Goal: Information Seeking & Learning: Learn about a topic

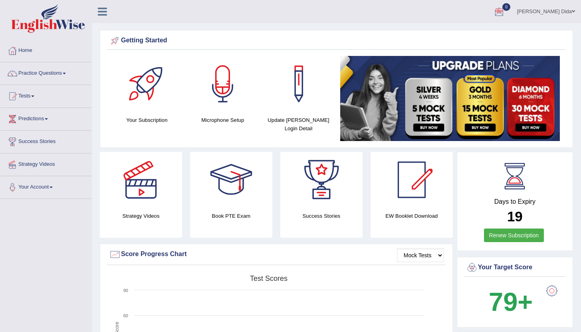
click at [297, 184] on div "Days to Expiry 19 Renew Subscription" at bounding box center [515, 201] width 116 height 99
click at [72, 72] on link "Practice Questions" at bounding box center [45, 72] width 91 height 20
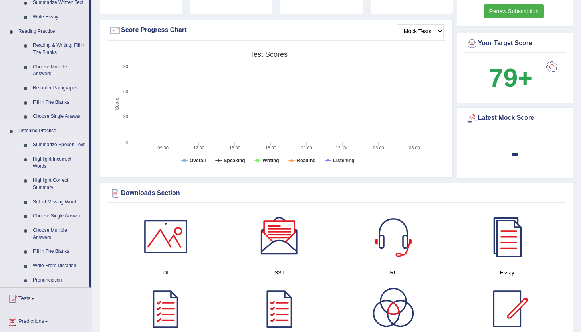
scroll to position [260, 0]
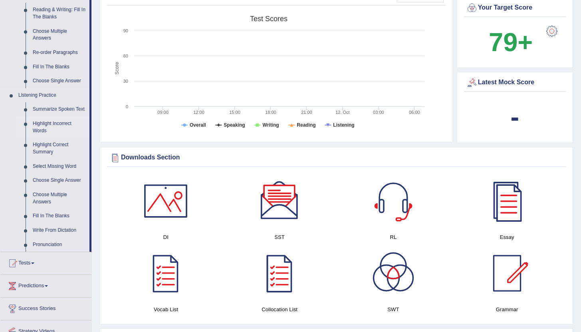
click at [41, 133] on link "Highlight Incorrect Words" at bounding box center [59, 127] width 60 height 21
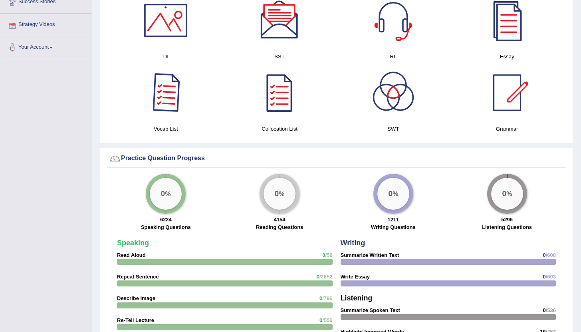
scroll to position [383, 0]
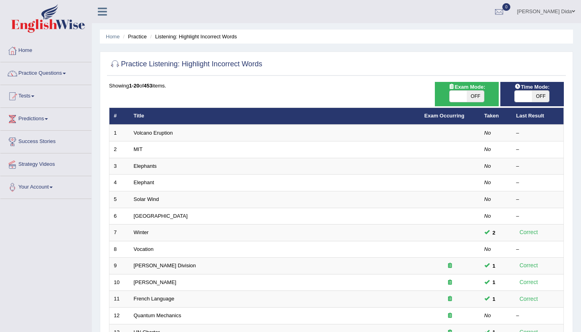
click at [79, 220] on div "Toggle navigation Home Practice Questions Speaking Practice Read Aloud Repeat S…" at bounding box center [290, 262] width 581 height 525
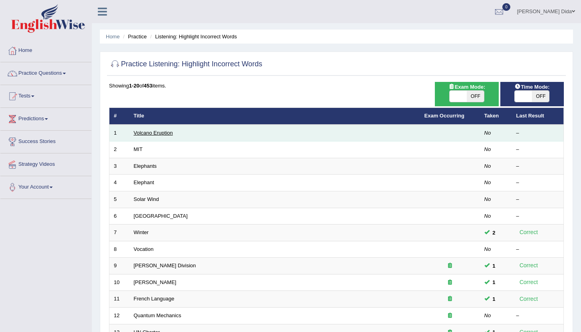
click at [142, 135] on link "Volcano Eruption" at bounding box center [153, 133] width 39 height 6
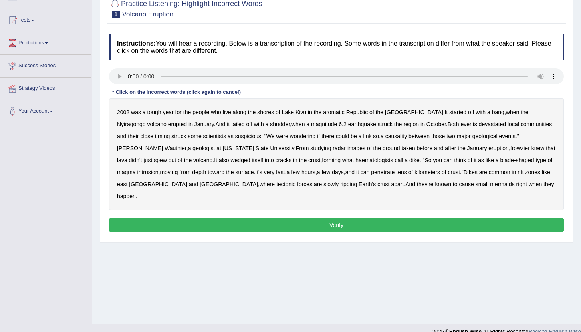
scroll to position [84, 0]
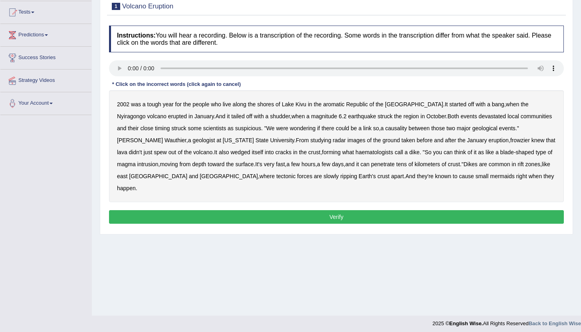
click at [334, 105] on b "aromatic" at bounding box center [334, 104] width 22 height 6
click at [386, 129] on b "causality" at bounding box center [397, 128] width 22 height 6
click at [511, 140] on b "frowzier" at bounding box center [521, 140] width 20 height 6
click at [490, 178] on b "mermaids" at bounding box center [502, 176] width 24 height 6
click at [360, 210] on button "Verify" at bounding box center [336, 217] width 455 height 14
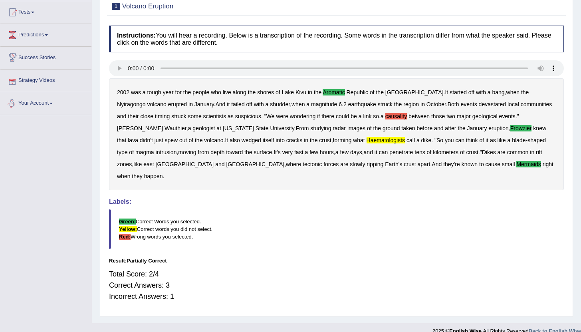
click at [386, 117] on b "causality" at bounding box center [397, 116] width 22 height 6
click at [316, 209] on blockquote "Green: Correct Words you selected. Yellow: Correct words you did not select. Re…" at bounding box center [336, 229] width 455 height 40
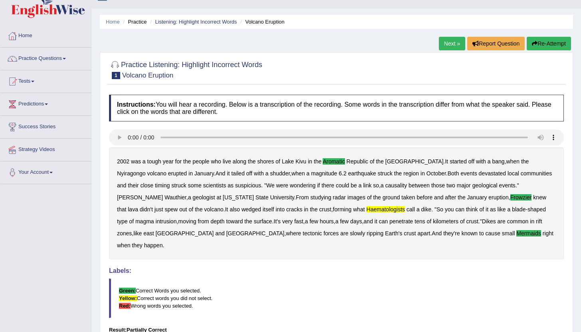
scroll to position [4, 0]
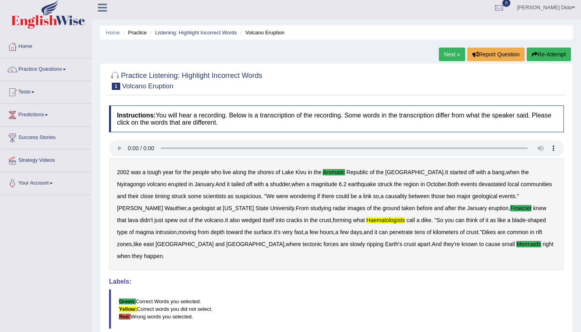
click at [543, 50] on button "Re-Attempt" at bounding box center [549, 55] width 44 height 14
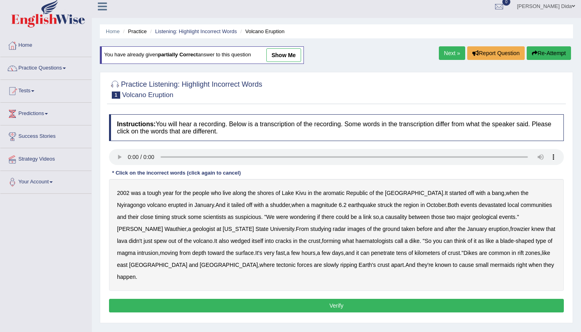
scroll to position [12, 0]
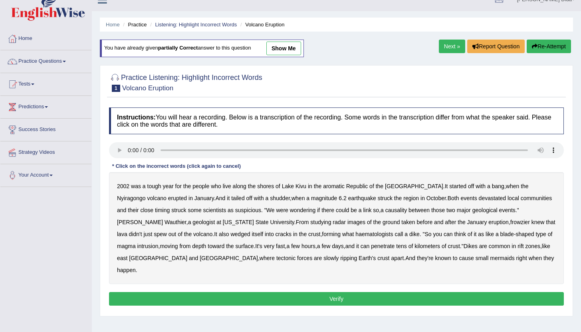
click at [359, 187] on b "Republic" at bounding box center [357, 186] width 22 height 6
click at [331, 187] on b "aromatic" at bounding box center [334, 186] width 22 height 6
click at [350, 185] on b "Republic" at bounding box center [357, 186] width 22 height 6
click at [386, 212] on b "causality" at bounding box center [397, 210] width 22 height 6
click at [386, 211] on b "causality" at bounding box center [397, 210] width 22 height 6
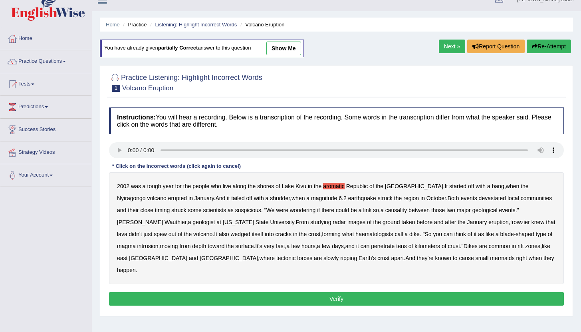
click at [511, 221] on b "frowzier" at bounding box center [521, 222] width 20 height 6
click at [356, 235] on b "haematologists" at bounding box center [375, 234] width 38 height 6
click at [490, 260] on b "mermaids" at bounding box center [502, 258] width 24 height 6
click at [346, 292] on button "Verify" at bounding box center [336, 299] width 455 height 14
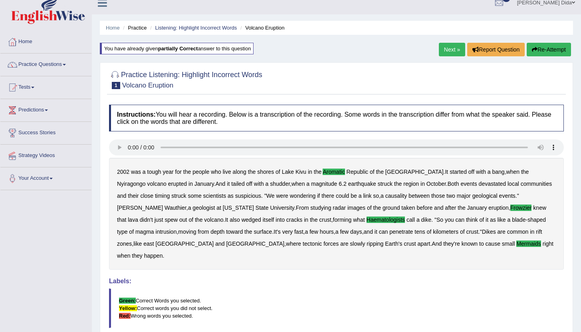
scroll to position [0, 0]
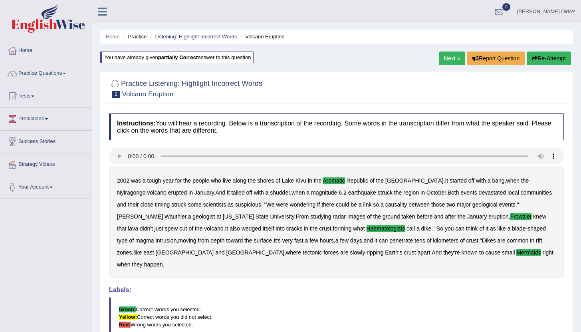
click at [446, 59] on link "Next »" at bounding box center [452, 59] width 26 height 14
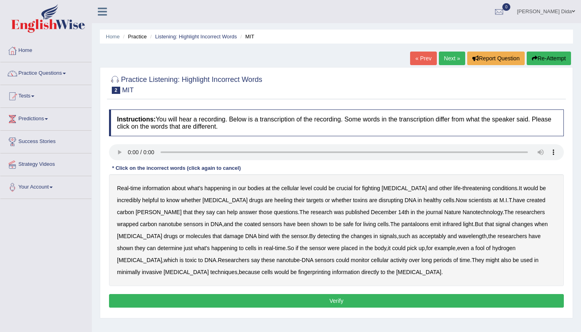
click at [275, 201] on b "heeling" at bounding box center [284, 200] width 18 height 6
click at [182, 209] on b "[PERSON_NAME]" at bounding box center [159, 212] width 46 height 6
click at [402, 224] on b "pantaloons" at bounding box center [416, 224] width 28 height 6
click at [420, 239] on b "acceptably" at bounding box center [433, 236] width 27 height 6
click at [476, 248] on b "fool" at bounding box center [480, 248] width 9 height 6
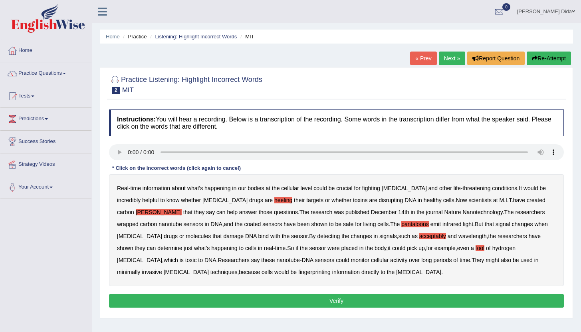
click at [299, 271] on b "fingerprinting" at bounding box center [315, 272] width 32 height 6
click at [265, 297] on button "Verify" at bounding box center [336, 301] width 455 height 14
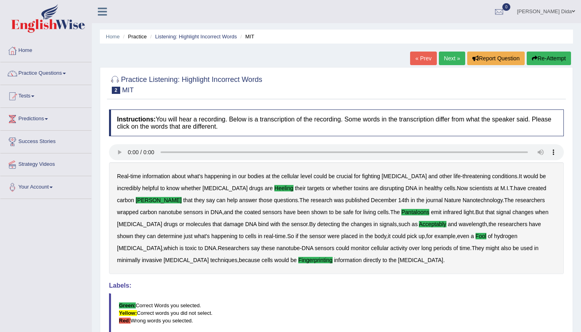
click at [447, 59] on link "Next »" at bounding box center [452, 59] width 26 height 14
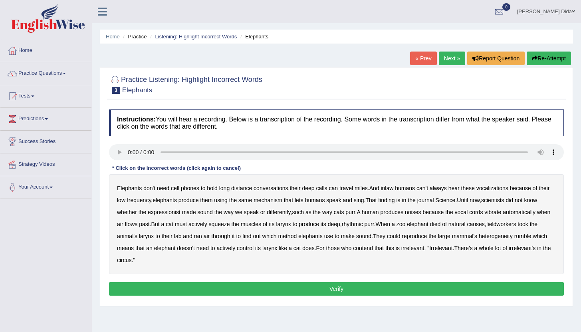
click at [394, 188] on b "inlaw" at bounding box center [387, 188] width 13 height 6
click at [176, 212] on b "expressionist" at bounding box center [164, 212] width 33 height 6
click at [487, 227] on b "fieldworkers" at bounding box center [502, 224] width 30 height 6
click at [479, 239] on b "heterogeneity" at bounding box center [496, 236] width 34 height 6
click at [257, 287] on button "Verify" at bounding box center [336, 289] width 455 height 14
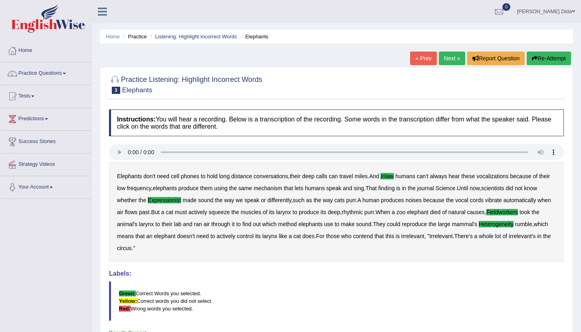
click at [446, 59] on link "Next »" at bounding box center [452, 59] width 26 height 14
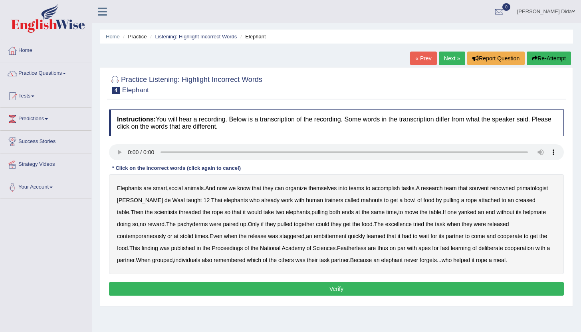
click at [489, 185] on b "souvent" at bounding box center [480, 188] width 20 height 6
click at [534, 201] on b "creased" at bounding box center [526, 200] width 20 height 6
click at [412, 221] on b "excellence" at bounding box center [399, 224] width 26 height 6
click at [148, 237] on b "contemporaneously" at bounding box center [141, 236] width 49 height 6
click at [190, 236] on b "stolid" at bounding box center [186, 236] width 13 height 6
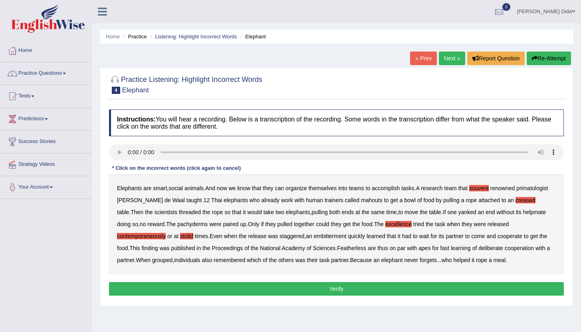
click at [366, 248] on b "Featherless" at bounding box center [351, 248] width 29 height 6
click at [410, 291] on button "Verify" at bounding box center [336, 289] width 455 height 14
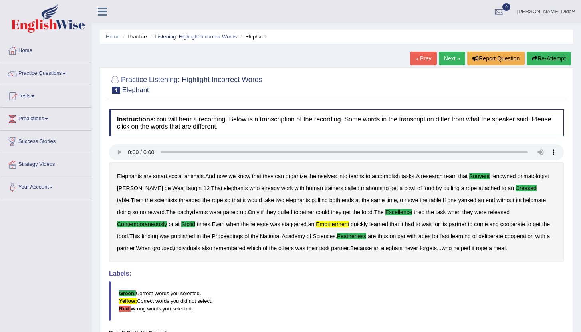
click at [544, 58] on button "Re-Attempt" at bounding box center [549, 59] width 44 height 14
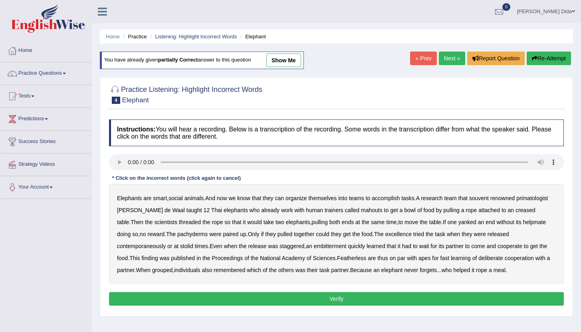
click at [488, 198] on b "souvent" at bounding box center [480, 198] width 20 height 6
click at [531, 213] on b "creased" at bounding box center [526, 210] width 20 height 6
click at [131, 235] on b "doing" at bounding box center [124, 234] width 14 height 6
click at [131, 232] on b "doing" at bounding box center [124, 234] width 14 height 6
click at [412, 236] on b "excellence" at bounding box center [399, 234] width 26 height 6
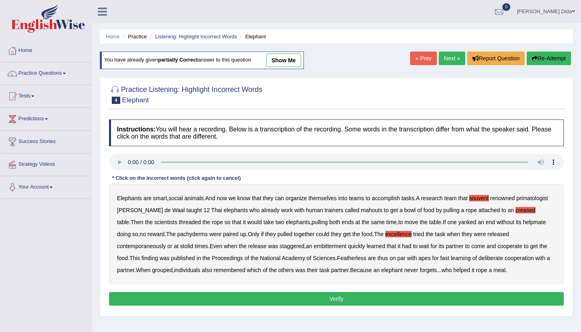
click at [412, 233] on b "excellence" at bounding box center [399, 234] width 26 height 6
click at [412, 234] on b "excellence" at bounding box center [399, 234] width 26 height 6
click at [188, 247] on b "stolid" at bounding box center [186, 246] width 13 height 6
click at [366, 257] on b "Featherless" at bounding box center [351, 258] width 29 height 6
click at [355, 299] on button "Verify" at bounding box center [336, 299] width 455 height 14
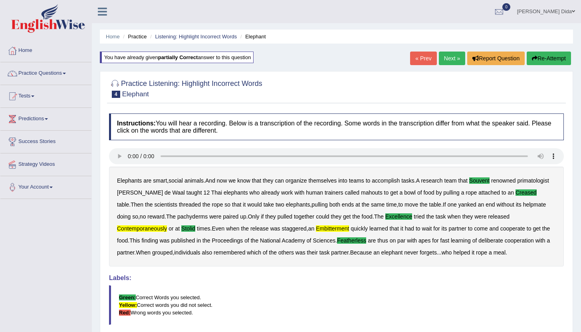
click at [554, 57] on button "Re-Attempt" at bounding box center [549, 59] width 44 height 14
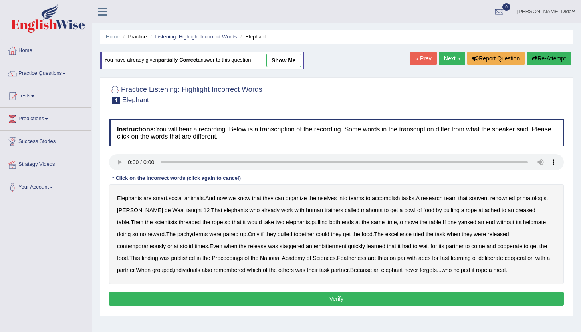
click at [542, 56] on button "Re-Attempt" at bounding box center [549, 59] width 44 height 14
click at [489, 197] on b "souvent" at bounding box center [480, 198] width 20 height 6
drag, startPoint x: 528, startPoint y: 211, endPoint x: 520, endPoint y: 211, distance: 8.0
click at [528, 211] on b "creased" at bounding box center [526, 210] width 20 height 6
click at [412, 235] on b "excellence" at bounding box center [399, 234] width 26 height 6
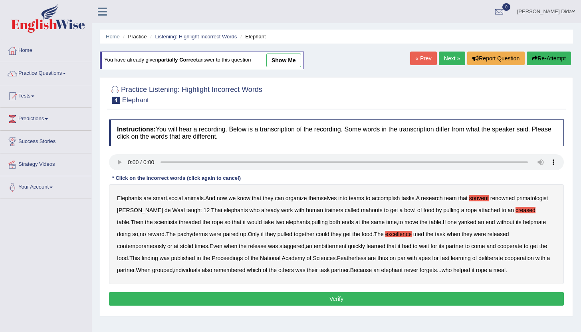
click at [138, 247] on b "contemporaneously" at bounding box center [141, 246] width 49 height 6
click at [190, 247] on b "stolid" at bounding box center [186, 246] width 13 height 6
click at [366, 258] on b "Featherless" at bounding box center [351, 258] width 29 height 6
click at [338, 246] on b "embitterment" at bounding box center [330, 246] width 33 height 6
click at [418, 297] on button "Verify" at bounding box center [336, 299] width 455 height 14
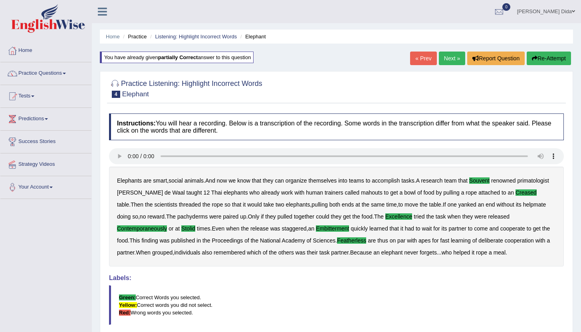
click at [450, 58] on link "Next »" at bounding box center [452, 59] width 26 height 14
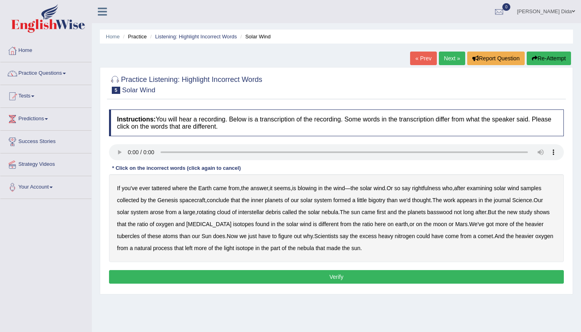
click at [162, 188] on b "tattered" at bounding box center [161, 188] width 19 height 6
click at [436, 188] on b "rightfulness" at bounding box center [426, 188] width 29 height 6
click at [384, 200] on b "bigotry" at bounding box center [377, 200] width 17 height 6
click at [450, 213] on b "basswood" at bounding box center [440, 212] width 25 height 6
click at [214, 225] on b "biotin" at bounding box center [209, 224] width 45 height 6
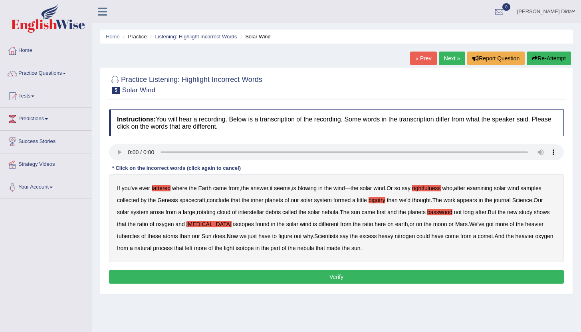
click at [133, 239] on b "tubercles" at bounding box center [128, 236] width 23 height 6
click at [325, 272] on button "Verify" at bounding box center [336, 277] width 455 height 14
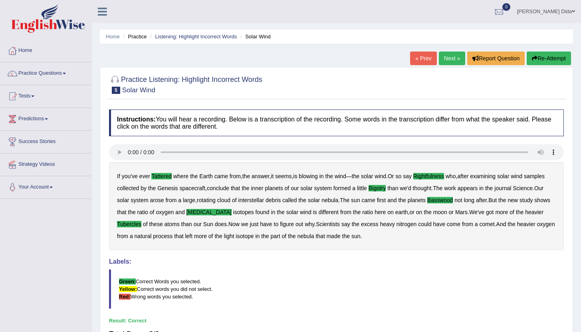
click at [448, 58] on link "Next »" at bounding box center [452, 59] width 26 height 14
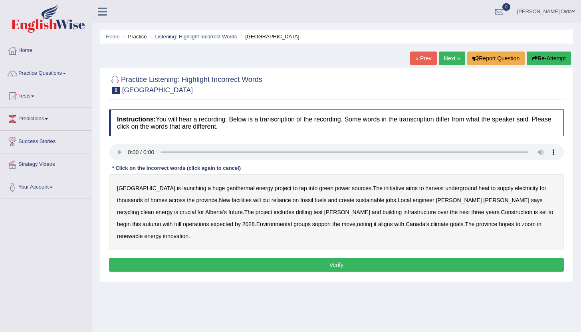
click at [426, 188] on b "harvest" at bounding box center [435, 188] width 18 height 6
click at [139, 209] on b "recycling" at bounding box center [128, 212] width 22 height 6
click at [312, 225] on b "support" at bounding box center [321, 224] width 19 height 6
click at [522, 225] on b "zoom" at bounding box center [529, 224] width 14 height 6
click at [370, 258] on button "Verify" at bounding box center [336, 265] width 455 height 14
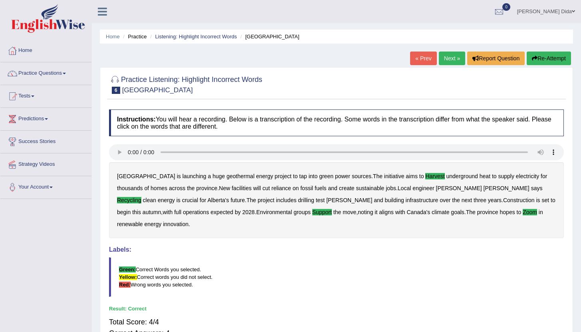
click at [444, 59] on link "Next »" at bounding box center [452, 59] width 26 height 14
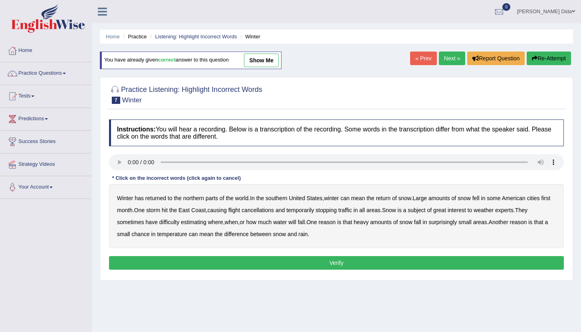
click at [285, 199] on b "southern" at bounding box center [277, 198] width 22 height 6
click at [542, 201] on b "first" at bounding box center [546, 198] width 9 height 6
click at [365, 211] on b "all" at bounding box center [363, 210] width 6 height 6
click at [287, 224] on b "water" at bounding box center [280, 222] width 14 height 6
click at [341, 262] on button "Verify" at bounding box center [336, 263] width 455 height 14
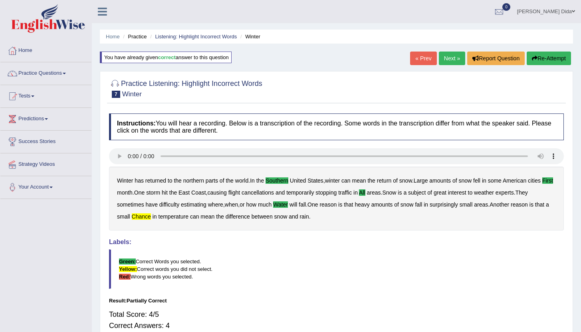
click at [544, 62] on button "Re-Attempt" at bounding box center [549, 59] width 44 height 14
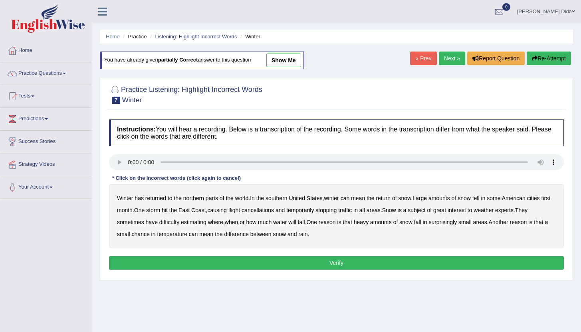
click at [281, 197] on b "southern" at bounding box center [277, 198] width 22 height 6
click at [542, 201] on b "first" at bounding box center [546, 198] width 9 height 6
click at [365, 211] on b "all" at bounding box center [363, 210] width 6 height 6
click at [287, 223] on b "water" at bounding box center [280, 222] width 14 height 6
click at [147, 236] on b "chance" at bounding box center [141, 234] width 18 height 6
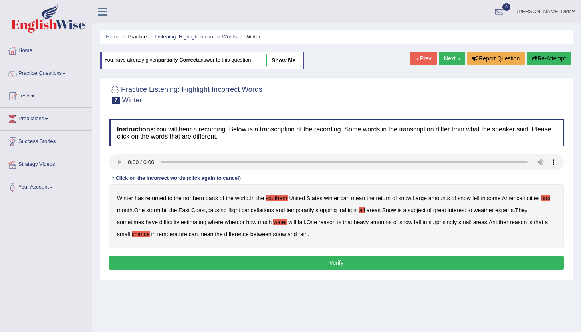
click at [325, 261] on button "Verify" at bounding box center [336, 263] width 455 height 14
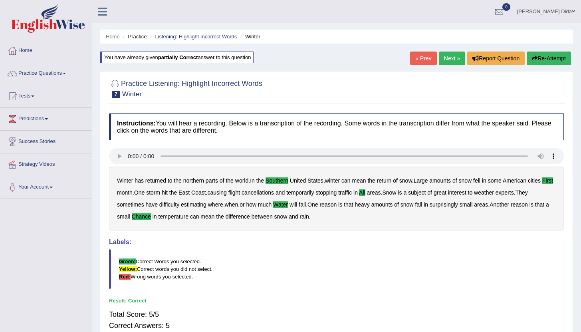
click at [443, 62] on link "Next »" at bounding box center [452, 59] width 26 height 14
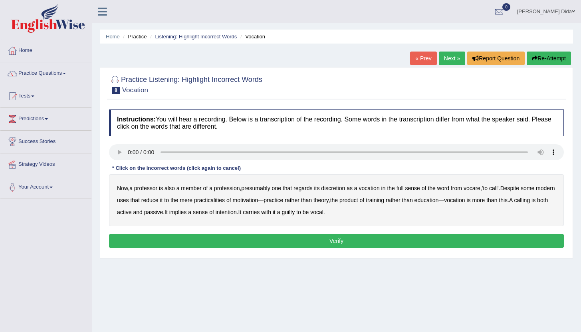
click at [339, 189] on b "discretion" at bounding box center [333, 188] width 24 height 6
click at [237, 212] on b "intention" at bounding box center [226, 212] width 21 height 6
click at [259, 201] on b "motivation" at bounding box center [246, 200] width 26 height 6
click at [295, 213] on b "guilty" at bounding box center [288, 212] width 13 height 6
click at [344, 241] on button "Verify" at bounding box center [336, 241] width 455 height 14
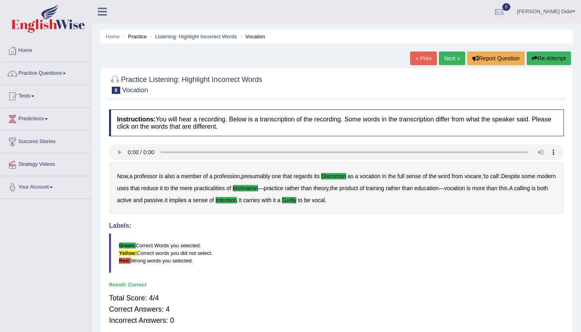
click at [450, 59] on link "Next »" at bounding box center [452, 59] width 26 height 14
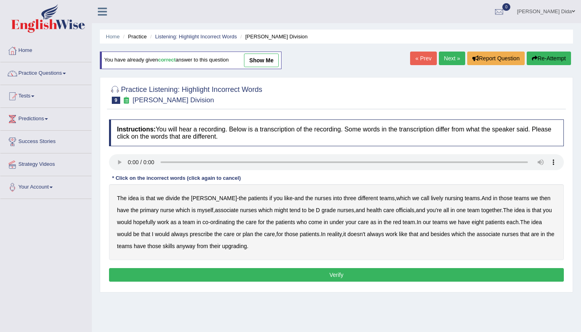
click at [431, 200] on b "lively" at bounding box center [437, 198] width 12 height 6
click at [275, 211] on b "might" at bounding box center [282, 210] width 14 height 6
click at [396, 211] on b "officials" at bounding box center [405, 210] width 18 height 6
click at [184, 235] on b "always" at bounding box center [179, 234] width 17 height 6
click at [242, 248] on b "upgrading" at bounding box center [234, 246] width 25 height 6
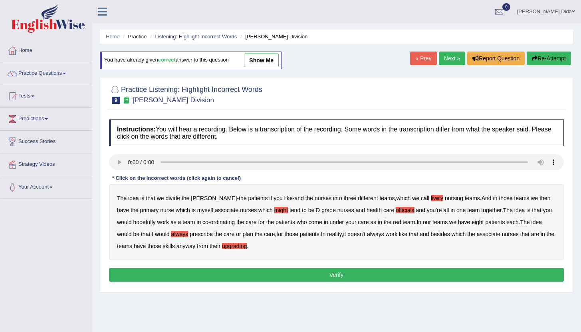
click at [283, 275] on button "Verify" at bounding box center [336, 275] width 455 height 14
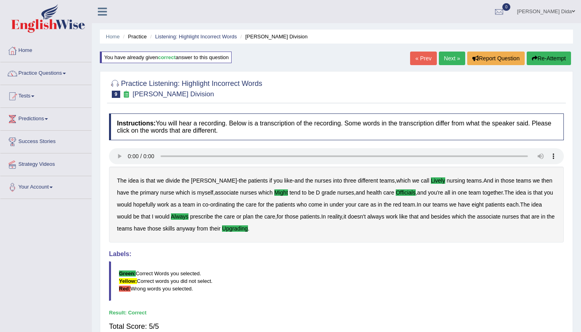
click at [448, 58] on link "Next »" at bounding box center [452, 59] width 26 height 14
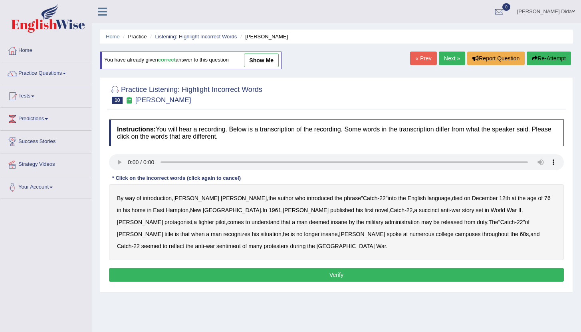
click at [419, 211] on b "succinct" at bounding box center [429, 210] width 20 height 6
click at [385, 221] on b "administration" at bounding box center [402, 222] width 35 height 6
click at [282, 231] on b "situation" at bounding box center [271, 234] width 21 height 6
click at [184, 243] on b "reflect" at bounding box center [176, 246] width 15 height 6
click at [366, 268] on button "Verify" at bounding box center [336, 275] width 455 height 14
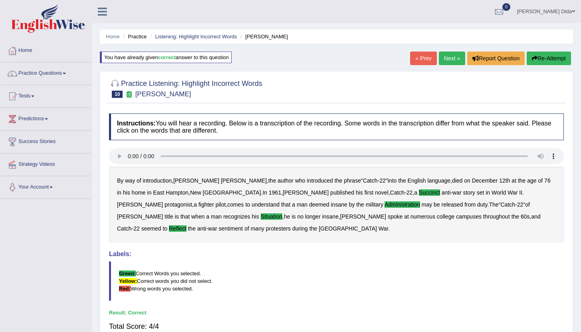
click at [446, 57] on link "Next »" at bounding box center [452, 59] width 26 height 14
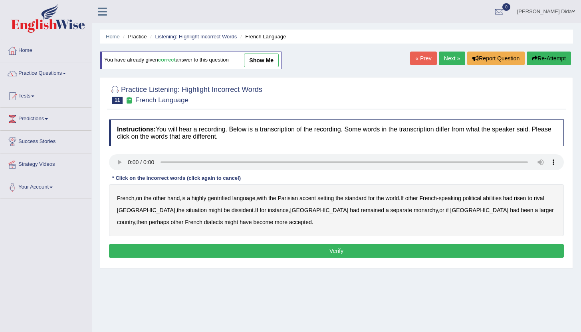
click at [224, 198] on b "gentrified" at bounding box center [219, 198] width 23 height 6
click at [502, 199] on b "abilities" at bounding box center [492, 198] width 19 height 6
click at [232, 211] on b "dissident" at bounding box center [243, 210] width 22 height 6
click at [414, 213] on b "monarchy" at bounding box center [426, 210] width 24 height 6
click at [256, 253] on button "Verify" at bounding box center [336, 251] width 455 height 14
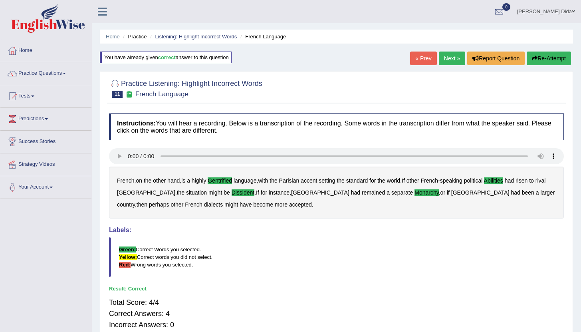
click at [445, 57] on link "Next »" at bounding box center [452, 59] width 26 height 14
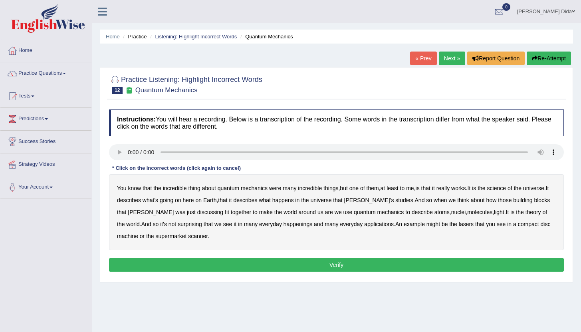
click at [505, 188] on b "science" at bounding box center [497, 188] width 19 height 6
click at [197, 213] on b "discussing" at bounding box center [210, 212] width 26 height 6
click at [197, 212] on b "discussing" at bounding box center [210, 212] width 26 height 6
click at [293, 224] on b "happenings" at bounding box center [298, 224] width 29 height 6
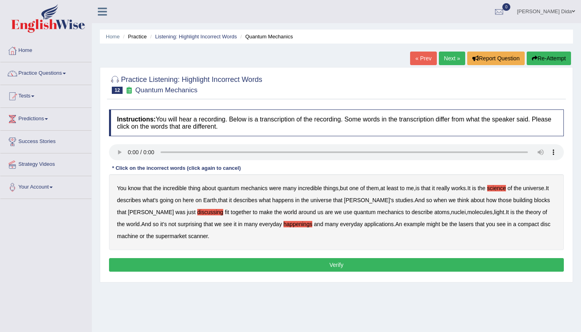
click at [131, 235] on b "machine" at bounding box center [127, 236] width 21 height 6
click at [263, 265] on button "Verify" at bounding box center [336, 265] width 455 height 14
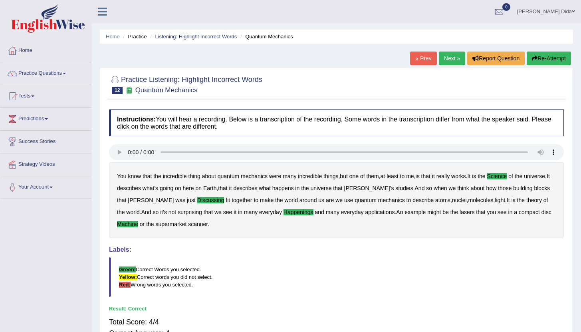
click at [448, 58] on link "Next »" at bounding box center [452, 59] width 26 height 14
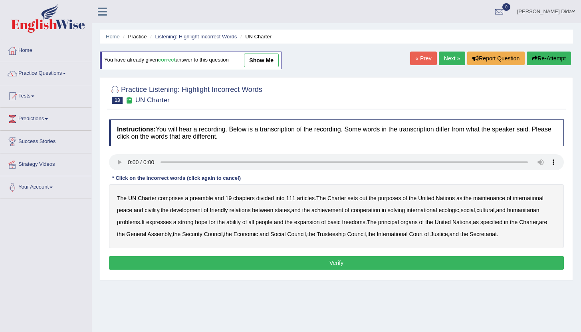
click at [366, 199] on b "out" at bounding box center [364, 198] width 8 height 6
click at [151, 211] on b "civility" at bounding box center [152, 210] width 14 height 6
click at [459, 210] on b "ecologic" at bounding box center [449, 210] width 20 height 6
click at [238, 223] on b "ability" at bounding box center [234, 222] width 14 height 6
click at [364, 260] on button "Verify" at bounding box center [336, 263] width 455 height 14
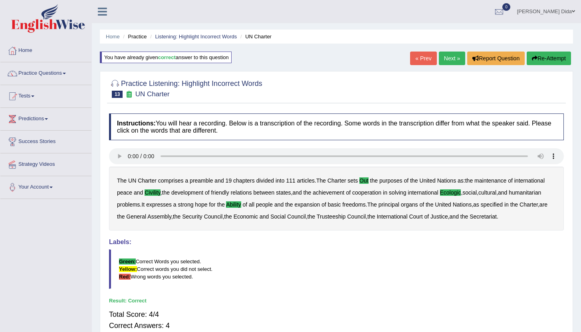
click at [445, 60] on link "Next »" at bounding box center [452, 59] width 26 height 14
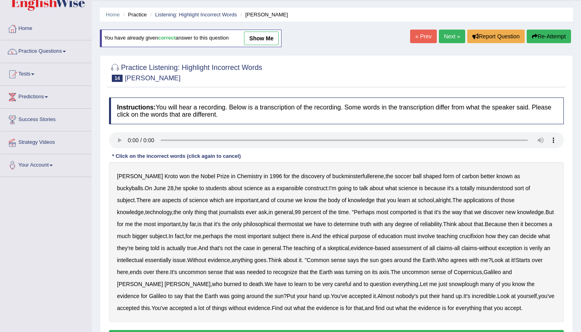
scroll to position [70, 0]
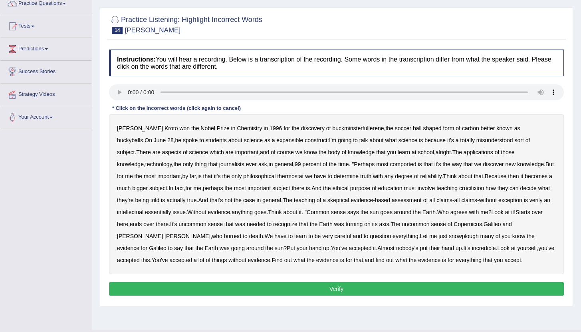
click at [277, 139] on b "expansible" at bounding box center [290, 140] width 27 height 6
click at [390, 164] on b "comported" at bounding box center [403, 164] width 26 height 6
click at [277, 176] on b "thermostat" at bounding box center [290, 176] width 26 height 6
click at [468, 189] on b "crucifixion" at bounding box center [472, 188] width 25 height 6
click at [543, 200] on b "verily" at bounding box center [536, 200] width 13 height 6
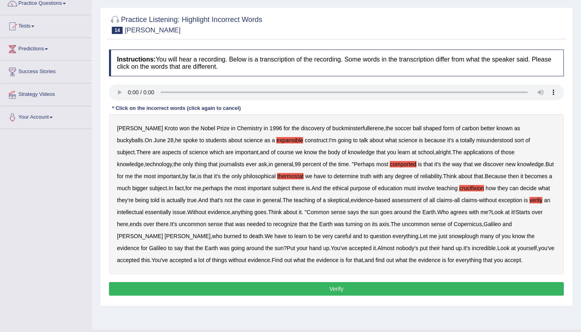
click at [165, 213] on b "essentially" at bounding box center [158, 212] width 26 height 6
click at [449, 236] on b "snowplough" at bounding box center [464, 236] width 30 height 6
click at [375, 289] on button "Verify" at bounding box center [336, 289] width 455 height 14
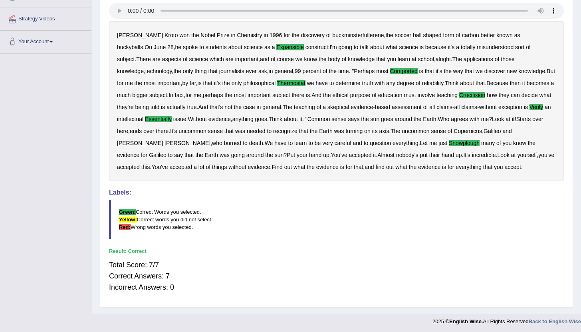
scroll to position [0, 0]
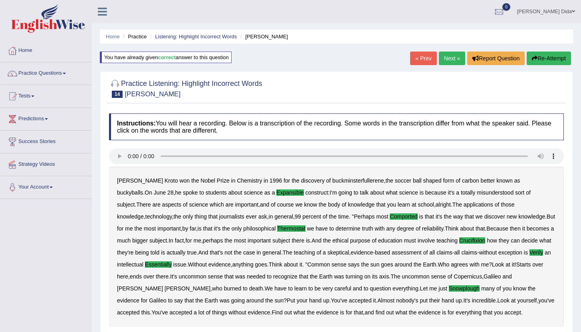
click at [454, 59] on link "Next »" at bounding box center [452, 59] width 26 height 14
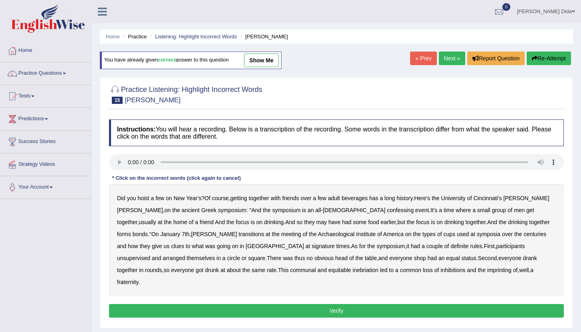
click at [387, 209] on b "confessing" at bounding box center [400, 210] width 27 height 6
click at [239, 235] on b "transitions" at bounding box center [252, 234] width 26 height 6
click at [312, 247] on b "signature" at bounding box center [323, 246] width 23 height 6
click at [150, 255] on b "unsupervised" at bounding box center [133, 258] width 33 height 6
click at [414, 259] on b "shop" at bounding box center [420, 258] width 12 height 6
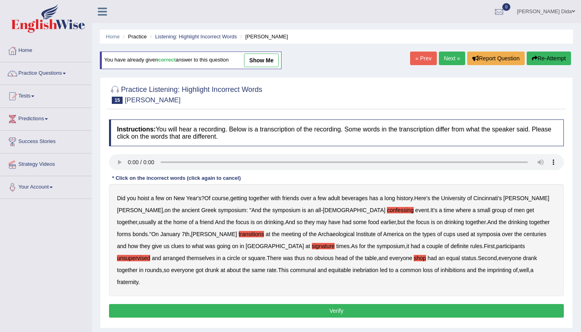
click at [488, 269] on b "imprinting" at bounding box center [500, 270] width 24 height 6
click at [353, 304] on button "Verify" at bounding box center [336, 311] width 455 height 14
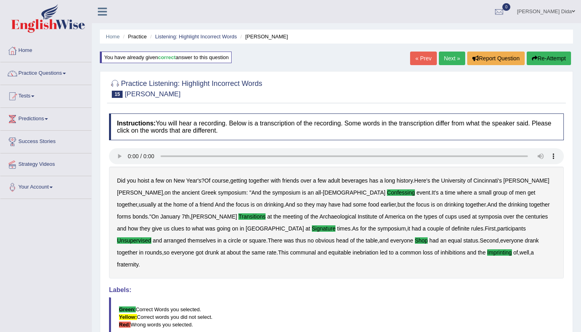
click at [445, 60] on link "Next »" at bounding box center [452, 59] width 26 height 14
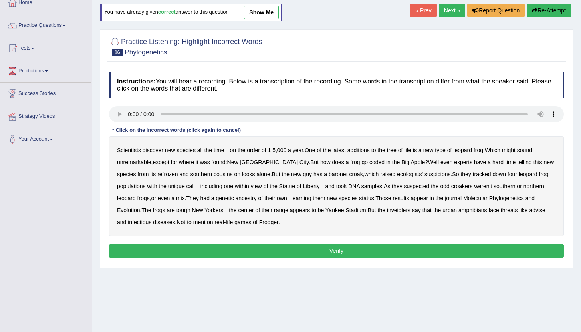
scroll to position [56, 0]
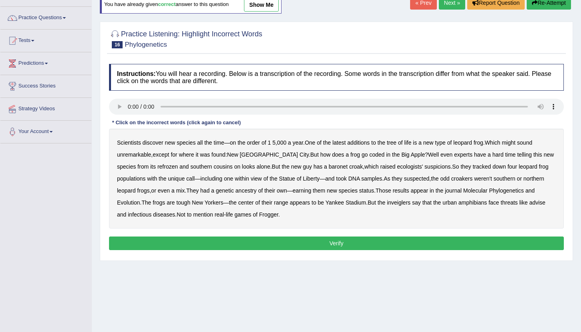
click at [370, 153] on b "coded" at bounding box center [377, 154] width 15 height 6
click at [157, 167] on b "refrozen" at bounding box center [167, 166] width 20 height 6
click at [406, 202] on b "inveiglers" at bounding box center [399, 202] width 24 height 6
click at [545, 203] on b "advise" at bounding box center [537, 202] width 16 height 6
click at [326, 244] on button "Verify" at bounding box center [336, 244] width 455 height 14
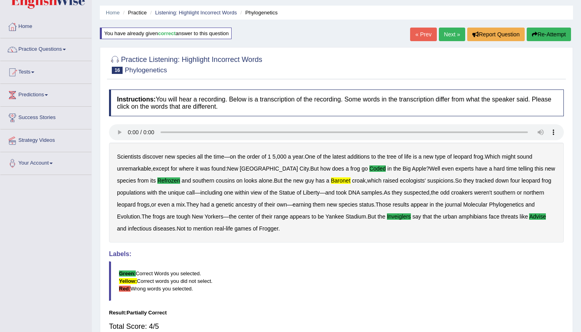
scroll to position [12, 0]
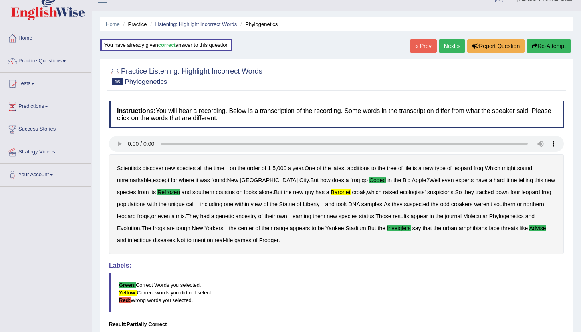
click at [550, 46] on button "Re-Attempt" at bounding box center [549, 46] width 44 height 14
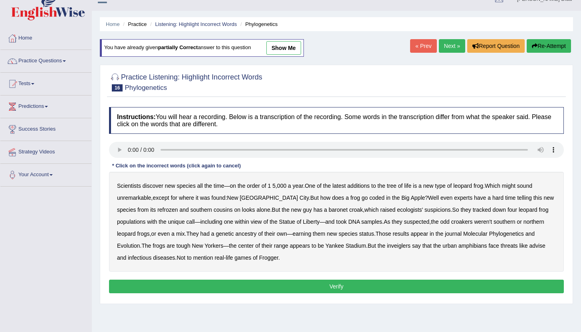
click at [370, 198] on b "coded" at bounding box center [377, 198] width 15 height 6
click at [157, 211] on b "refrozen" at bounding box center [167, 210] width 20 height 6
click at [329, 211] on b "baronet" at bounding box center [338, 210] width 19 height 6
click at [409, 247] on b "inveiglers" at bounding box center [399, 246] width 24 height 6
click at [545, 245] on b "advise" at bounding box center [537, 246] width 16 height 6
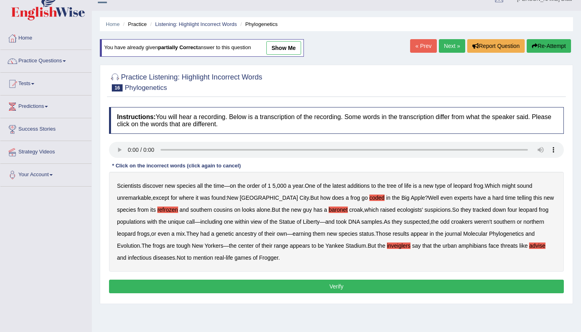
click at [312, 286] on button "Verify" at bounding box center [336, 287] width 455 height 14
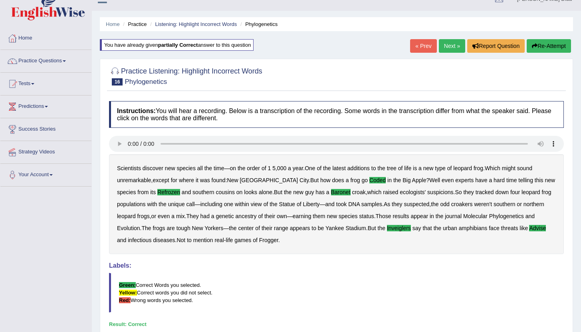
click at [448, 45] on link "Next »" at bounding box center [452, 46] width 26 height 14
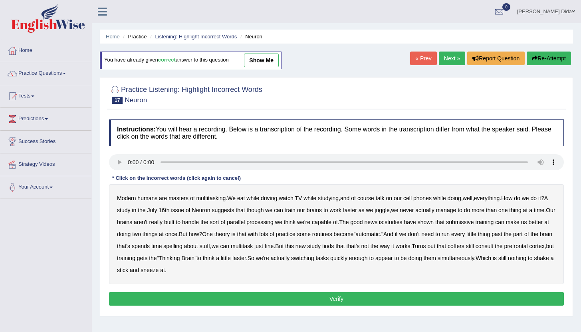
click at [474, 222] on b "submissive" at bounding box center [460, 222] width 28 height 6
click at [182, 246] on b "spelling" at bounding box center [172, 246] width 19 height 6
click at [465, 246] on b "coffers" at bounding box center [456, 246] width 17 height 6
click at [273, 296] on button "Verify" at bounding box center [336, 299] width 455 height 14
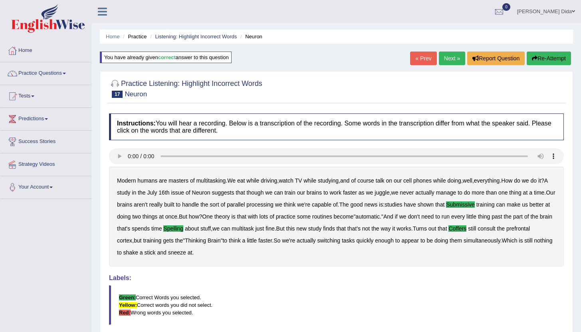
click at [447, 57] on link "Next »" at bounding box center [452, 59] width 26 height 14
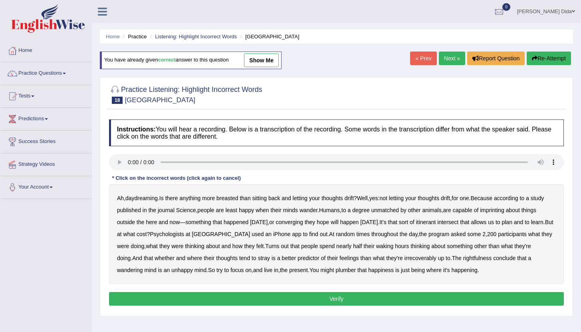
click at [234, 199] on b "breasted" at bounding box center [228, 198] width 22 height 6
click at [505, 211] on b "imprinting" at bounding box center [492, 210] width 24 height 6
click at [304, 221] on b "converging" at bounding box center [290, 222] width 28 height 6
click at [459, 222] on b "intersect" at bounding box center [448, 222] width 21 height 6
click at [422, 259] on b "irrecoverably" at bounding box center [421, 258] width 32 height 6
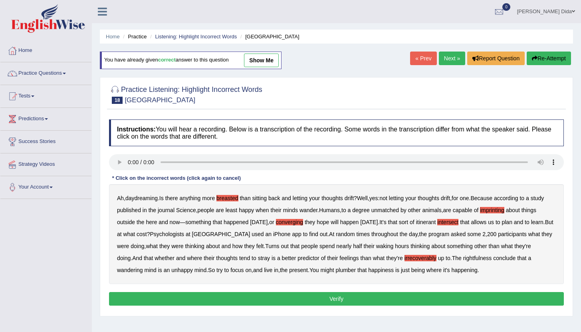
click at [356, 273] on b "plumber" at bounding box center [346, 270] width 20 height 6
click at [377, 297] on button "Verify" at bounding box center [336, 299] width 455 height 14
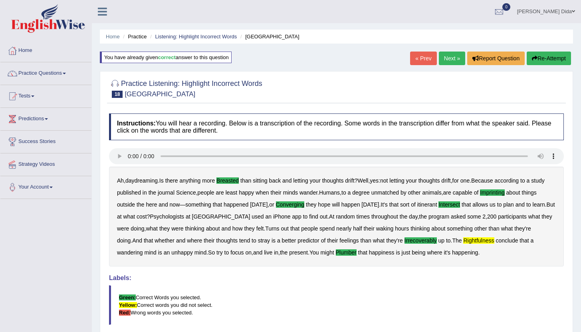
click at [551, 58] on button "Re-Attempt" at bounding box center [549, 59] width 44 height 14
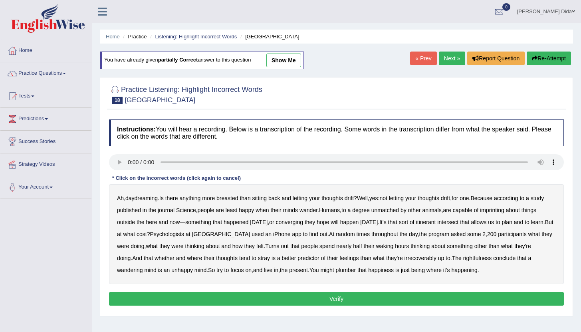
click at [229, 199] on b "breasted" at bounding box center [228, 198] width 22 height 6
click at [505, 212] on b "imprinting" at bounding box center [492, 210] width 24 height 6
click at [304, 222] on b "converging" at bounding box center [290, 222] width 28 height 6
click at [459, 223] on b "intersect" at bounding box center [448, 222] width 21 height 6
click at [423, 259] on b "irrecoverably" at bounding box center [421, 258] width 32 height 6
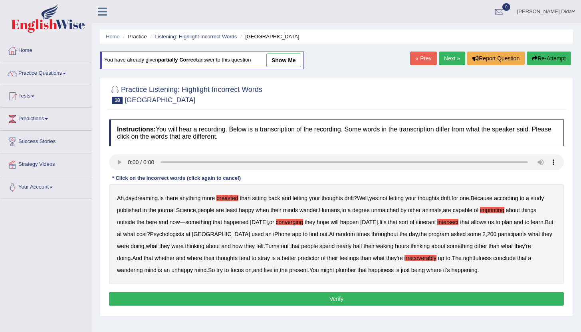
click at [485, 259] on b "rightfulness" at bounding box center [478, 258] width 29 height 6
click at [356, 271] on b "plumber" at bounding box center [346, 270] width 20 height 6
click at [390, 301] on button "Verify" at bounding box center [336, 299] width 455 height 14
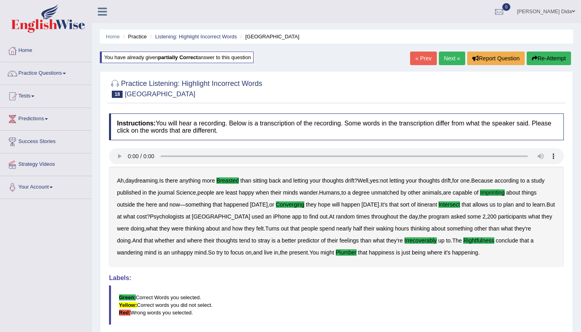
click at [450, 58] on link "Next »" at bounding box center [452, 59] width 26 height 14
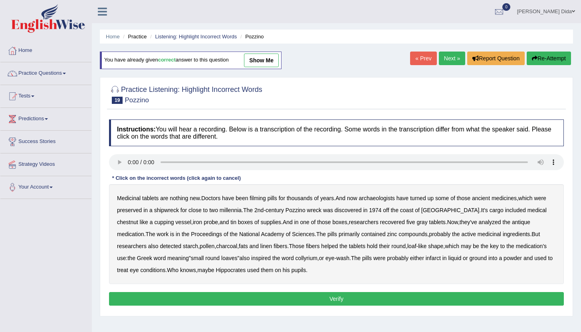
click at [261, 201] on b "filming" at bounding box center [258, 198] width 16 height 6
click at [138, 219] on b "chestnut" at bounding box center [127, 222] width 21 height 6
click at [426, 258] on b "infarct" at bounding box center [433, 258] width 15 height 6
click at [335, 299] on button "Verify" at bounding box center [336, 299] width 455 height 14
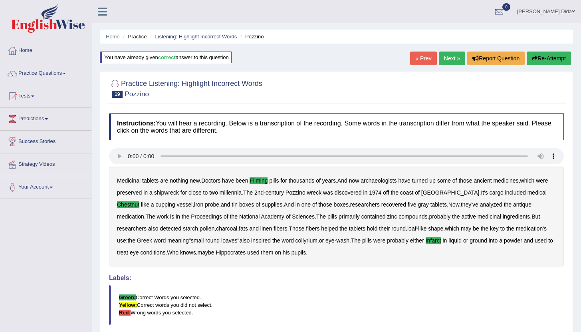
click at [447, 57] on link "Next »" at bounding box center [452, 59] width 26 height 14
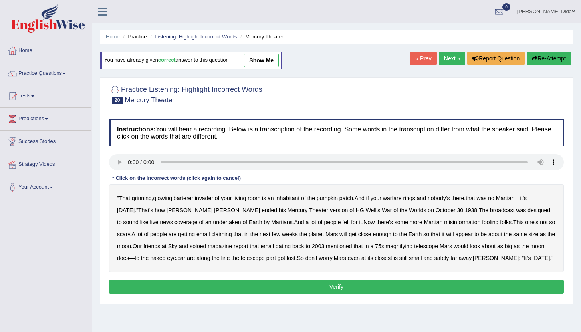
click at [189, 198] on b "barterer" at bounding box center [184, 198] width 20 height 6
click at [402, 198] on b "warfare" at bounding box center [392, 198] width 19 height 6
click at [213, 223] on b "undertaken" at bounding box center [227, 222] width 28 height 6
click at [190, 246] on b "soloed" at bounding box center [198, 246] width 16 height 6
click at [178, 259] on b "carfare" at bounding box center [187, 258] width 18 height 6
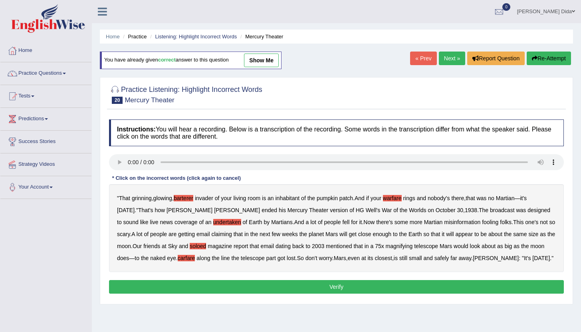
click at [345, 288] on button "Verify" at bounding box center [336, 287] width 455 height 14
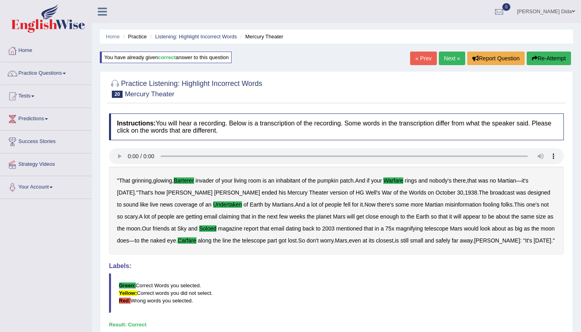
click at [30, 52] on link "Home" at bounding box center [45, 50] width 91 height 20
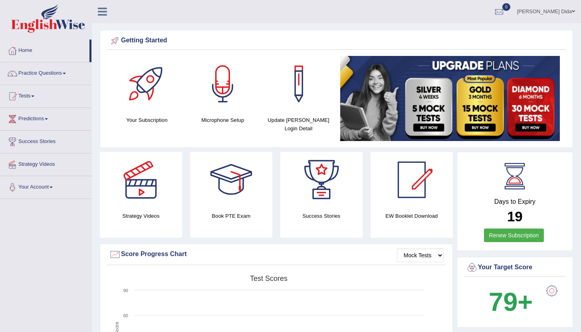
click at [66, 74] on link "Practice Questions" at bounding box center [45, 72] width 91 height 20
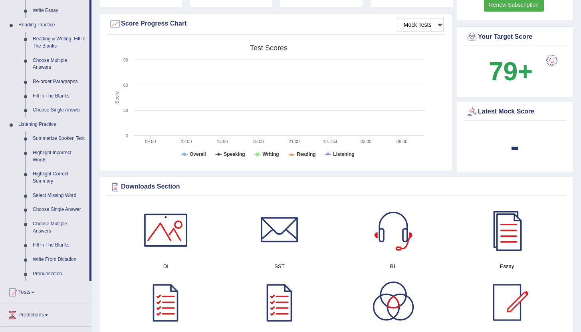
scroll to position [236, 0]
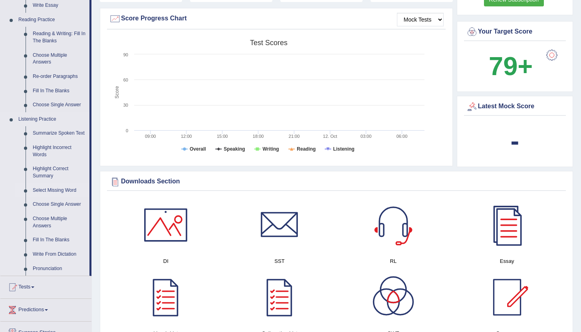
click at [57, 198] on link "Select Missing Word" at bounding box center [59, 190] width 60 height 14
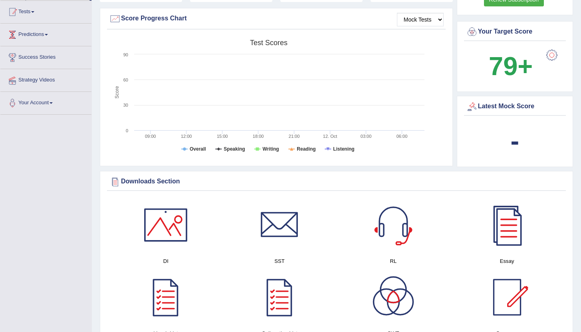
scroll to position [187, 0]
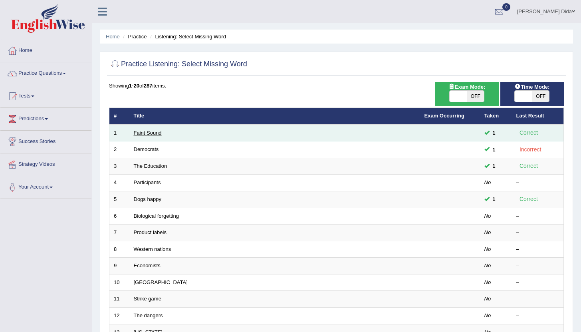
click at [154, 133] on link "Faint Sound" at bounding box center [148, 133] width 28 height 6
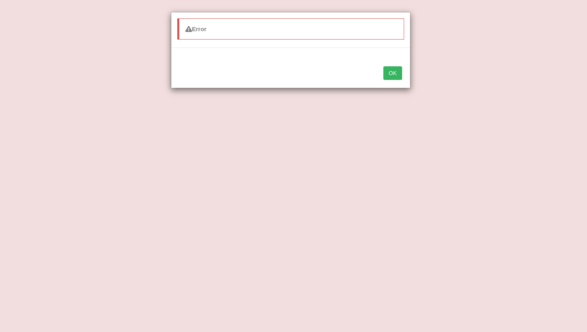
click at [395, 73] on button "OK" at bounding box center [393, 73] width 18 height 14
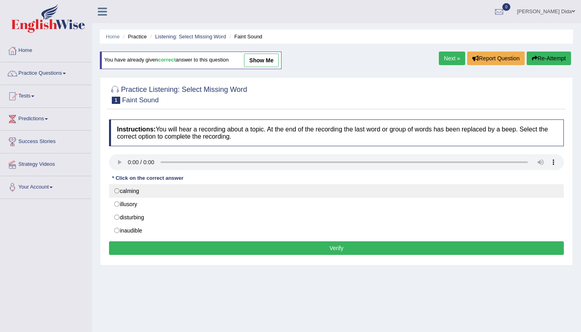
click at [125, 190] on label "calming" at bounding box center [336, 191] width 455 height 14
radio input "true"
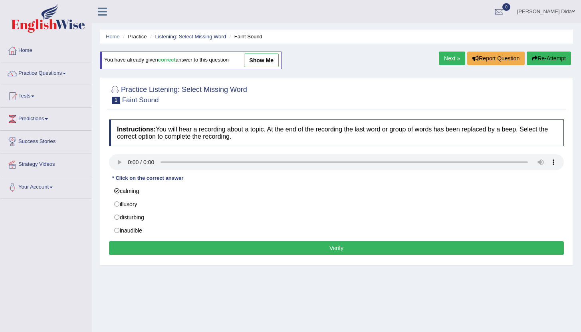
click at [320, 249] on button "Verify" at bounding box center [336, 248] width 455 height 14
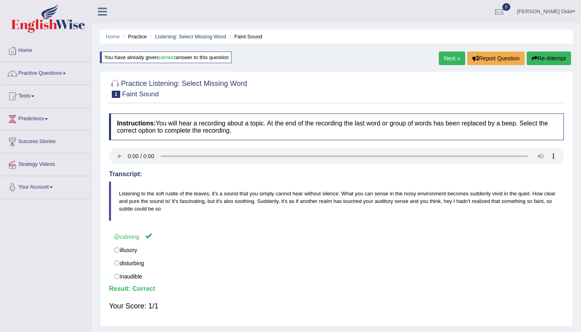
click at [444, 59] on link "Next »" at bounding box center [452, 59] width 26 height 14
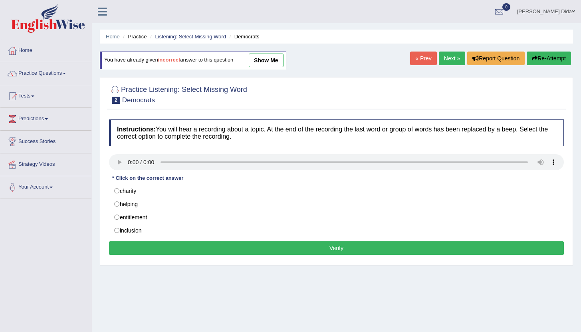
click at [420, 62] on link "« Prev" at bounding box center [423, 59] width 26 height 14
click at [447, 60] on link "Next »" at bounding box center [452, 59] width 26 height 14
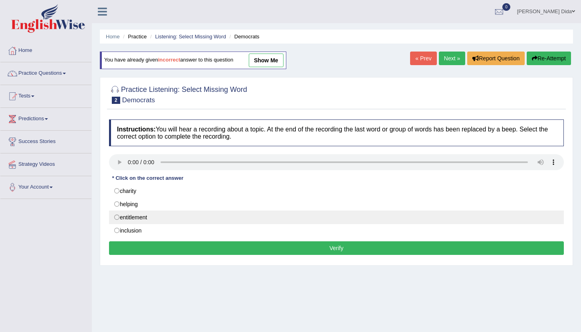
click at [147, 217] on label "entitlement" at bounding box center [336, 218] width 455 height 14
radio input "true"
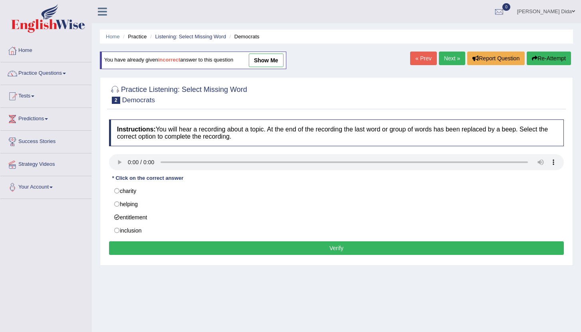
click at [185, 246] on button "Verify" at bounding box center [336, 248] width 455 height 14
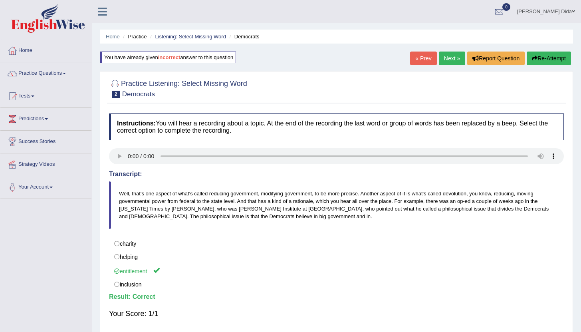
click at [450, 57] on link "Next »" at bounding box center [452, 59] width 26 height 14
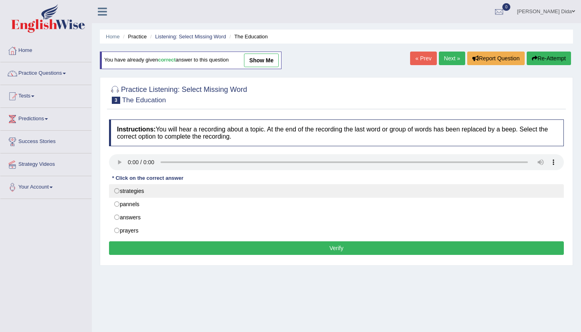
click at [132, 193] on label "strategies" at bounding box center [336, 191] width 455 height 14
radio input "true"
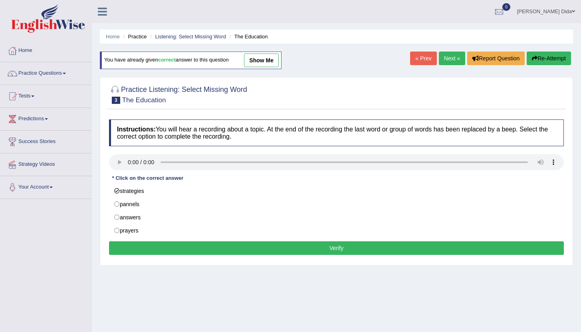
click at [180, 249] on button "Verify" at bounding box center [336, 248] width 455 height 14
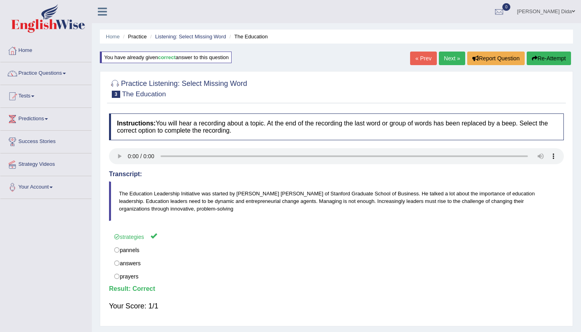
click at [448, 60] on link "Next »" at bounding box center [452, 59] width 26 height 14
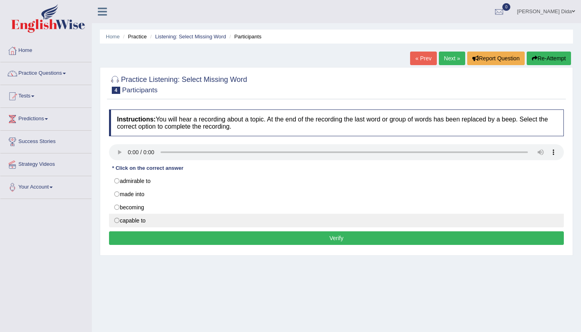
click at [122, 222] on label "capable to" at bounding box center [336, 221] width 455 height 14
radio input "true"
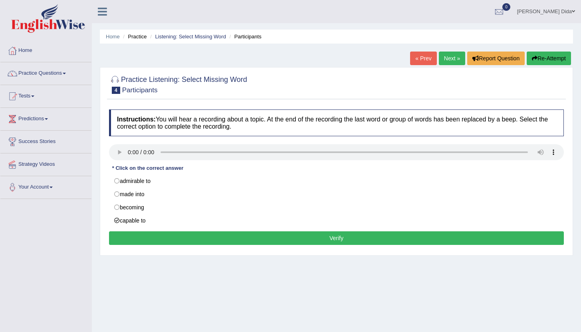
click at [166, 236] on button "Verify" at bounding box center [336, 238] width 455 height 14
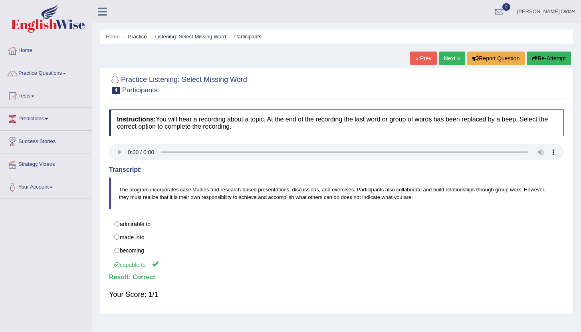
click at [446, 57] on link "Next »" at bounding box center [452, 59] width 26 height 14
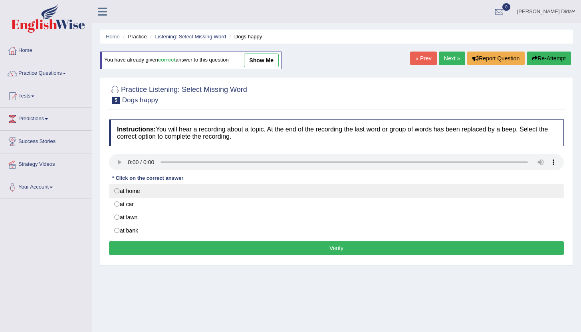
click at [119, 192] on label "at home" at bounding box center [336, 191] width 455 height 14
radio input "true"
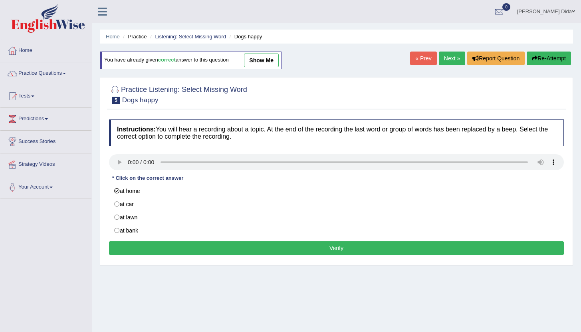
click at [183, 243] on button "Verify" at bounding box center [336, 248] width 455 height 14
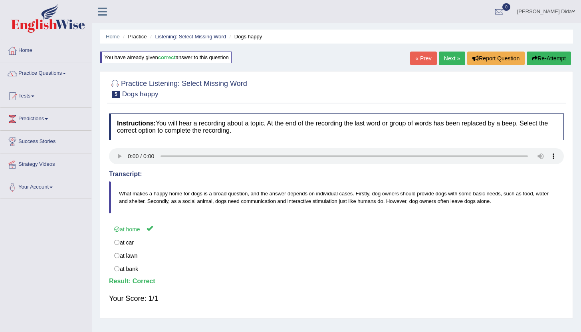
click at [442, 60] on link "Next »" at bounding box center [452, 59] width 26 height 14
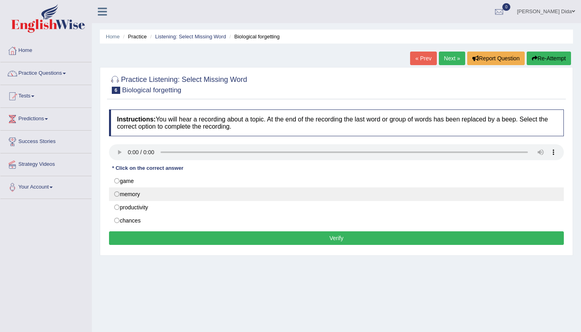
click at [171, 193] on label "memory" at bounding box center [336, 194] width 455 height 14
radio input "true"
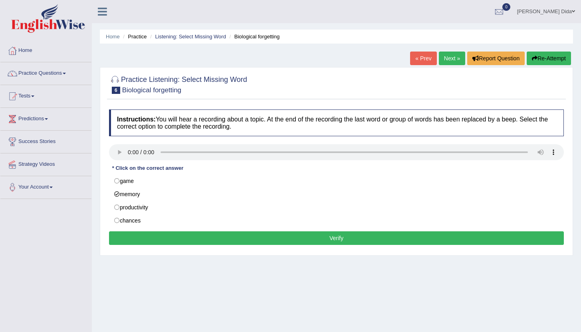
click at [226, 239] on button "Verify" at bounding box center [336, 238] width 455 height 14
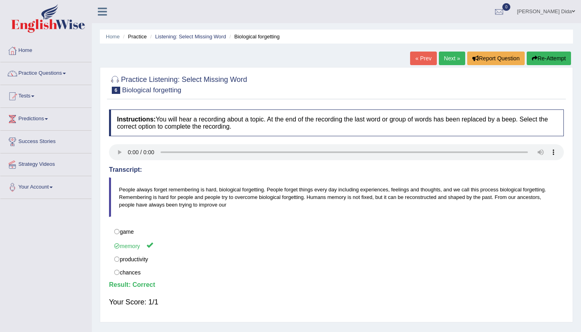
click at [446, 60] on link "Next »" at bounding box center [452, 59] width 26 height 14
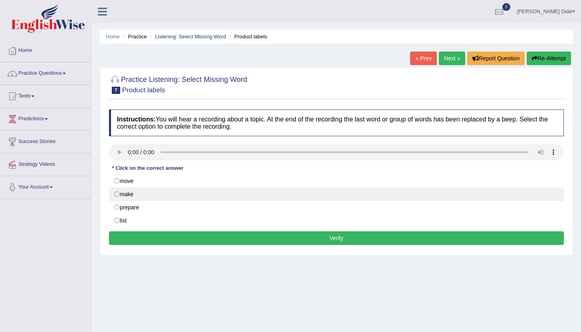
click at [117, 195] on label "make" at bounding box center [336, 194] width 455 height 14
radio input "true"
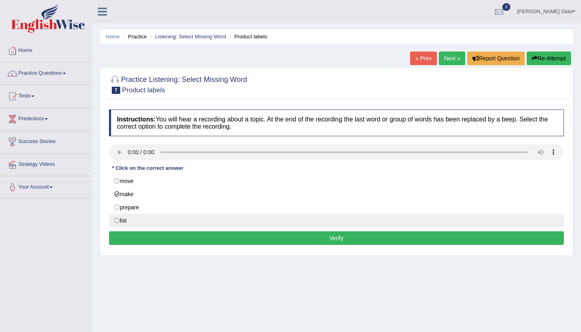
click at [207, 238] on button "Verify" at bounding box center [336, 238] width 455 height 14
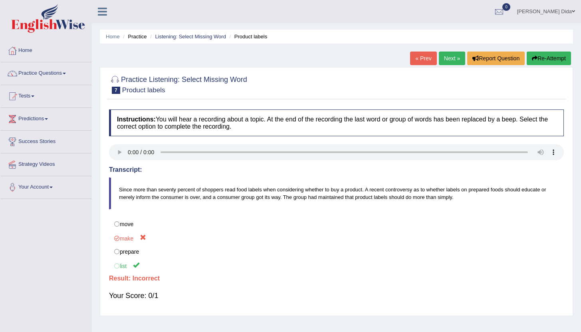
click at [553, 57] on button "Re-Attempt" at bounding box center [549, 59] width 44 height 14
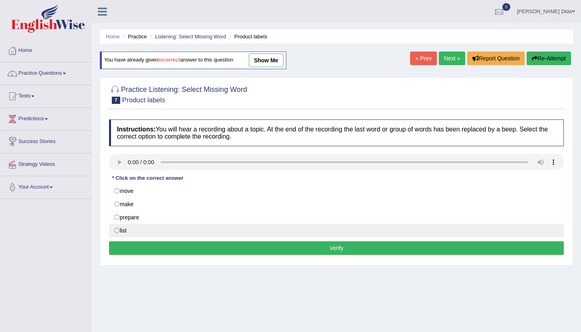
click at [136, 233] on label "list" at bounding box center [336, 231] width 455 height 14
radio input "true"
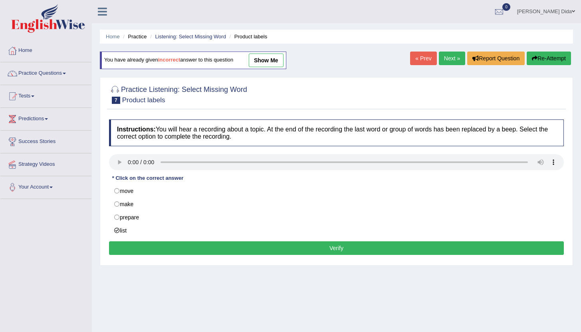
click at [196, 245] on button "Verify" at bounding box center [336, 248] width 455 height 14
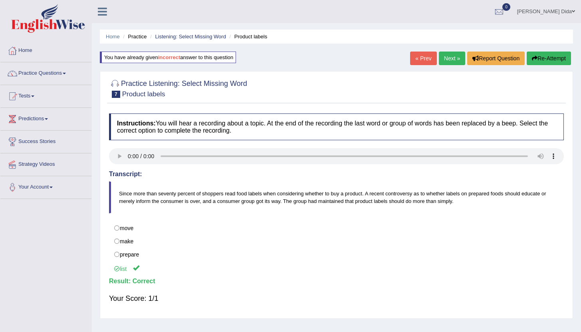
click at [450, 58] on link "Next »" at bounding box center [452, 59] width 26 height 14
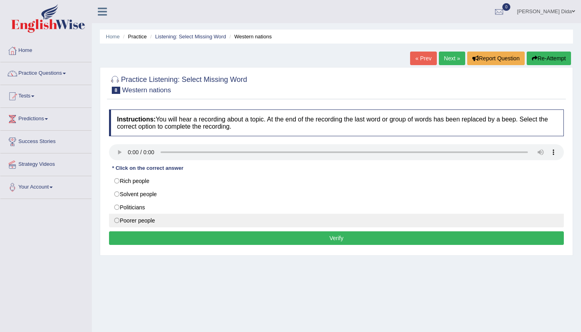
click at [157, 219] on label "Poorer people" at bounding box center [336, 221] width 455 height 14
radio input "true"
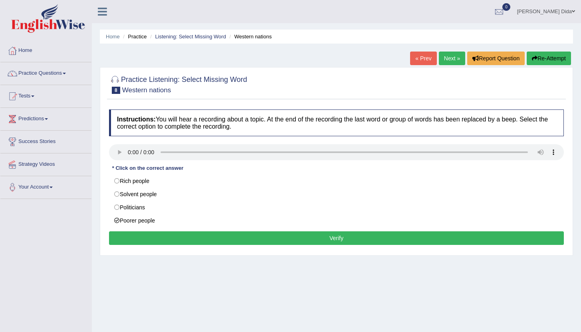
click at [165, 235] on button "Verify" at bounding box center [336, 238] width 455 height 14
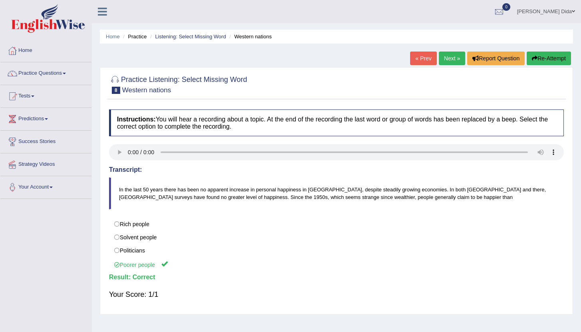
click at [445, 59] on link "Next »" at bounding box center [452, 59] width 26 height 14
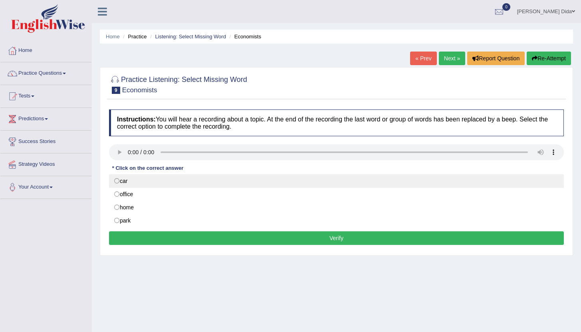
click at [557, 180] on label "car" at bounding box center [336, 181] width 455 height 14
radio input "true"
click at [514, 179] on label "car" at bounding box center [336, 181] width 455 height 14
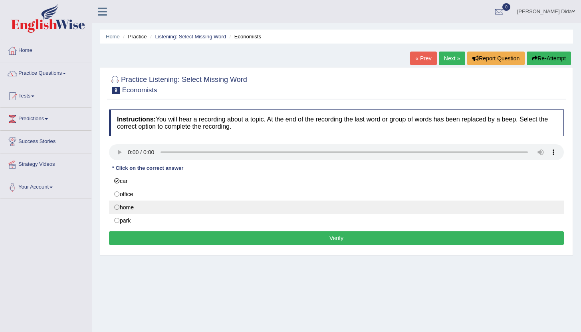
click at [124, 210] on label "home" at bounding box center [336, 208] width 455 height 14
radio input "true"
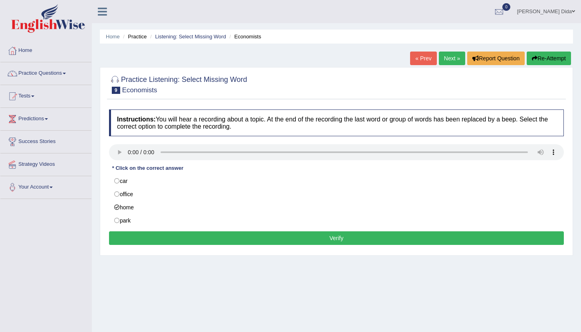
click at [148, 238] on button "Verify" at bounding box center [336, 238] width 455 height 14
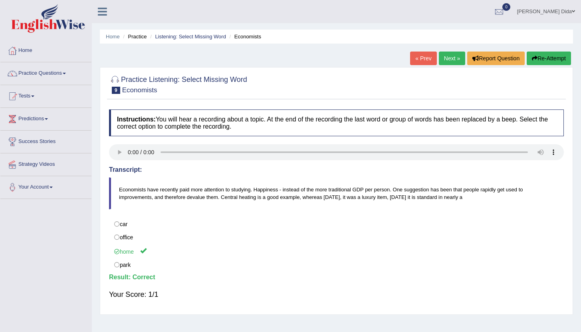
click at [448, 59] on link "Next »" at bounding box center [452, 59] width 26 height 14
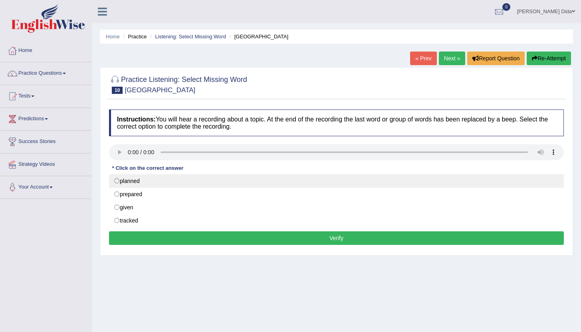
click at [142, 178] on label "planned" at bounding box center [336, 181] width 455 height 14
radio input "true"
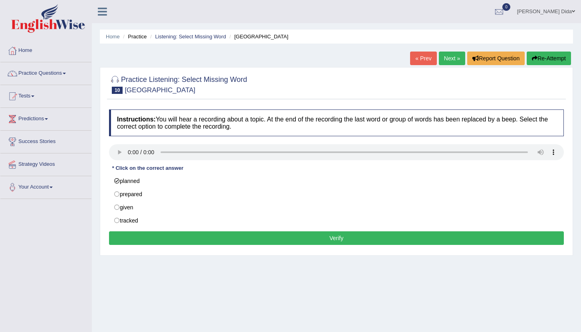
click at [164, 236] on button "Verify" at bounding box center [336, 238] width 455 height 14
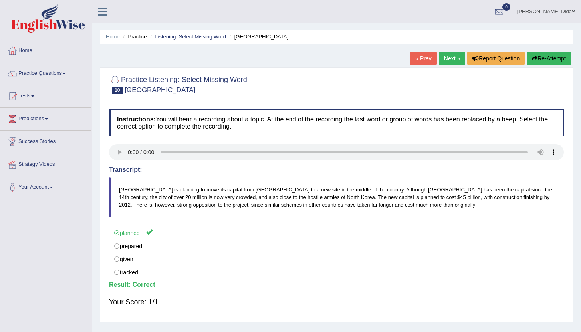
click at [449, 56] on link "Next »" at bounding box center [452, 59] width 26 height 14
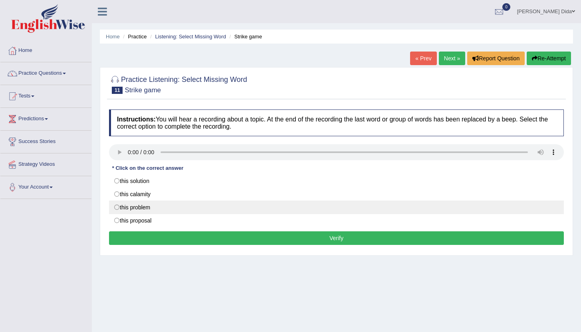
click at [130, 207] on label "this problem" at bounding box center [336, 208] width 455 height 14
radio input "true"
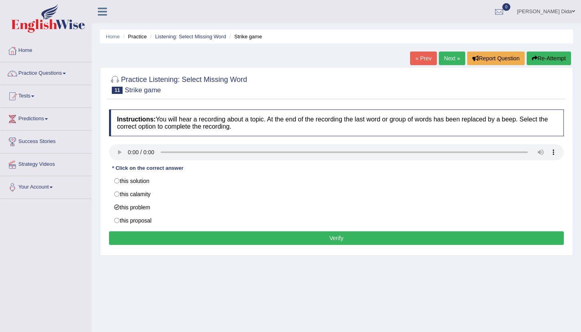
click at [263, 241] on button "Verify" at bounding box center [336, 238] width 455 height 14
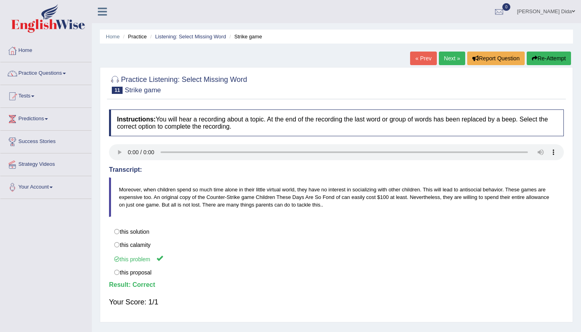
click at [450, 58] on link "Next »" at bounding box center [452, 59] width 26 height 14
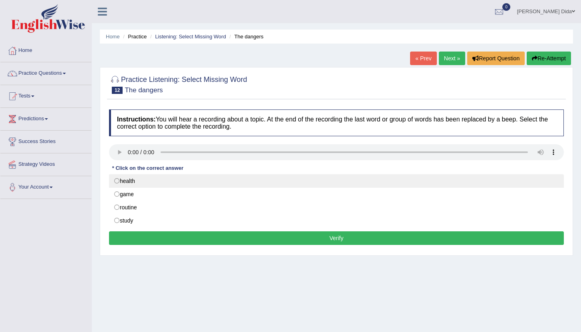
click at [135, 181] on label "health" at bounding box center [336, 181] width 455 height 14
radio input "true"
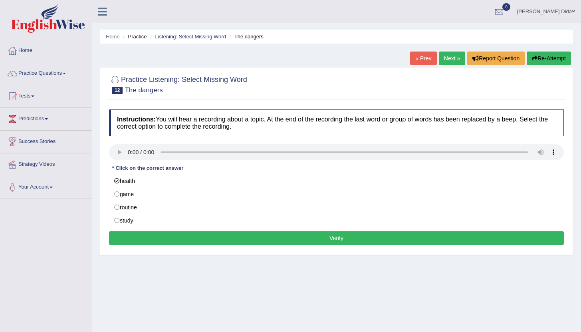
click at [180, 241] on button "Verify" at bounding box center [336, 238] width 455 height 14
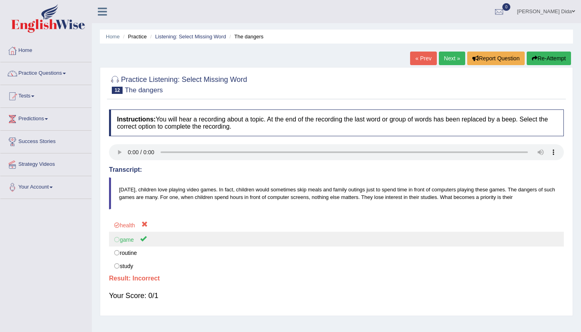
click at [130, 244] on label "game" at bounding box center [336, 239] width 455 height 15
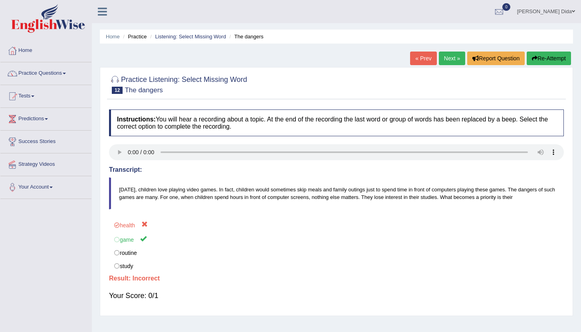
click at [548, 60] on button "Re-Attempt" at bounding box center [549, 59] width 44 height 14
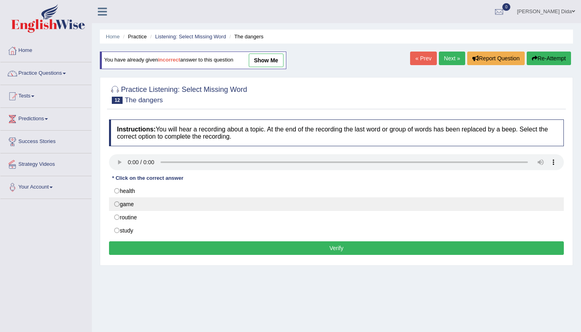
click at [137, 202] on label "game" at bounding box center [336, 204] width 455 height 14
radio input "true"
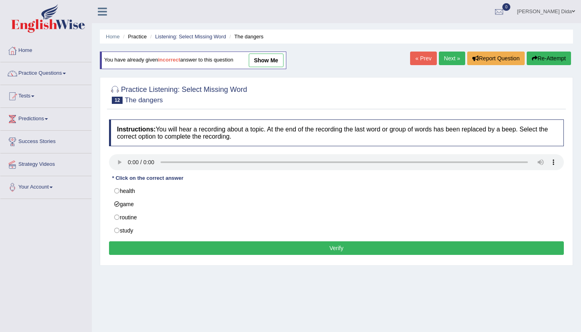
click at [191, 245] on button "Verify" at bounding box center [336, 248] width 455 height 14
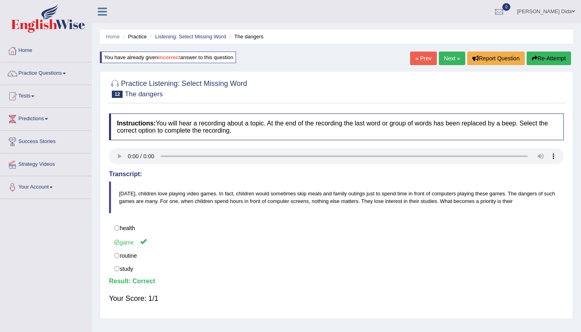
click at [448, 57] on link "Next »" at bounding box center [452, 59] width 26 height 14
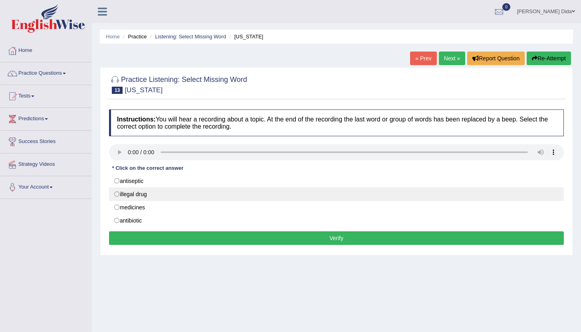
click at [128, 197] on label "illegal drug" at bounding box center [336, 194] width 455 height 14
radio input "true"
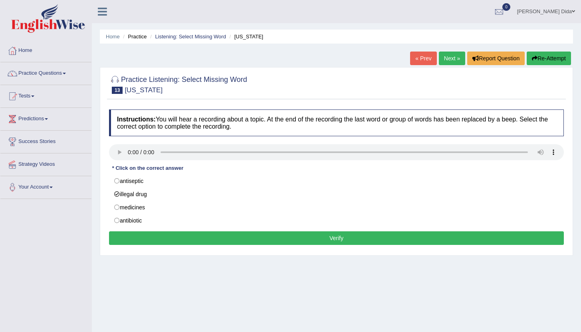
click at [145, 236] on button "Verify" at bounding box center [336, 238] width 455 height 14
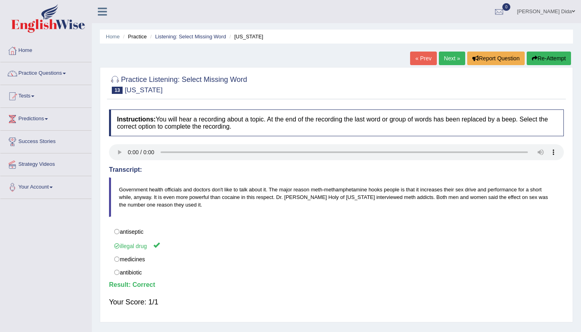
click at [448, 59] on link "Next »" at bounding box center [452, 59] width 26 height 14
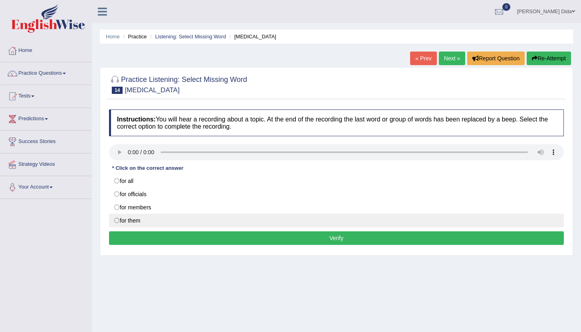
click at [132, 225] on label "for them" at bounding box center [336, 221] width 455 height 14
radio input "true"
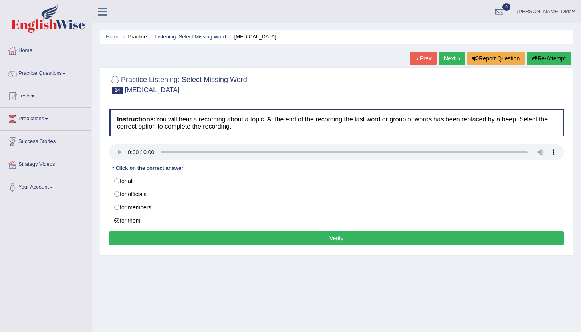
click at [149, 236] on button "Verify" at bounding box center [336, 238] width 455 height 14
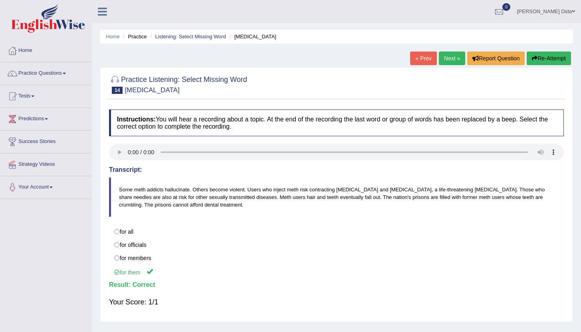
click at [451, 58] on link "Next »" at bounding box center [452, 59] width 26 height 14
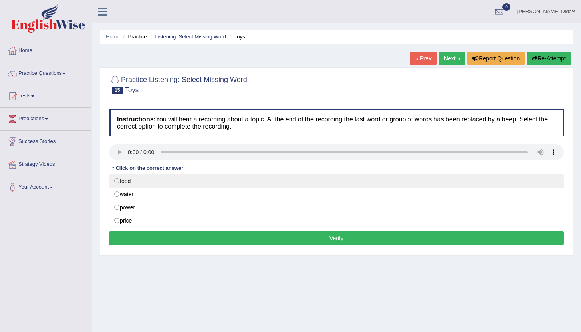
click at [118, 182] on label "food" at bounding box center [336, 181] width 455 height 14
radio input "true"
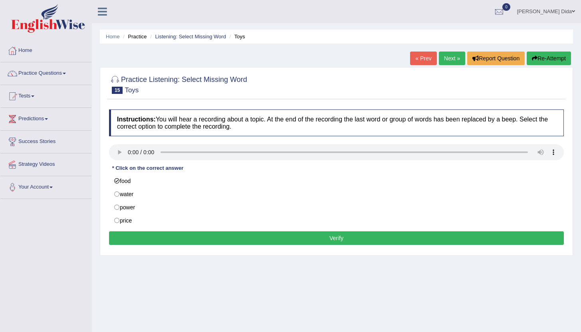
click at [193, 235] on button "Verify" at bounding box center [336, 238] width 455 height 14
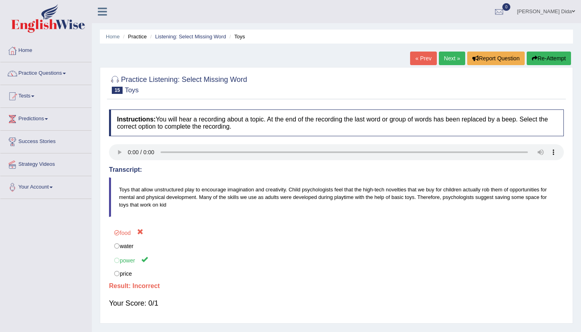
click at [543, 58] on button "Re-Attempt" at bounding box center [549, 59] width 44 height 14
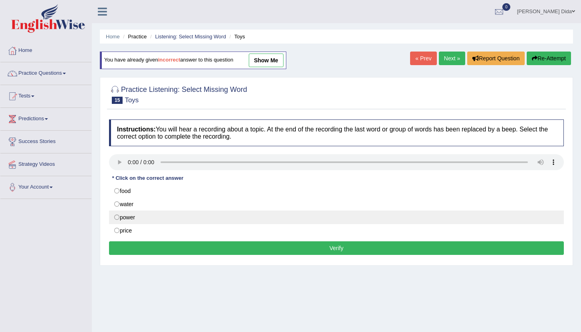
click at [174, 224] on label "power" at bounding box center [336, 218] width 455 height 14
radio input "true"
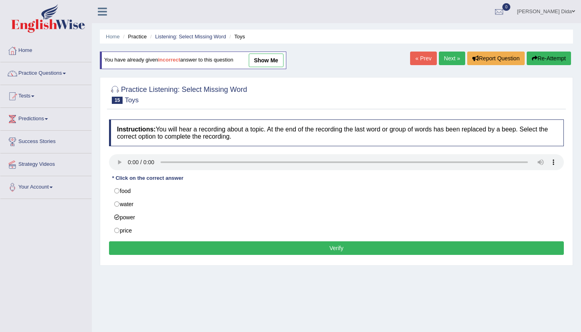
click at [207, 245] on button "Verify" at bounding box center [336, 248] width 455 height 14
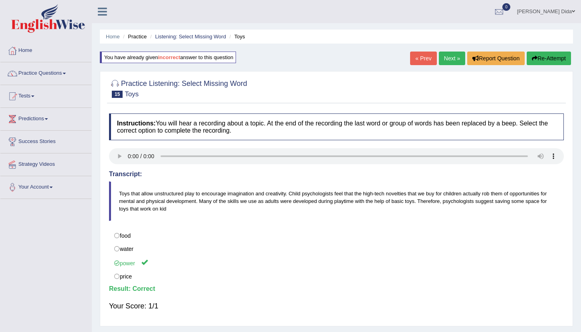
click at [445, 59] on link "Next »" at bounding box center [452, 59] width 26 height 14
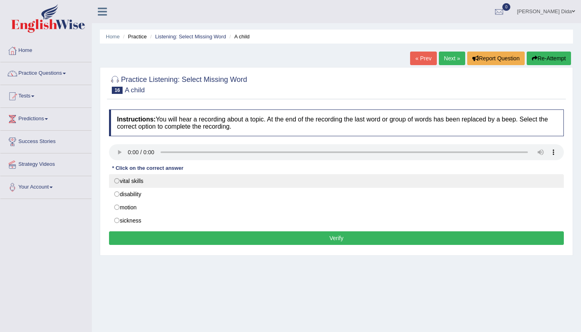
click at [127, 180] on label "vital skills" at bounding box center [336, 181] width 455 height 14
radio input "true"
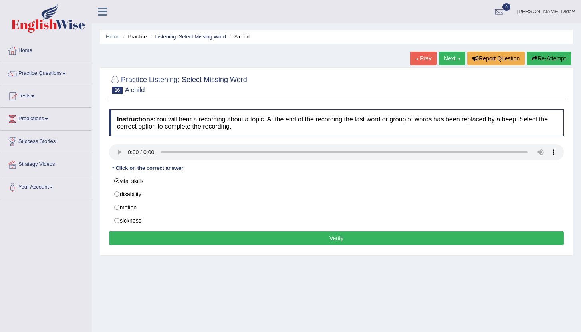
click at [165, 239] on button "Verify" at bounding box center [336, 238] width 455 height 14
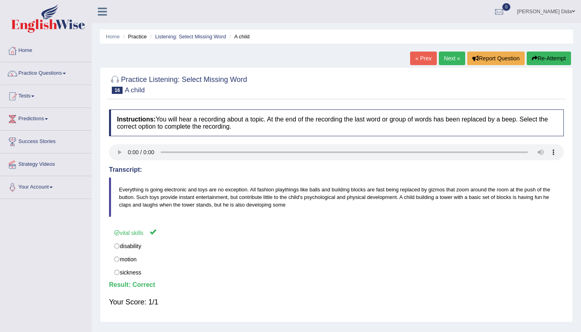
click at [447, 58] on link "Next »" at bounding box center [452, 59] width 26 height 14
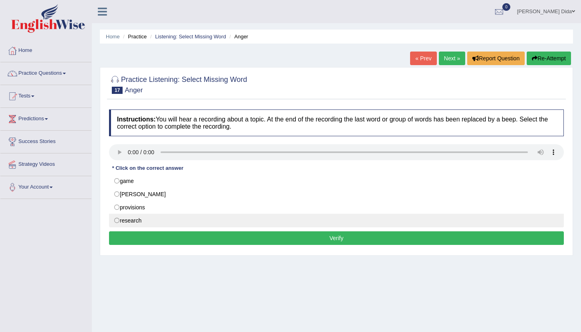
click at [156, 220] on label "research" at bounding box center [336, 221] width 455 height 14
radio input "true"
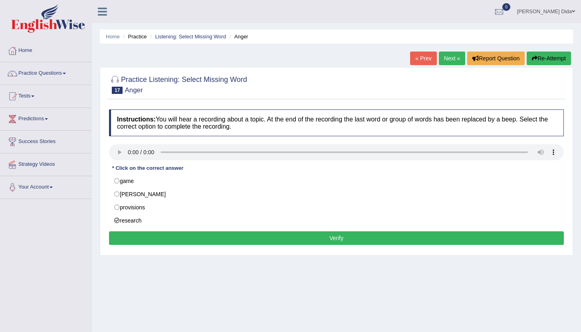
click at [179, 243] on button "Verify" at bounding box center [336, 238] width 455 height 14
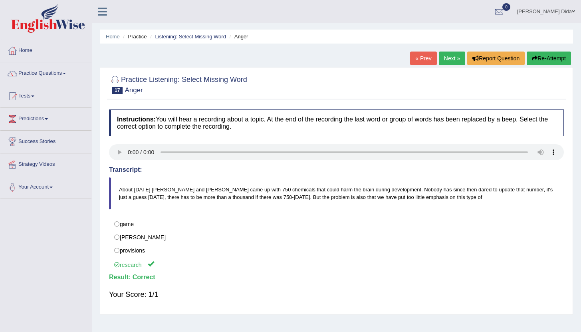
click at [450, 58] on link "Next »" at bounding box center [452, 59] width 26 height 14
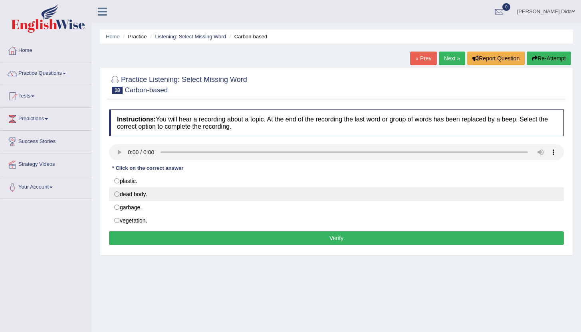
click at [186, 195] on label "dead body." at bounding box center [336, 194] width 455 height 14
radio input "true"
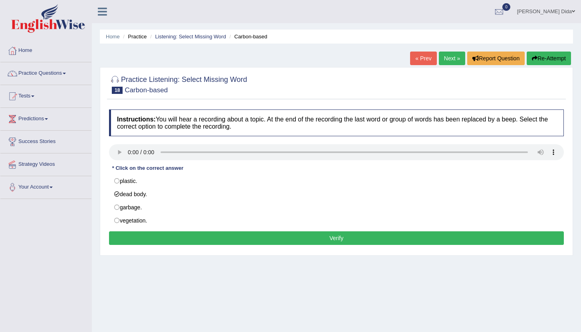
click at [199, 238] on button "Verify" at bounding box center [336, 238] width 455 height 14
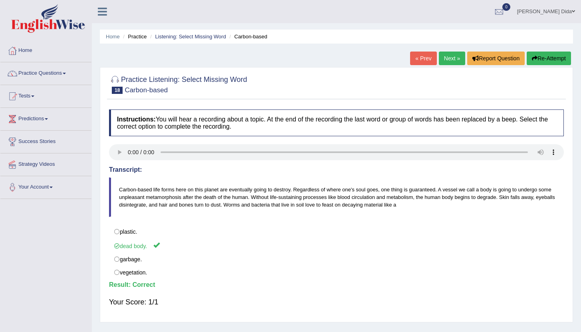
click at [451, 57] on link "Next »" at bounding box center [452, 59] width 26 height 14
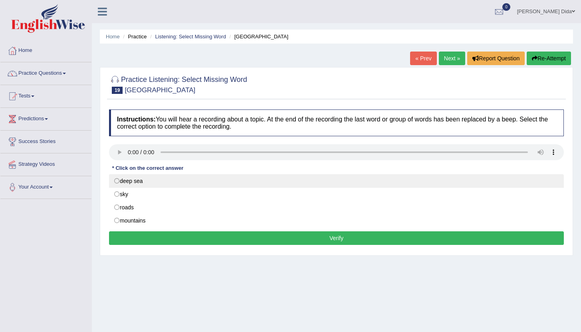
click at [160, 186] on label "deep sea" at bounding box center [336, 181] width 455 height 14
radio input "true"
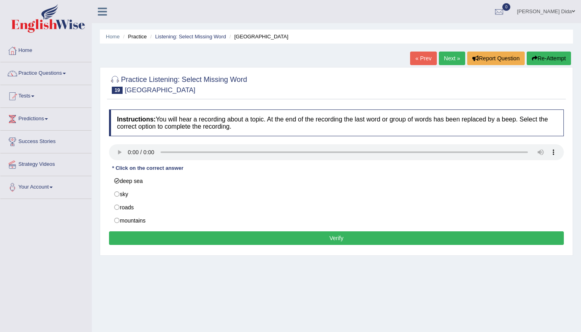
click at [167, 239] on button "Verify" at bounding box center [336, 238] width 455 height 14
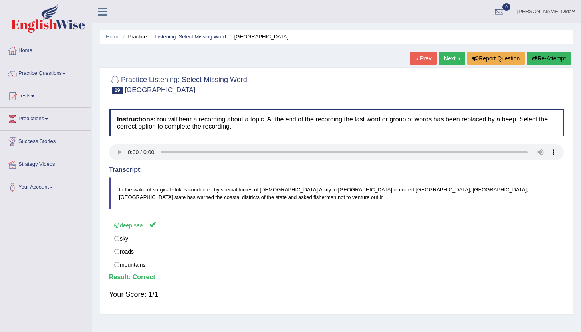
click at [446, 60] on link "Next »" at bounding box center [452, 59] width 26 height 14
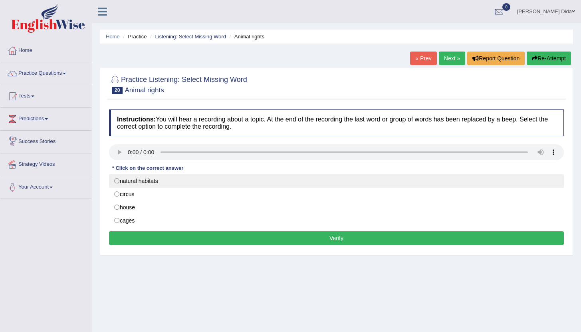
click at [141, 185] on label "natural habitats" at bounding box center [336, 181] width 455 height 14
radio input "true"
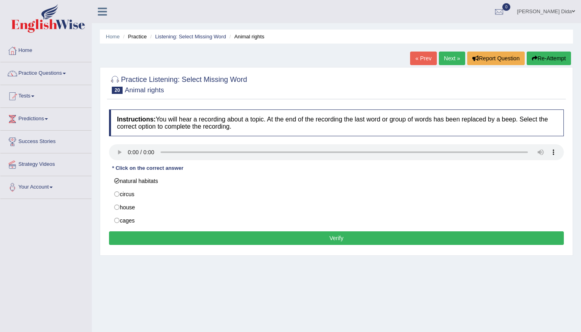
click at [311, 242] on button "Verify" at bounding box center [336, 238] width 455 height 14
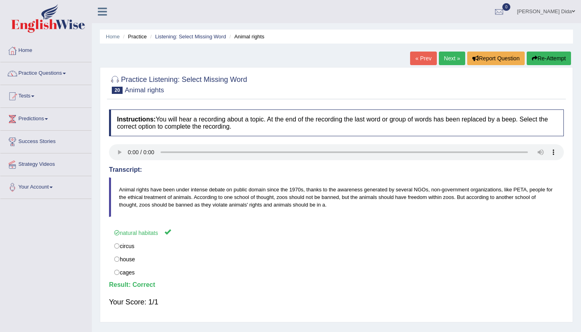
click at [447, 57] on link "Next »" at bounding box center [452, 59] width 26 height 14
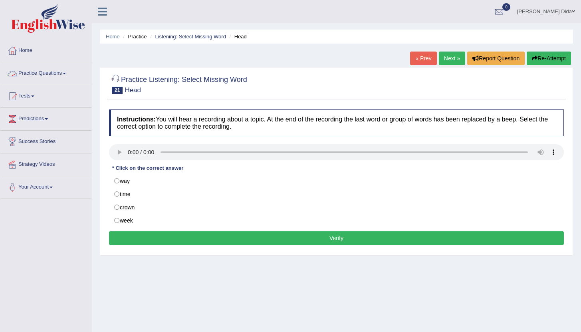
click at [66, 74] on span at bounding box center [64, 74] width 3 height 2
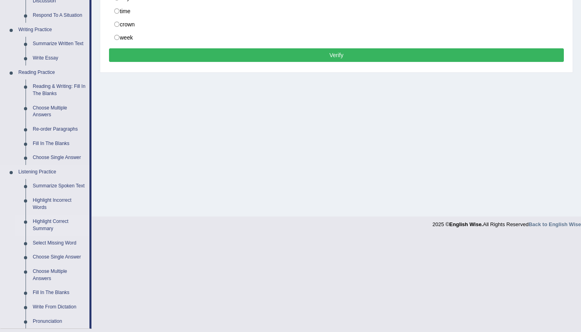
scroll to position [183, 0]
click at [60, 209] on link "Highlight Incorrect Words" at bounding box center [59, 203] width 60 height 21
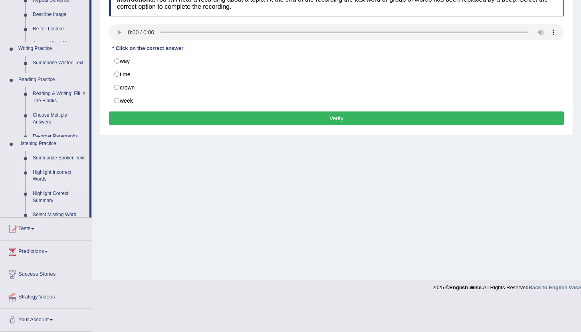
scroll to position [88, 0]
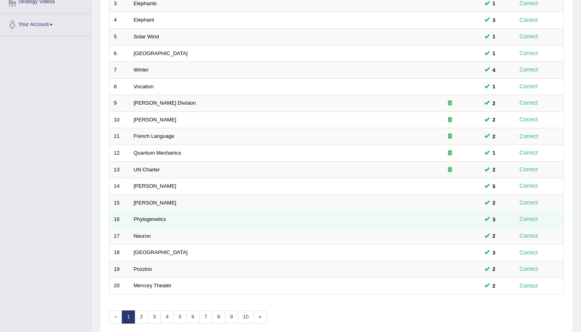
scroll to position [197, 0]
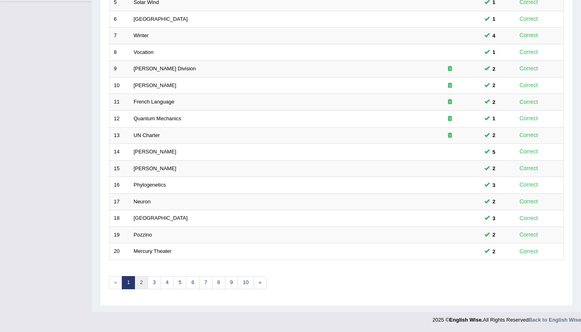
click at [141, 282] on link "2" at bounding box center [141, 282] width 13 height 13
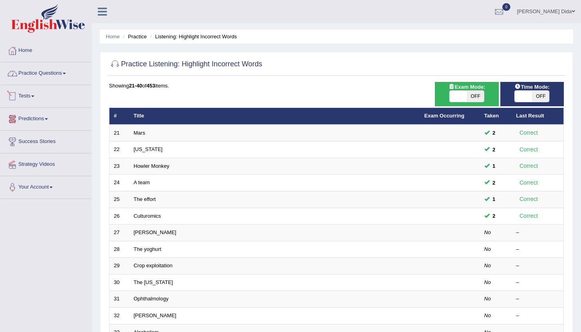
click at [65, 76] on link "Practice Questions" at bounding box center [45, 72] width 91 height 20
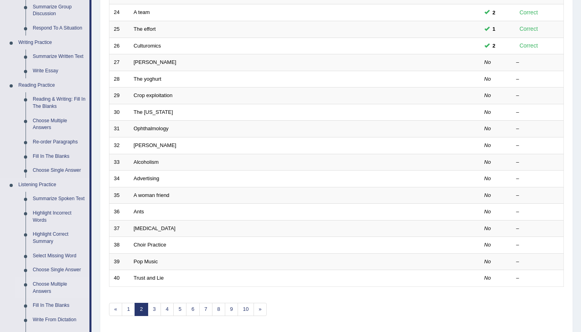
scroll to position [185, 0]
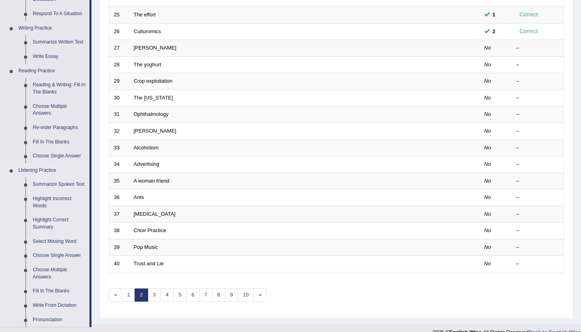
click at [53, 249] on link "Select Missing Word" at bounding box center [59, 242] width 60 height 14
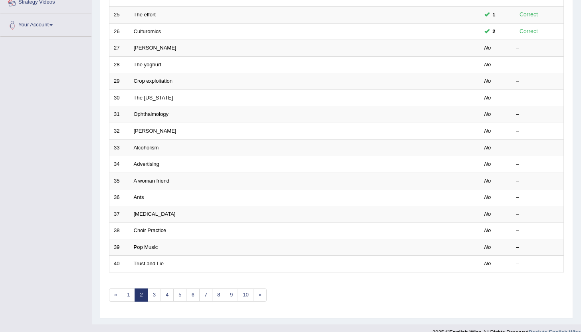
scroll to position [197, 0]
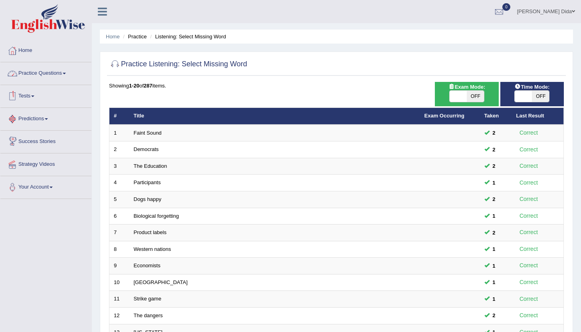
click at [61, 72] on link "Practice Questions" at bounding box center [45, 72] width 91 height 20
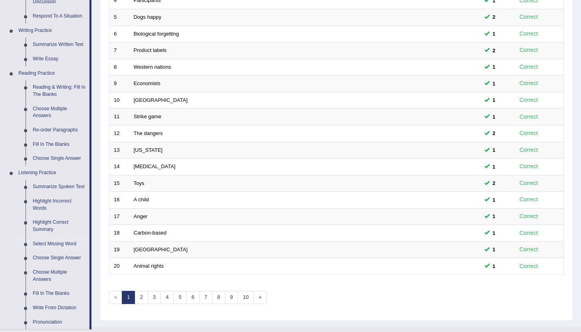
scroll to position [291, 0]
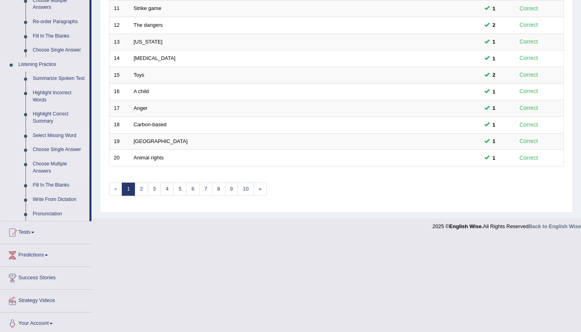
click at [49, 191] on link "Fill In The Blanks" at bounding box center [59, 185] width 60 height 14
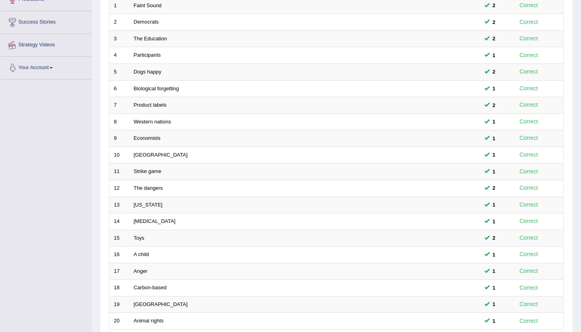
scroll to position [197, 0]
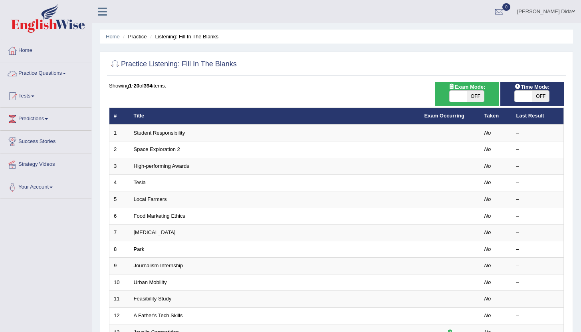
click at [65, 72] on link "Practice Questions" at bounding box center [45, 72] width 91 height 20
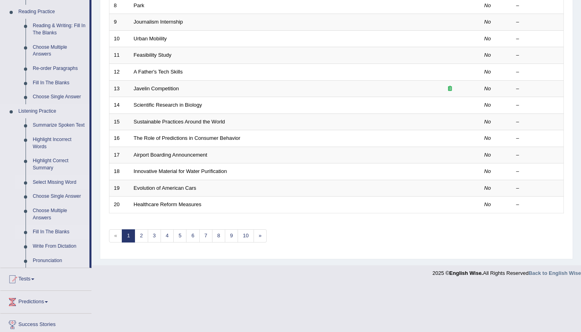
scroll to position [244, 0]
click at [52, 149] on link "Highlight Incorrect Words" at bounding box center [59, 142] width 60 height 21
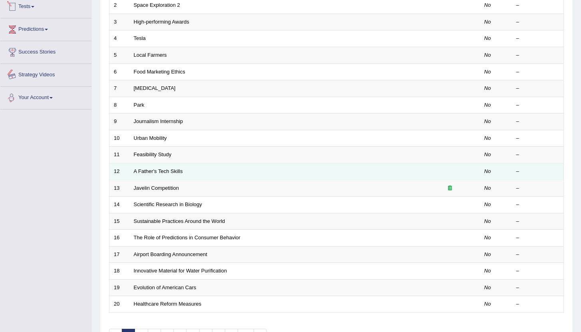
scroll to position [295, 0]
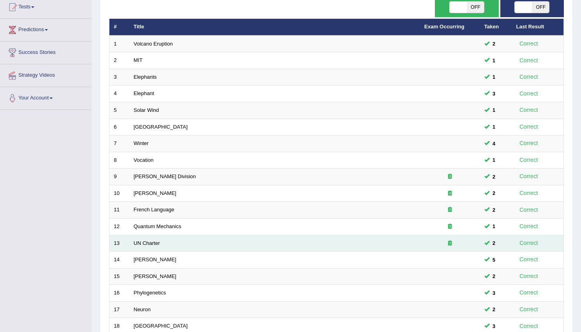
scroll to position [197, 0]
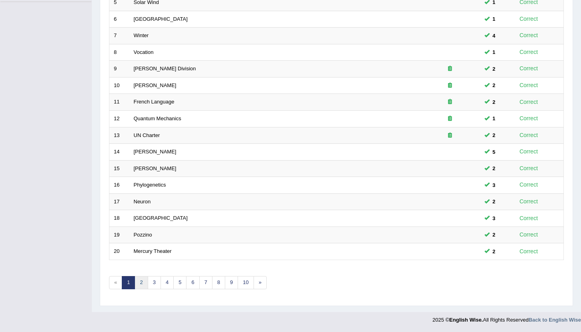
click at [143, 283] on link "2" at bounding box center [141, 282] width 13 height 13
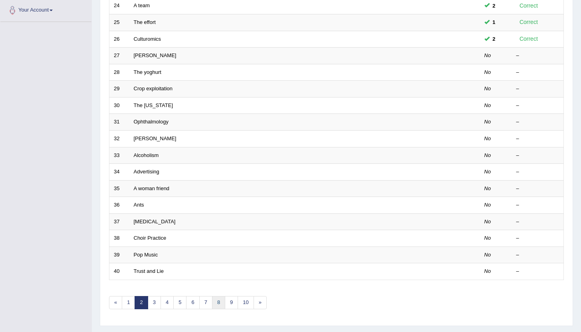
scroll to position [197, 0]
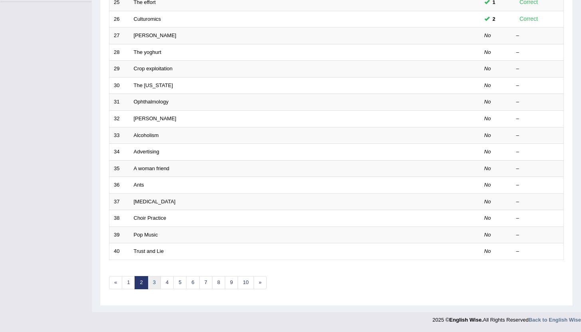
click at [152, 283] on link "3" at bounding box center [154, 282] width 13 height 13
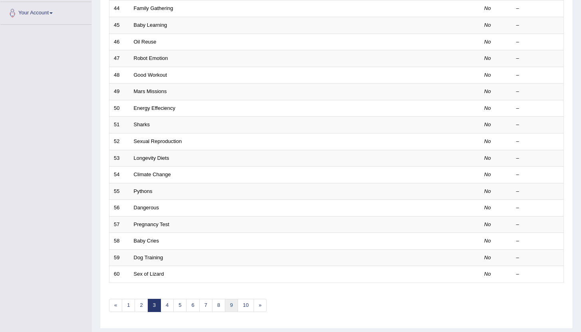
scroll to position [197, 0]
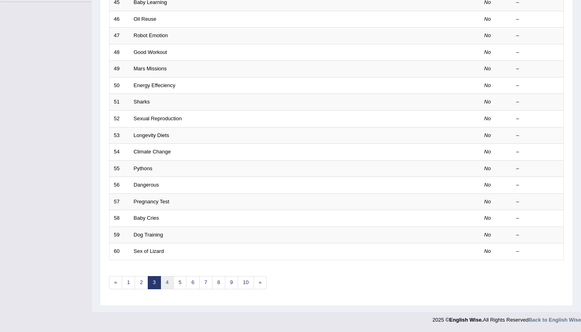
click at [167, 284] on link "4" at bounding box center [167, 282] width 13 height 13
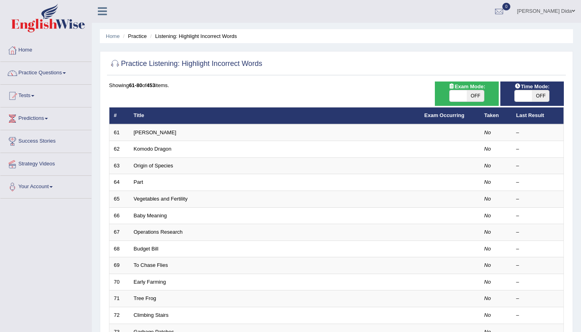
scroll to position [197, 0]
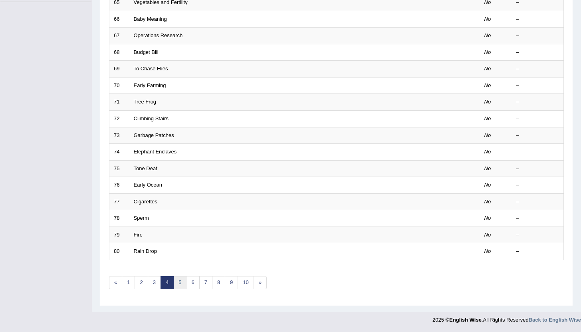
click at [180, 285] on link "5" at bounding box center [179, 282] width 13 height 13
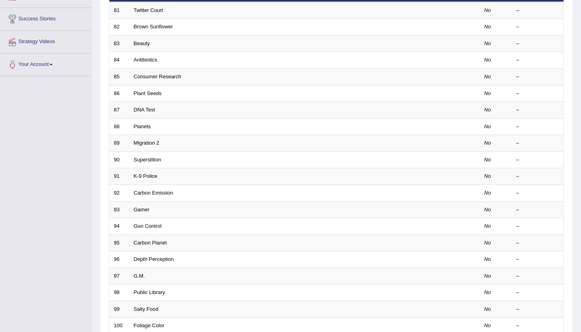
scroll to position [197, 0]
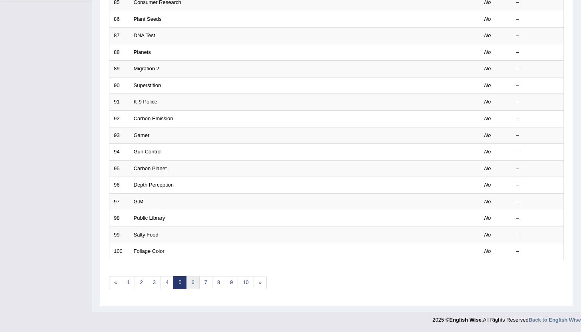
click at [192, 282] on link "6" at bounding box center [192, 282] width 13 height 13
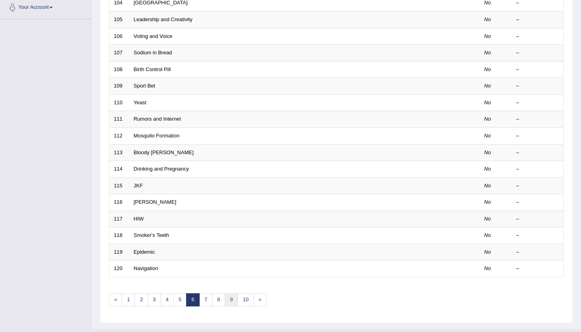
scroll to position [197, 0]
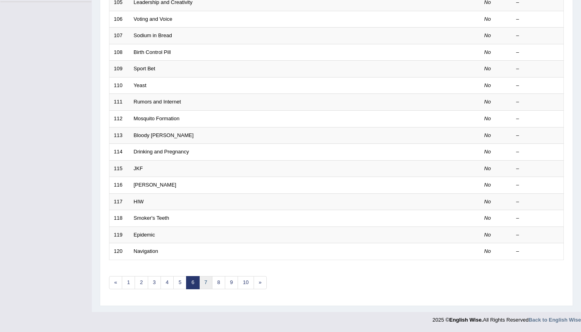
click at [205, 285] on link "7" at bounding box center [205, 282] width 13 height 13
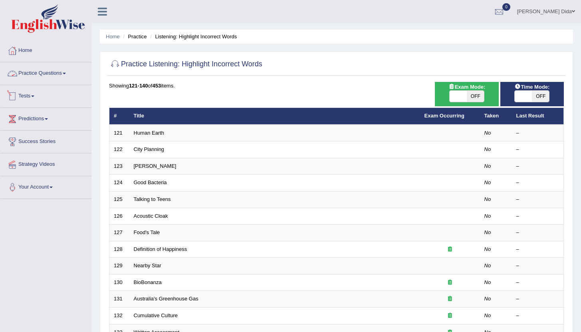
click at [57, 72] on link "Practice Questions" at bounding box center [45, 72] width 91 height 20
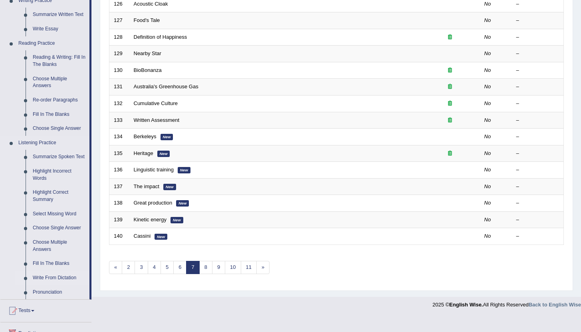
scroll to position [285, 0]
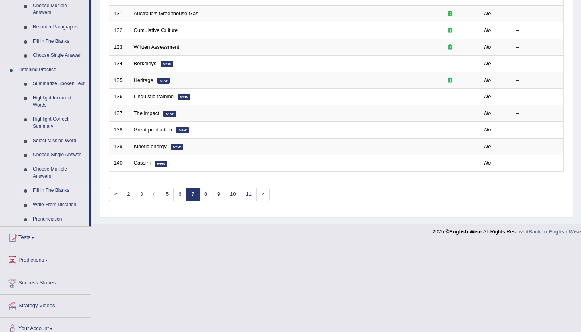
click at [53, 198] on link "Fill In The Blanks" at bounding box center [59, 190] width 60 height 14
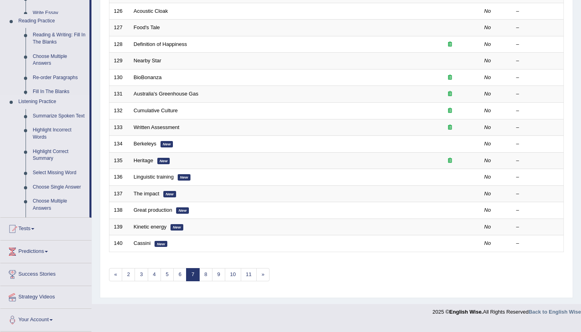
scroll to position [197, 0]
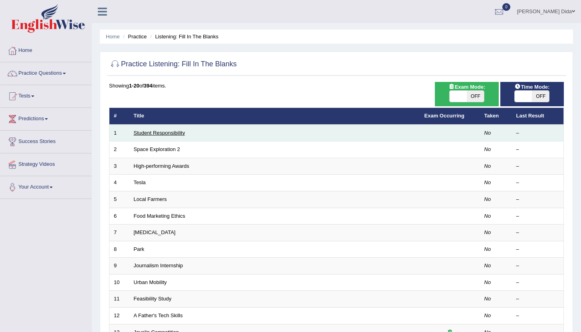
click at [165, 134] on link "Student Responsibility" at bounding box center [160, 133] width 52 height 6
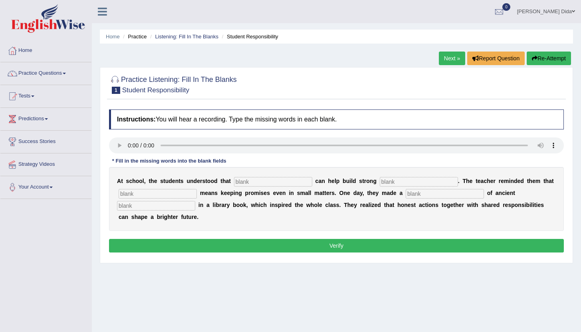
click at [249, 184] on input "text" at bounding box center [273, 182] width 78 height 10
click at [241, 184] on input "text" at bounding box center [273, 182] width 78 height 10
type input "res"
click at [382, 181] on input "text" at bounding box center [419, 182] width 78 height 10
type input "com"
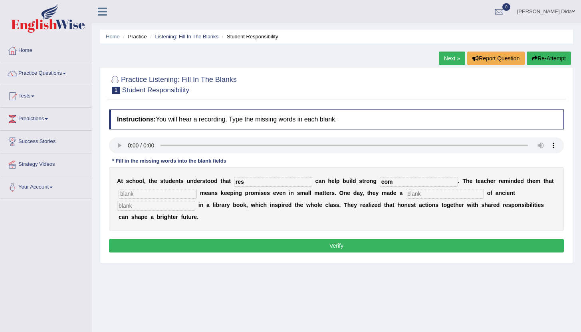
click at [173, 195] on input "text" at bounding box center [158, 194] width 78 height 10
type input "integ"
click at [446, 60] on link "Next »" at bounding box center [452, 59] width 26 height 14
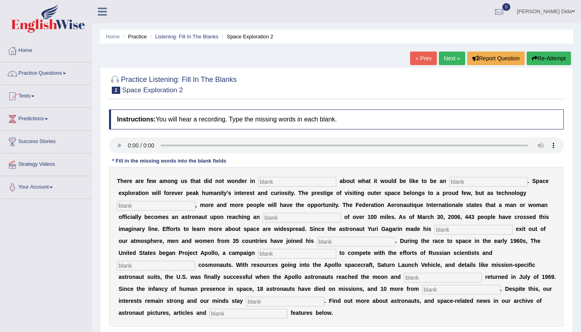
click at [423, 56] on link "« Prev" at bounding box center [423, 59] width 26 height 14
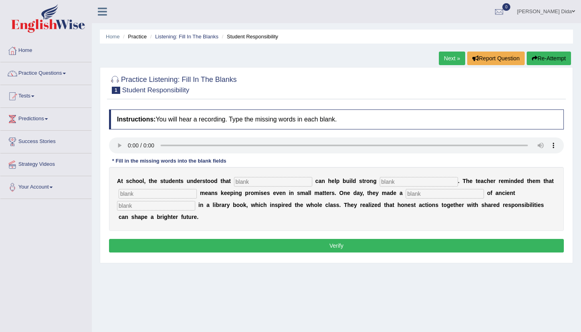
click at [260, 181] on input "text" at bounding box center [273, 182] width 78 height 10
click at [257, 180] on input "text" at bounding box center [273, 182] width 78 height 10
type input "resposibility"
click at [387, 183] on input "text" at bounding box center [419, 182] width 78 height 10
type input "communities"
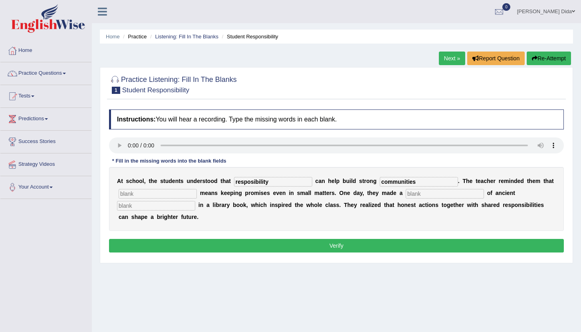
click at [146, 194] on input "text" at bounding box center [158, 194] width 78 height 10
type input "integrity"
click at [406, 197] on input "text" at bounding box center [445, 194] width 78 height 10
type input "discovery"
click at [150, 204] on input "text" at bounding box center [156, 206] width 78 height 10
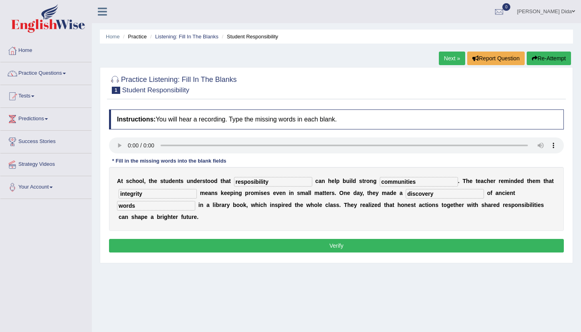
type input "words"
click at [354, 247] on button "Verify" at bounding box center [336, 246] width 455 height 14
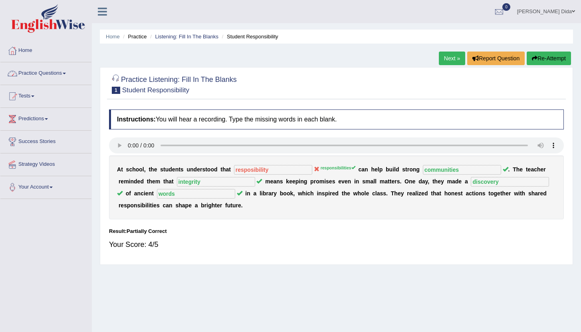
click at [55, 70] on link "Practice Questions" at bounding box center [45, 72] width 91 height 20
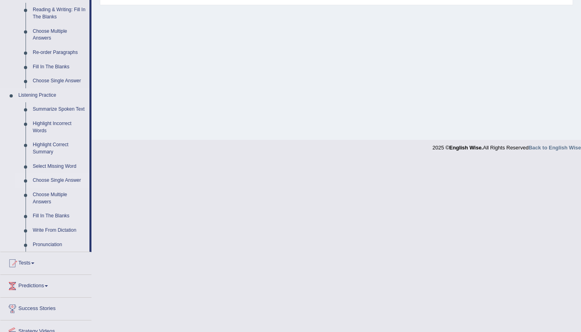
scroll to position [263, 0]
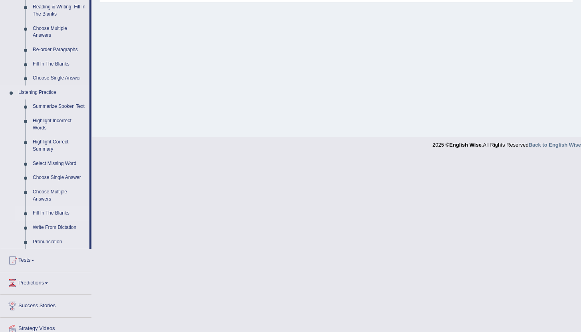
click at [61, 221] on link "Fill In The Blanks" at bounding box center [59, 213] width 60 height 14
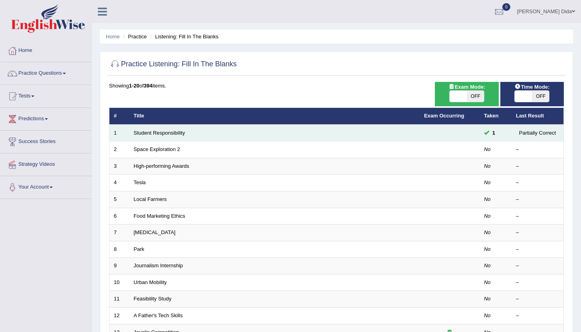
click at [323, 131] on td "Student Responsibility" at bounding box center [274, 133] width 291 height 17
click at [163, 133] on link "Student Responsibility" at bounding box center [160, 133] width 52 height 6
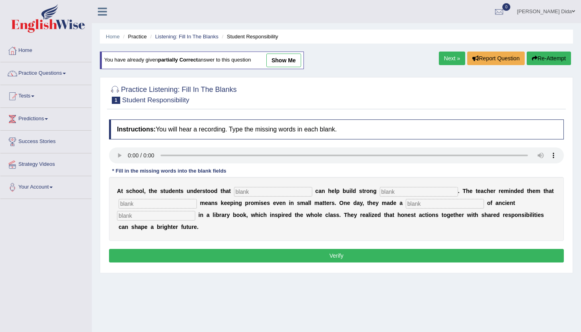
click at [293, 58] on link "show me" at bounding box center [284, 61] width 35 height 14
type input "resposibility"
type input "communities"
type input "integrity"
type input "discovery"
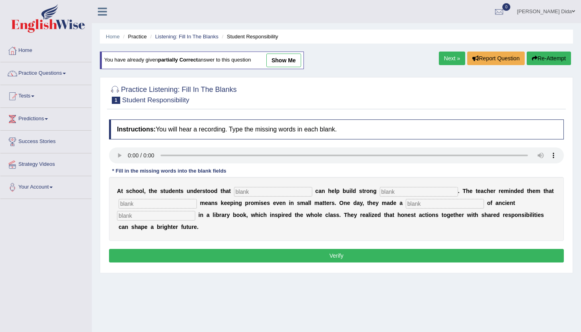
type input "words"
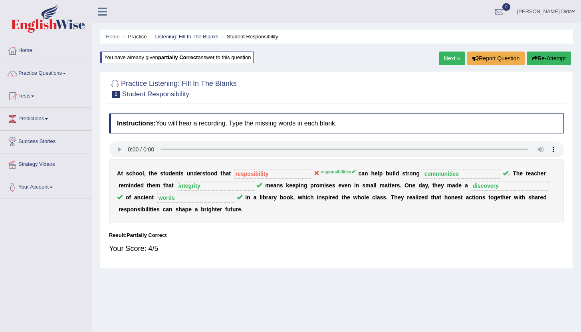
click at [212, 59] on div "You have already given partially correct answer to this question" at bounding box center [177, 58] width 154 height 12
click at [300, 171] on div "A t s c h o o l , t h e s t u d e n t s u n d e r s t o o d t h a t resposibili…" at bounding box center [336, 191] width 455 height 64
click at [314, 173] on icon at bounding box center [317, 173] width 6 height 6
click at [541, 56] on button "Re-Attempt" at bounding box center [549, 59] width 44 height 14
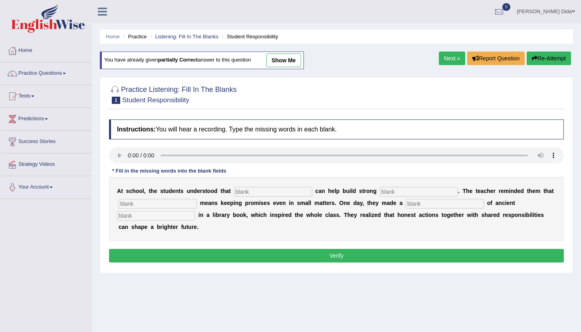
click at [249, 193] on input "text" at bounding box center [273, 192] width 78 height 10
click at [249, 193] on input "reposibilities" at bounding box center [273, 192] width 78 height 10
type input "reposibilities"
click at [380, 193] on input "text" at bounding box center [419, 192] width 78 height 10
type input "communities"
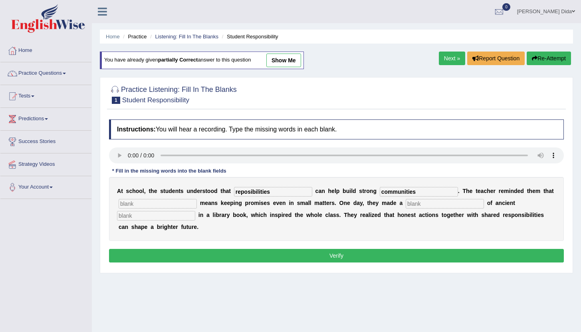
click at [174, 205] on input "text" at bounding box center [158, 204] width 78 height 10
type input "integrity"
click at [406, 203] on input "text" at bounding box center [445, 204] width 78 height 10
type input "discovery"
click at [161, 217] on input "text" at bounding box center [156, 216] width 78 height 10
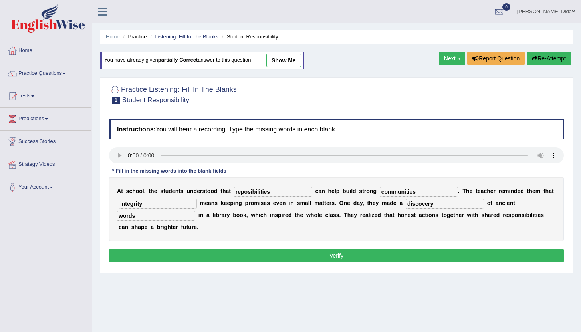
type input "words"
click at [233, 256] on button "Verify" at bounding box center [336, 256] width 455 height 14
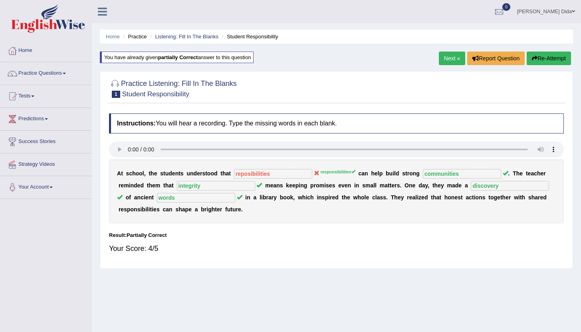
click at [545, 59] on button "Re-Attempt" at bounding box center [549, 59] width 44 height 14
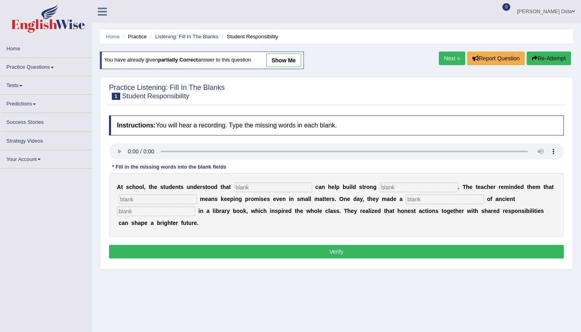
click at [264, 189] on input "text" at bounding box center [273, 188] width 78 height 10
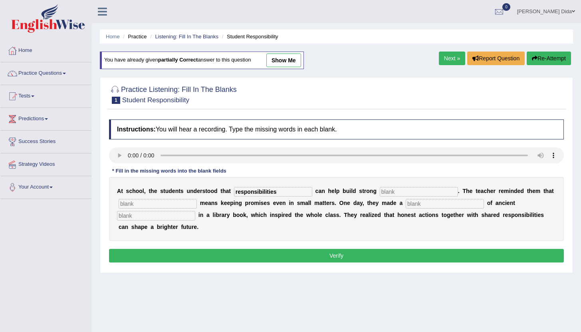
type input "responsibilities"
click at [380, 194] on input "text" at bounding box center [419, 192] width 78 height 10
click at [386, 190] on input "text" at bounding box center [419, 192] width 78 height 10
type input "communities"
click at [177, 206] on input "text" at bounding box center [158, 204] width 78 height 10
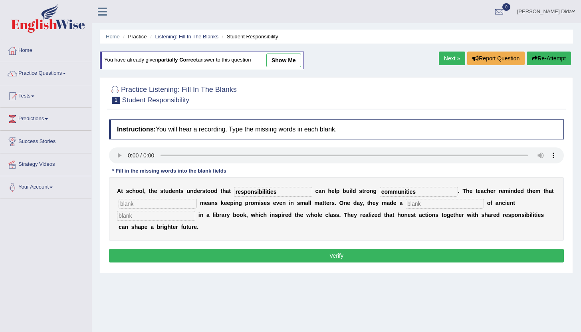
type input "d"
type input "integrity"
click at [406, 207] on input "text" at bounding box center [445, 204] width 78 height 10
type input "discovery"
click at [176, 225] on b "r" at bounding box center [177, 227] width 2 height 6
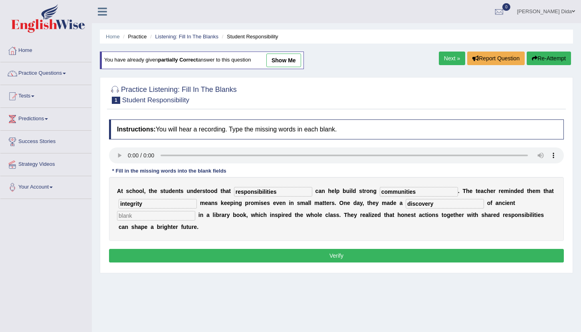
click at [163, 217] on input "text" at bounding box center [156, 216] width 78 height 10
type input "words"
click at [332, 253] on button "Verify" at bounding box center [336, 256] width 455 height 14
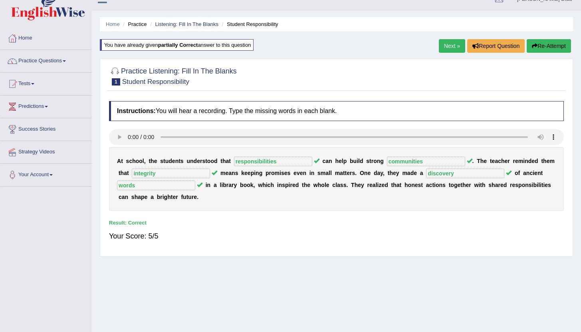
drag, startPoint x: 332, startPoint y: 253, endPoint x: 350, endPoint y: 229, distance: 29.2
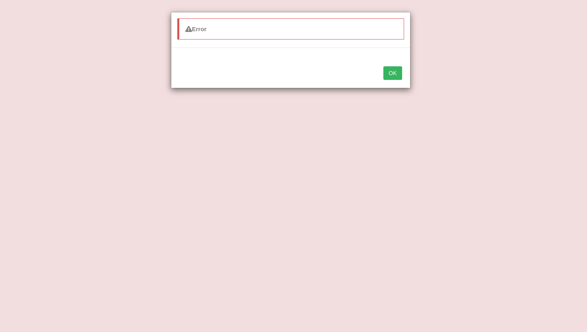
click at [392, 75] on button "OK" at bounding box center [393, 73] width 18 height 14
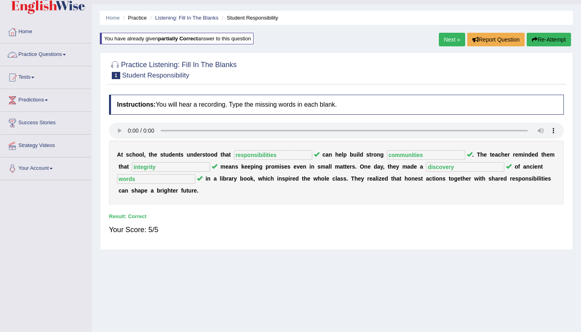
click at [67, 56] on link "Practice Questions" at bounding box center [45, 54] width 91 height 20
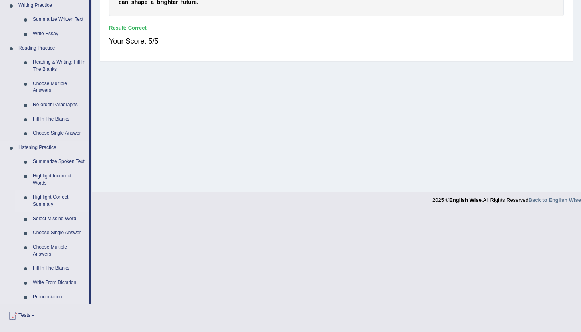
scroll to position [237, 0]
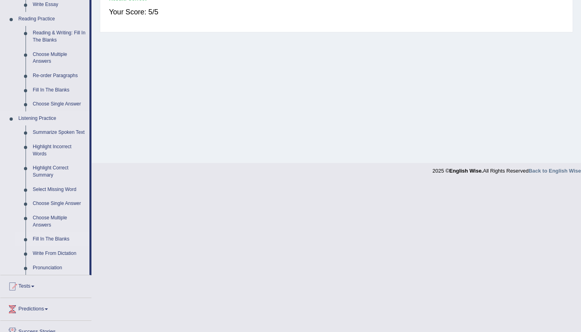
click at [59, 246] on link "Fill In The Blanks" at bounding box center [59, 239] width 60 height 14
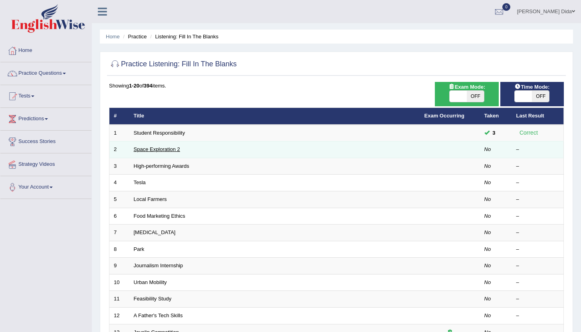
click at [178, 150] on link "Space Exploration 2" at bounding box center [157, 149] width 46 height 6
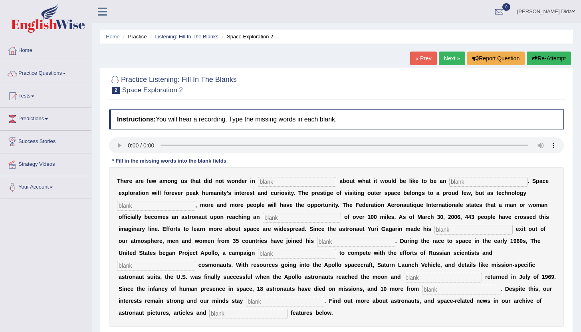
click at [424, 57] on link "« Prev" at bounding box center [423, 59] width 26 height 14
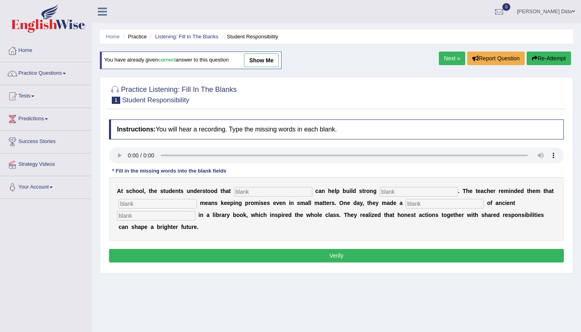
click at [373, 11] on ul "[PERSON_NAME] Dida Toggle navigation Username: bryandida25 Access Type: Online …" at bounding box center [410, 11] width 343 height 23
click at [67, 77] on link "Practice Questions" at bounding box center [45, 72] width 91 height 20
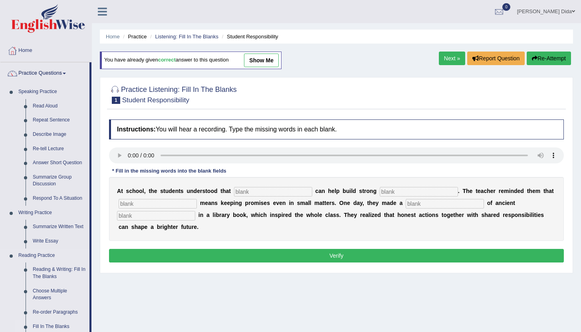
drag, startPoint x: 111, startPoint y: 294, endPoint x: 55, endPoint y: 332, distance: 67.1
click at [448, 54] on link "Next »" at bounding box center [452, 59] width 26 height 14
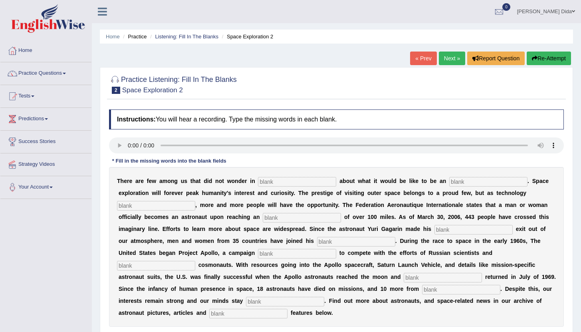
click at [265, 181] on input "text" at bounding box center [297, 182] width 78 height 10
click at [266, 182] on input "text" at bounding box center [297, 182] width 78 height 10
click at [260, 182] on input "text" at bounding box center [297, 182] width 78 height 10
click at [263, 181] on input "text" at bounding box center [297, 182] width 78 height 10
type input "our"
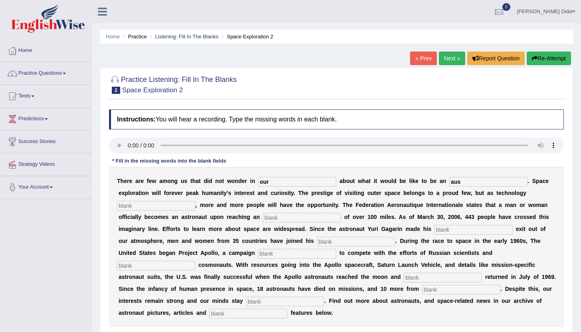
type input "aus"
type input "tech"
type input "atltitude"
type input "pionerinf"
type input "nionarity"
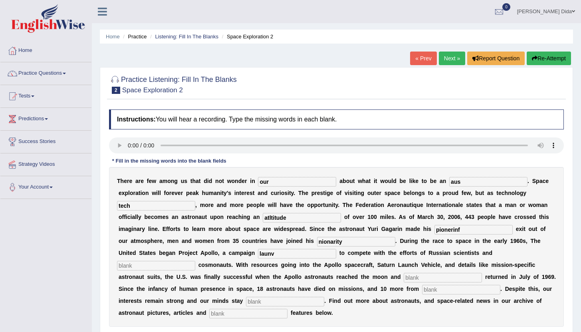
type input "launv"
type input "future"
type input "saafely"
type input "launchies"
type input "determuind"
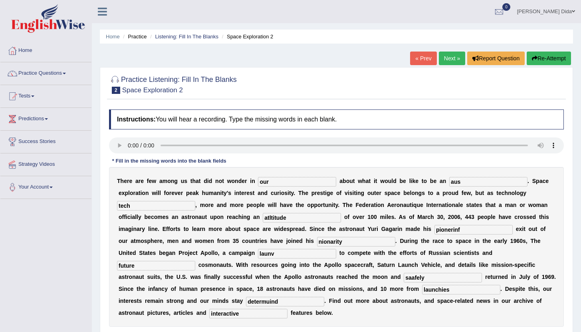
type input "interactive"
click at [453, 179] on input "aus" at bounding box center [489, 182] width 78 height 10
type input "austronaut"
click at [149, 205] on input "tech" at bounding box center [156, 206] width 78 height 10
click at [467, 231] on input "pionerinf" at bounding box center [474, 230] width 78 height 10
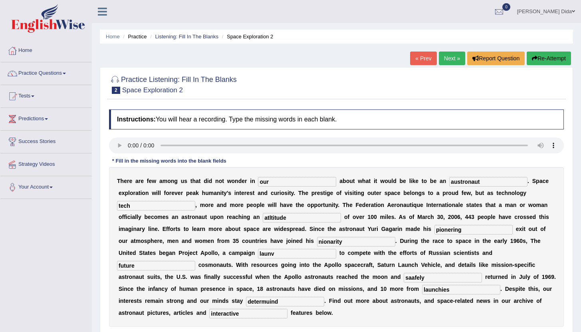
type input "pionering"
click at [272, 253] on input "launv" at bounding box center [297, 254] width 78 height 10
type input "launch"
click at [404, 278] on input "saafely" at bounding box center [443, 278] width 78 height 10
type input "safely"
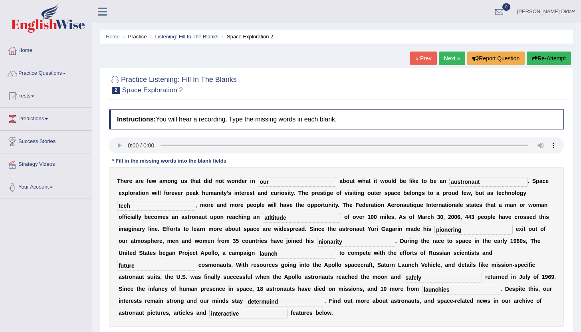
click at [246, 303] on input "determuind" at bounding box center [285, 302] width 78 height 10
type input "determind"
click at [146, 203] on input "tech" at bounding box center [156, 206] width 78 height 10
type input "t"
type input "develops"
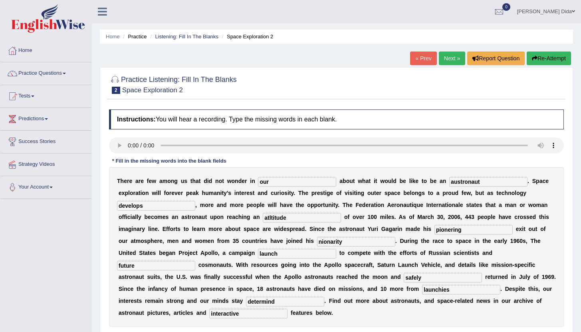
click at [341, 242] on input "nionarity" at bounding box center [356, 242] width 78 height 10
click at [333, 242] on input "nionarity" at bounding box center [356, 242] width 78 height 10
type input "nodularity"
click at [308, 317] on div "T h e r e a r e f e w a m o n g u s t h a t d i d n o t w o n d e r i n our a b…" at bounding box center [336, 247] width 455 height 160
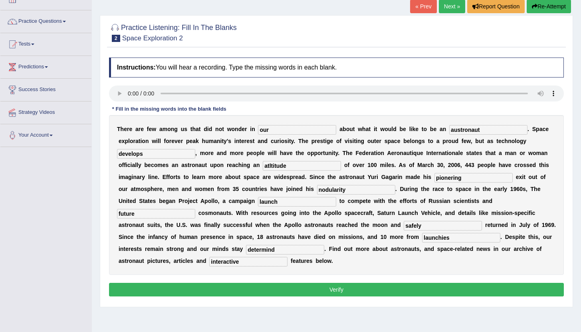
scroll to position [88, 0]
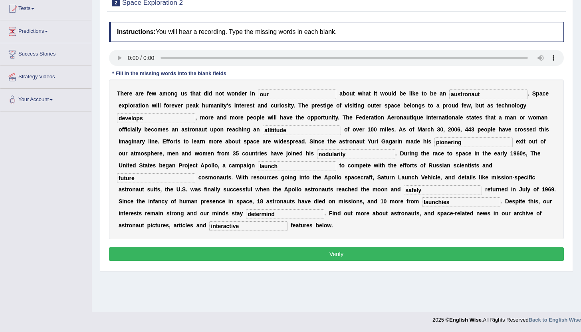
click at [283, 256] on button "Verify" at bounding box center [336, 254] width 455 height 14
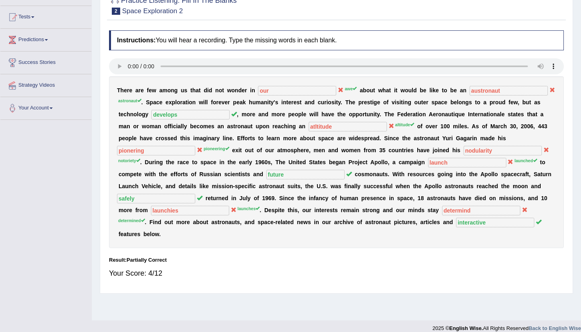
scroll to position [0, 0]
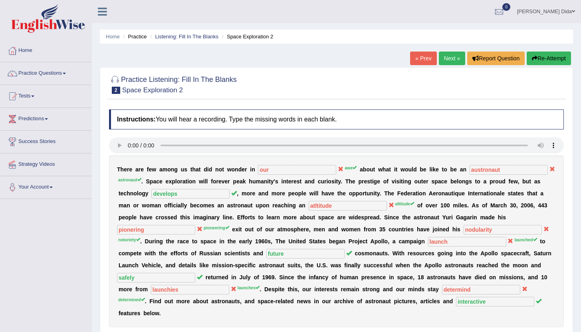
click at [560, 58] on button "Re-Attempt" at bounding box center [549, 59] width 44 height 14
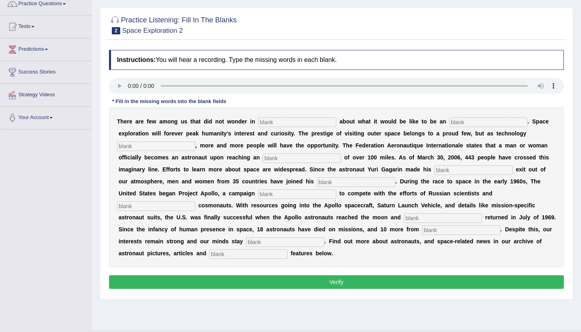
scroll to position [70, 0]
click at [281, 124] on input "text" at bounding box center [297, 122] width 78 height 10
type input "awe"
type input "astro"
type input "develops"
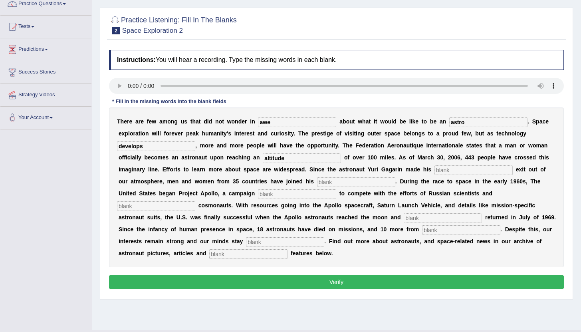
type input "altitude"
type input "pioneering"
type input "nodularu"
type input "launched"
type input "future"
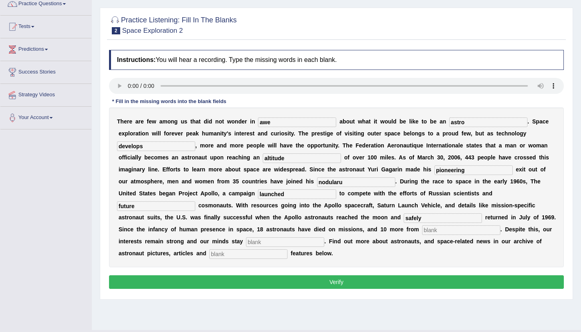
type input "safely"
type input "launches"
type input "determ"
type input "I"
type input "interactive"
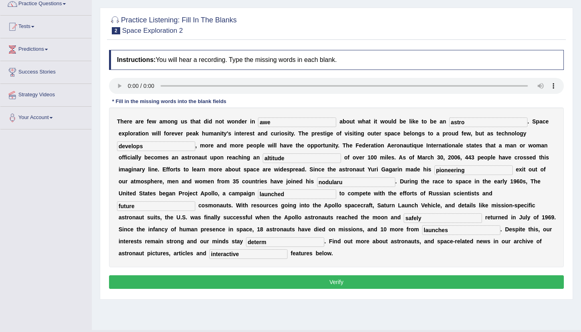
click at [468, 123] on input "astro" at bounding box center [489, 122] width 78 height 10
type input "astronaut"
click at [163, 144] on input "develops" at bounding box center [156, 146] width 78 height 10
type input "developed"
click at [340, 183] on input "nodularu" at bounding box center [356, 182] width 78 height 10
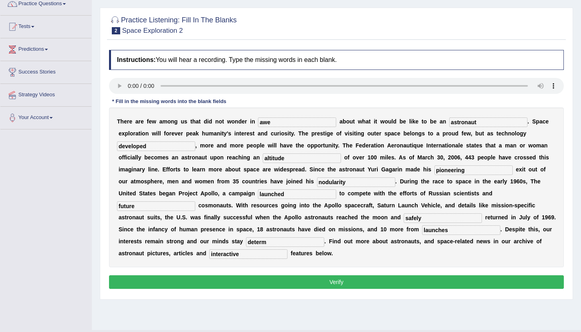
type input "nodularity"
click at [246, 245] on input "determ" at bounding box center [285, 242] width 78 height 10
type input "determind"
click at [354, 285] on button "Verify" at bounding box center [336, 282] width 455 height 14
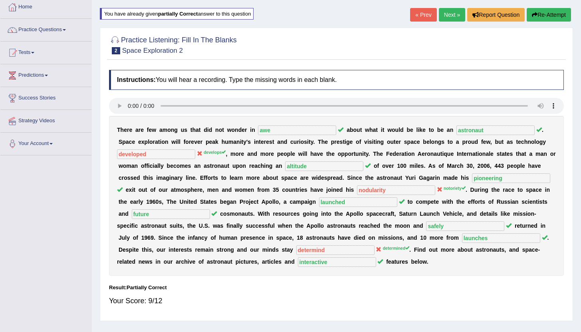
scroll to position [34, 0]
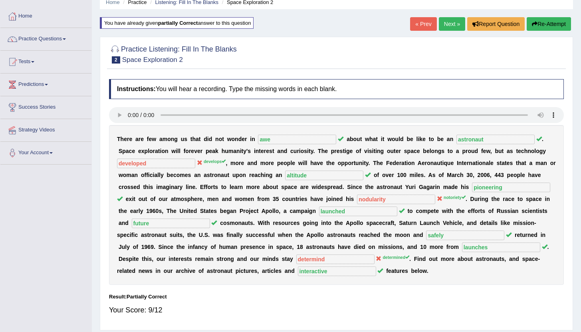
click at [419, 25] on link "« Prev" at bounding box center [423, 24] width 26 height 14
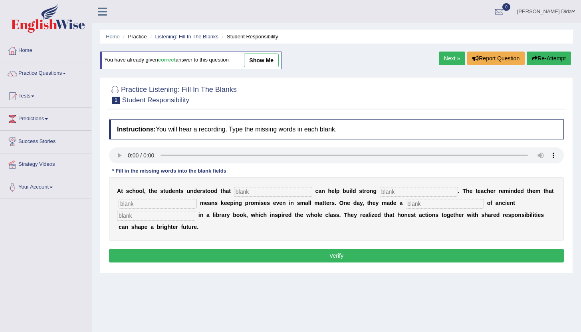
click at [267, 194] on input "text" at bounding box center [273, 192] width 78 height 10
click at [250, 190] on input "text" at bounding box center [273, 192] width 78 height 10
click at [245, 193] on input "text" at bounding box center [273, 192] width 78 height 10
type input "under"
type input "comm"
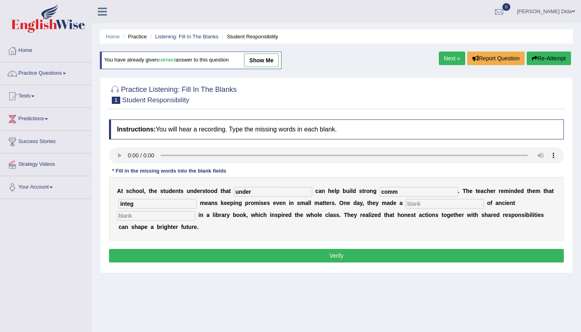
type input "integ"
type input "dis"
type input "words"
click at [283, 194] on input "under" at bounding box center [273, 192] width 78 height 10
type input "u"
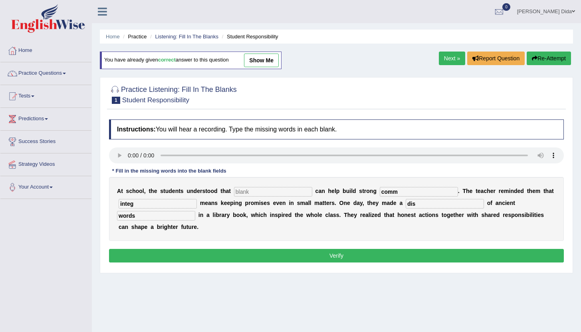
click at [452, 60] on link "Next »" at bounding box center [452, 59] width 26 height 14
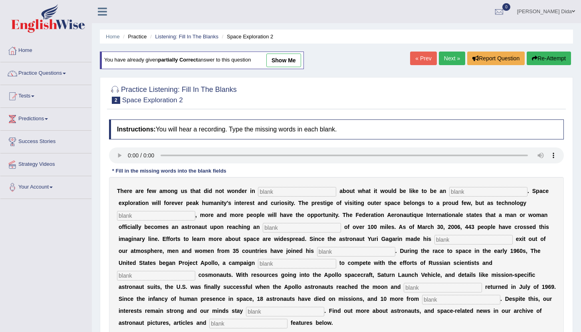
click at [445, 59] on link "Next »" at bounding box center [452, 59] width 26 height 14
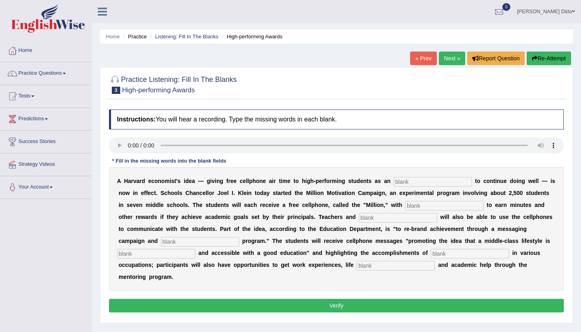
click at [397, 184] on input "text" at bounding box center [433, 182] width 78 height 10
type input "insintive"
type input "oppur"
type input "adminis"
type input "mentoring"
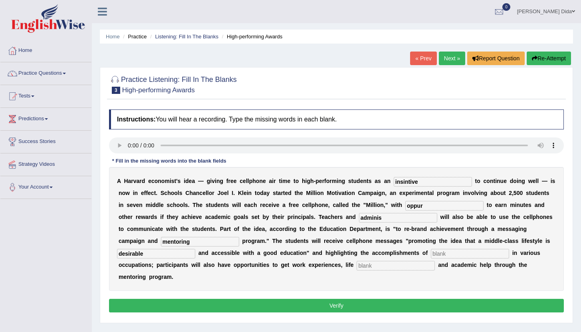
type input "desirable"
click at [438, 255] on input "text" at bounding box center [470, 254] width 78 height 10
type input "profe"
type input "coaching"
click at [426, 206] on input "oppur" at bounding box center [445, 206] width 78 height 10
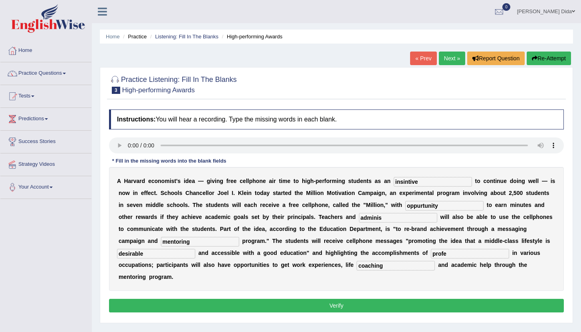
type input "oppurtunity"
click at [369, 217] on input "adminis" at bounding box center [398, 218] width 78 height 10
type input "administration"
click at [448, 254] on input "profe" at bounding box center [470, 254] width 78 height 10
type input "profession"
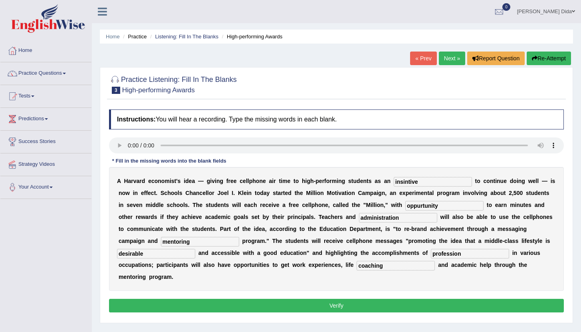
click at [466, 299] on button "Verify" at bounding box center [336, 306] width 455 height 14
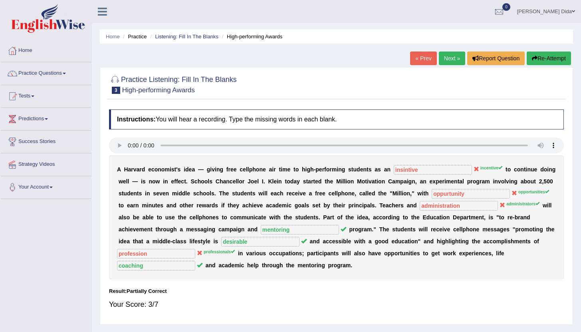
click at [545, 61] on button "Re-Attempt" at bounding box center [549, 59] width 44 height 14
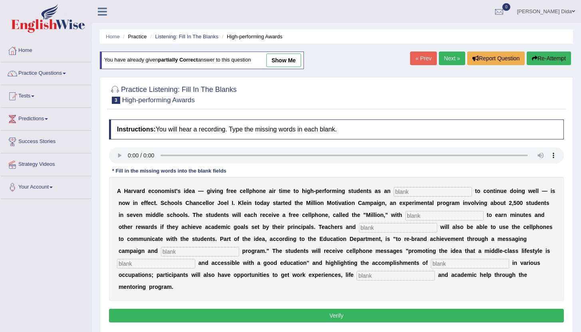
click at [447, 56] on link "Next »" at bounding box center [452, 59] width 26 height 14
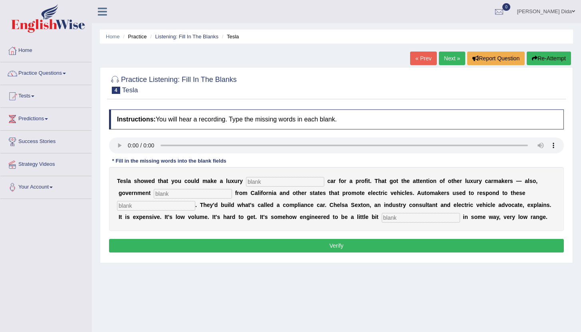
click at [252, 181] on input "text" at bounding box center [285, 182] width 78 height 10
type input "elec"
type input "regul"
type input "mandates"
type input "unattractive"
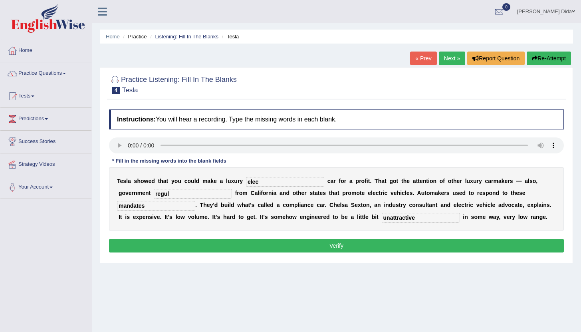
click at [273, 181] on input "elec" at bounding box center [285, 182] width 78 height 10
type input "electric"
click at [196, 195] on input "regul" at bounding box center [193, 194] width 78 height 10
type input "regulations"
click at [355, 247] on button "Verify" at bounding box center [336, 246] width 455 height 14
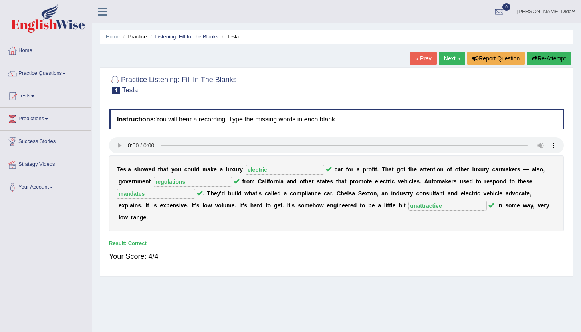
click at [446, 59] on link "Next »" at bounding box center [452, 59] width 26 height 14
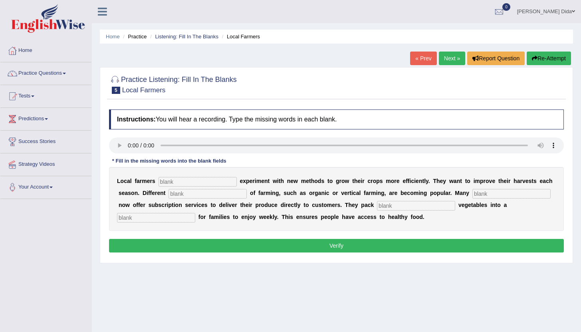
click at [175, 179] on input "text" at bounding box center [198, 182] width 78 height 10
type input "freq"
type input "style"
type input "fradm"
type input "[PERSON_NAME]"
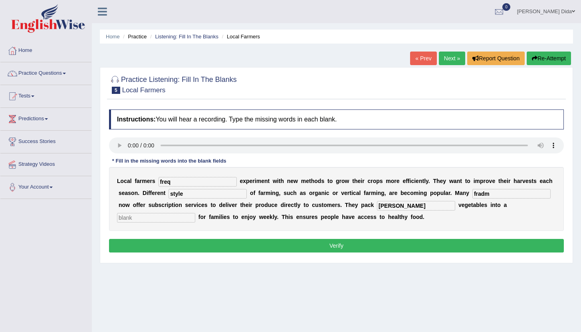
click at [195, 213] on input "text" at bounding box center [156, 218] width 78 height 10
type input "B"
type input "box"
click at [387, 204] on input "[PERSON_NAME]" at bounding box center [416, 206] width 78 height 10
type input "fresh"
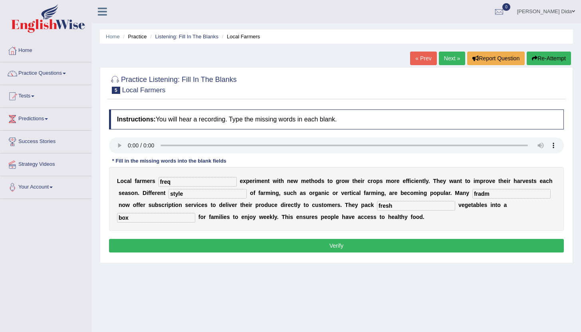
click at [482, 195] on input "fradm" at bounding box center [512, 194] width 78 height 10
type input "farmer"
click at [200, 179] on input "freq" at bounding box center [198, 182] width 78 height 10
type input "frequently"
click at [314, 246] on button "Verify" at bounding box center [336, 246] width 455 height 14
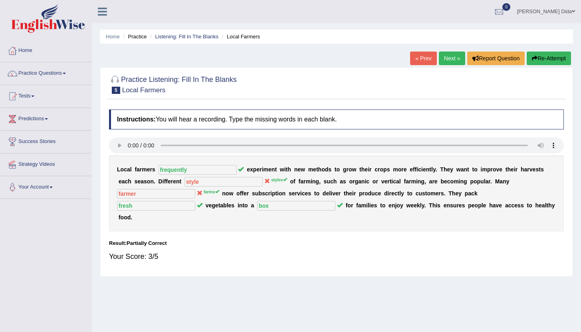
click at [553, 60] on button "Re-Attempt" at bounding box center [549, 59] width 44 height 14
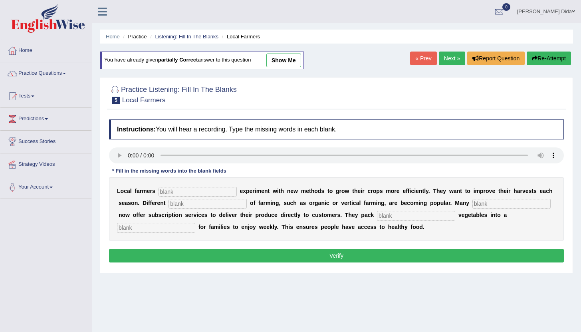
click at [167, 193] on input "text" at bounding box center [198, 192] width 78 height 10
type input "freq"
type input "styles"
type input "farm"
type input "fre"
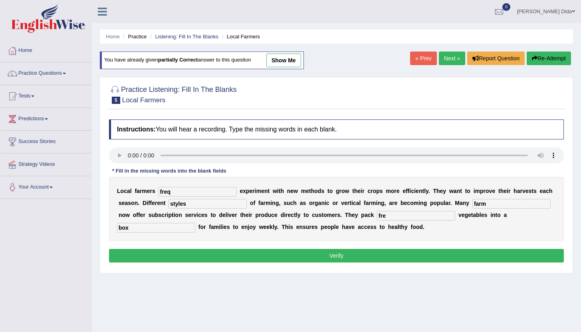
type input "box"
click at [367, 221] on div "L o c a l f a r m e r s freq e x p e r i m e n t w i t h n e w m e t h o d s t …" at bounding box center [336, 209] width 455 height 64
click at [377, 219] on input "fre" at bounding box center [416, 216] width 78 height 10
type input "fresh"
click at [199, 190] on input "freq" at bounding box center [198, 192] width 78 height 10
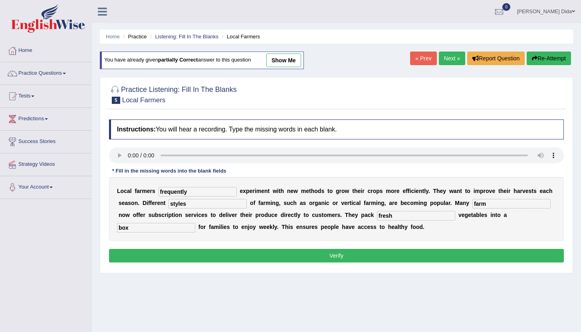
type input "frequently"
click at [374, 257] on button "Verify" at bounding box center [336, 256] width 455 height 14
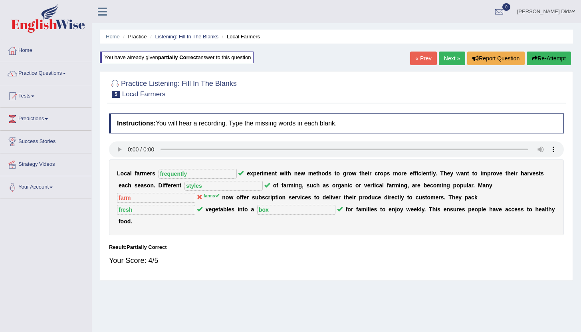
click at [549, 55] on button "Re-Attempt" at bounding box center [549, 59] width 44 height 14
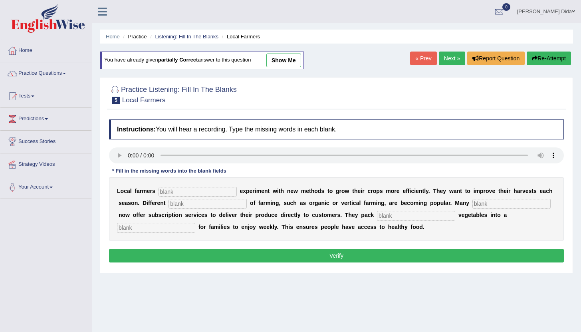
click at [175, 192] on input "text" at bounding box center [198, 192] width 78 height 10
type input "freq"
type input "stykles"
type input "farms"
type input "fresh"
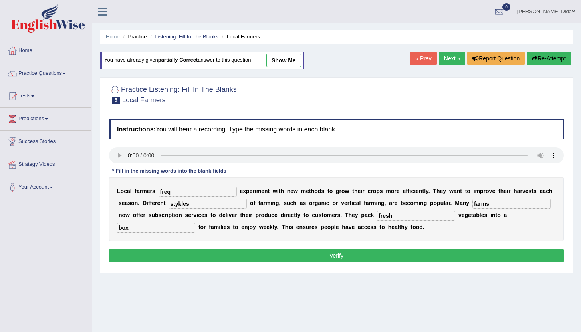
type input "box"
click at [193, 205] on input "stykles" at bounding box center [208, 204] width 78 height 10
type input "styles"
click at [185, 188] on input "freq" at bounding box center [198, 192] width 78 height 10
type input "frequently"
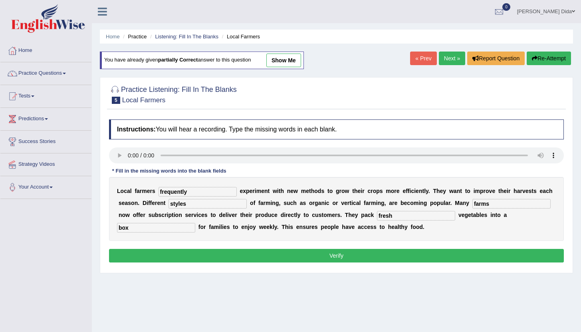
click at [353, 254] on button "Verify" at bounding box center [336, 256] width 455 height 14
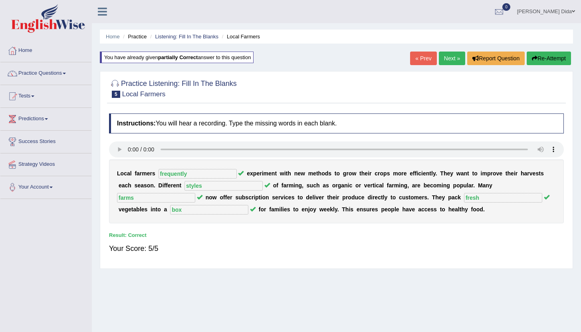
click at [448, 56] on link "Next »" at bounding box center [452, 59] width 26 height 14
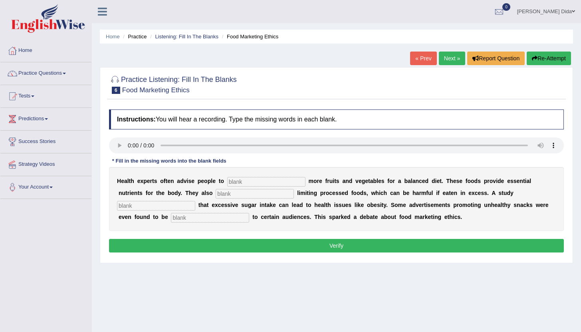
click at [240, 184] on input "text" at bounding box center [266, 182] width 78 height 10
type input "consumwe"
type input "recom"
type input "diag"
type input "offensive"
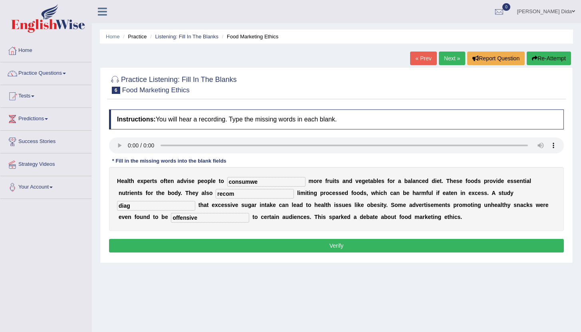
click at [224, 194] on input "recom" at bounding box center [255, 194] width 78 height 10
type input "recommend"
click at [263, 182] on input "consumwe" at bounding box center [266, 182] width 78 height 10
type input "consume"
click at [195, 201] on input "diag" at bounding box center [156, 206] width 78 height 10
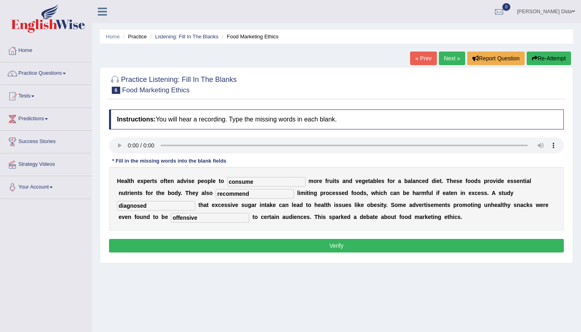
type input "diagnosed"
click at [432, 245] on button "Verify" at bounding box center [336, 246] width 455 height 14
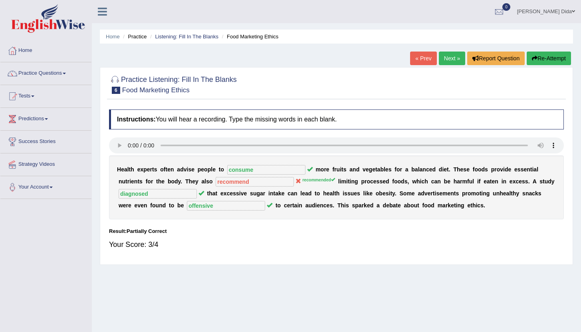
click at [543, 54] on button "Re-Attempt" at bounding box center [549, 59] width 44 height 14
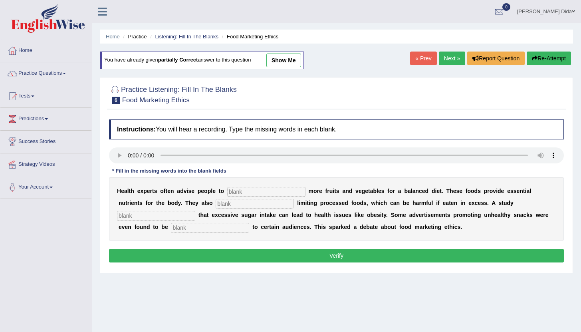
click at [234, 192] on input "text" at bounding box center [266, 192] width 78 height 10
type input "consume"
type input "recommended"
type input "diagsnose"
click at [171, 227] on input "text" at bounding box center [210, 228] width 78 height 10
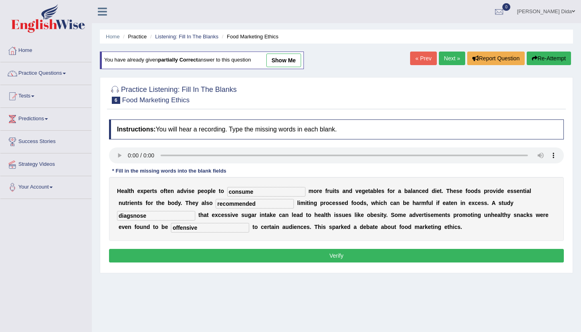
type input "offensive"
click at [195, 211] on input "diagsnose" at bounding box center [156, 216] width 78 height 10
type input "diagsnosed"
click at [431, 256] on button "Verify" at bounding box center [336, 256] width 455 height 14
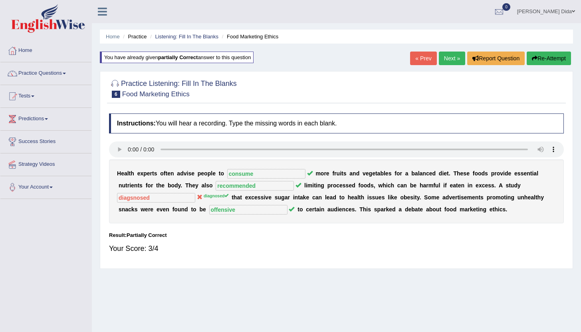
click at [541, 56] on button "Re-Attempt" at bounding box center [549, 59] width 44 height 14
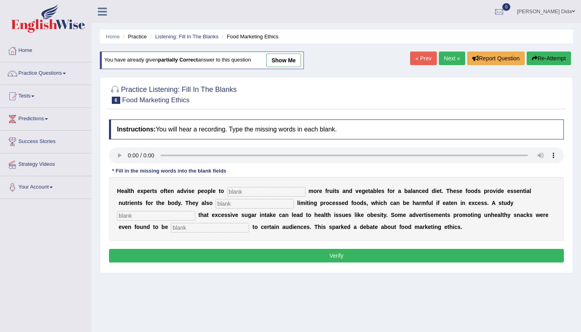
click at [258, 193] on input "text" at bounding box center [266, 192] width 78 height 10
click at [252, 192] on input "text" at bounding box center [266, 192] width 78 height 10
type input "consume"
type input "recommended"
type input "diagnis"
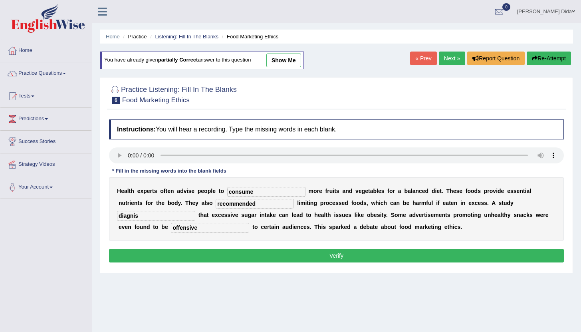
type input "offensive"
click at [195, 211] on input "diagnis" at bounding box center [156, 216] width 78 height 10
type input "diagnosed"
click at [315, 253] on button "Verify" at bounding box center [336, 256] width 455 height 14
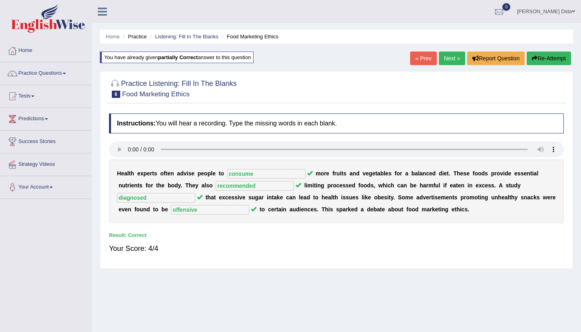
click at [448, 52] on link "Next »" at bounding box center [452, 59] width 26 height 14
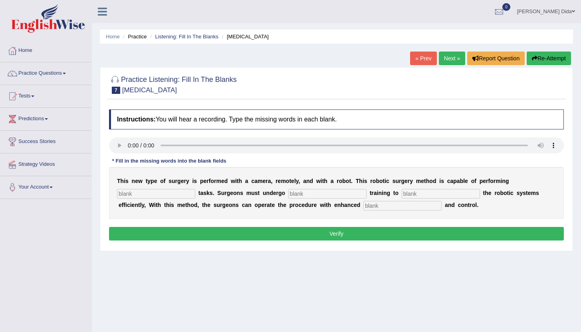
click at [143, 194] on input "text" at bounding box center [156, 194] width 78 height 10
type input "comp"
click at [148, 195] on input "comp" at bounding box center [156, 194] width 78 height 10
type input "comple"
click at [312, 193] on input "text" at bounding box center [328, 194] width 78 height 10
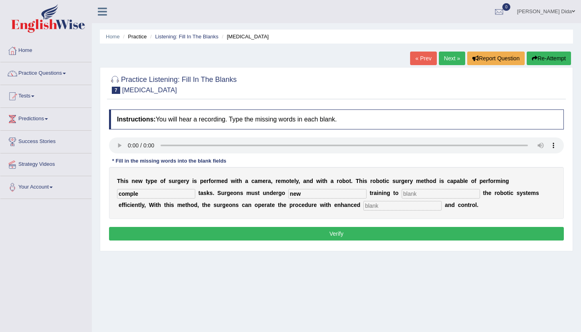
type input "new"
click at [411, 197] on input "text" at bounding box center [441, 194] width 78 height 10
type input "operate"
click at [364, 207] on input "text" at bounding box center [403, 206] width 78 height 10
type input "presition"
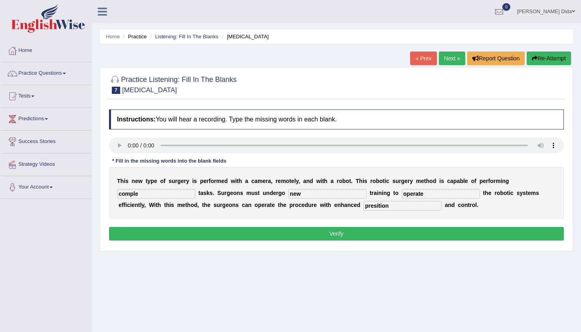
click at [165, 193] on input "comple" at bounding box center [156, 194] width 78 height 10
type input "complex"
click at [346, 233] on button "Verify" at bounding box center [336, 234] width 455 height 14
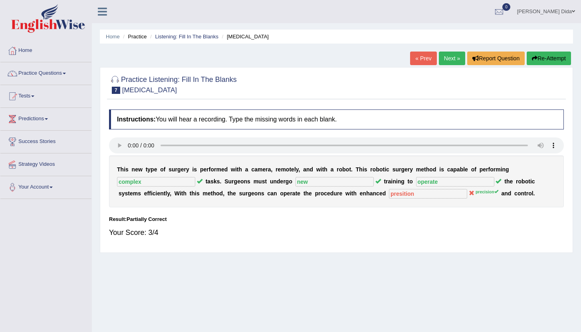
click at [543, 58] on button "Re-Attempt" at bounding box center [549, 59] width 44 height 14
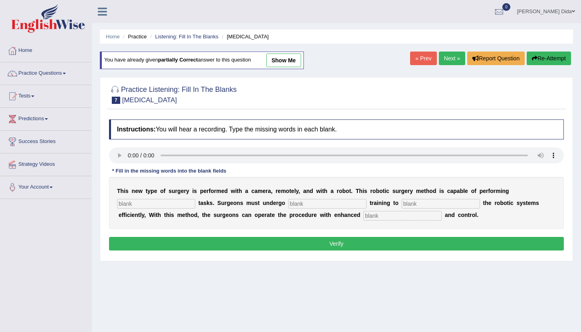
click at [364, 217] on input "text" at bounding box center [403, 216] width 78 height 10
type input "precision"
click at [324, 201] on input "text" at bounding box center [328, 204] width 78 height 10
type input "new"
click at [402, 204] on input "text" at bounding box center [441, 204] width 78 height 10
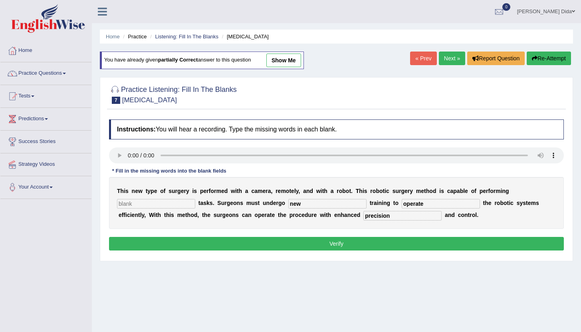
type input "operate"
click at [162, 201] on input "text" at bounding box center [156, 204] width 78 height 10
type input "complex"
click at [277, 242] on button "Verify" at bounding box center [336, 244] width 455 height 14
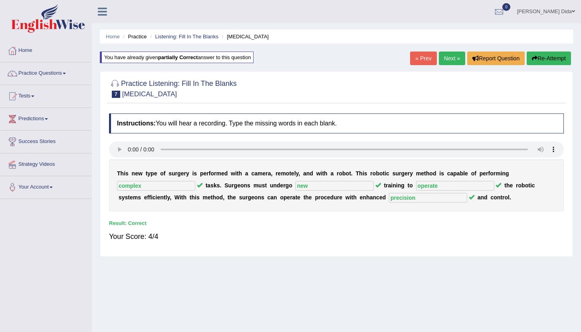
click at [444, 58] on link "Next »" at bounding box center [452, 59] width 26 height 14
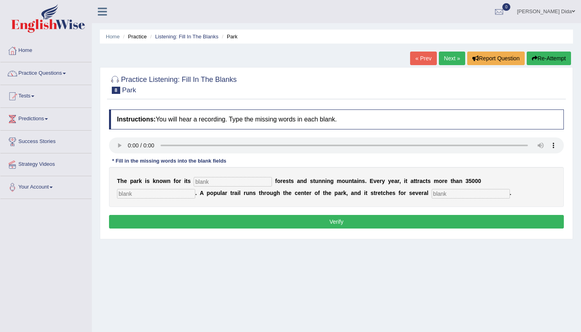
click at [202, 184] on input "text" at bounding box center [233, 182] width 78 height 10
type input "un"
type input "visi"
type input "miles"
click at [243, 183] on input "un" at bounding box center [233, 182] width 78 height 10
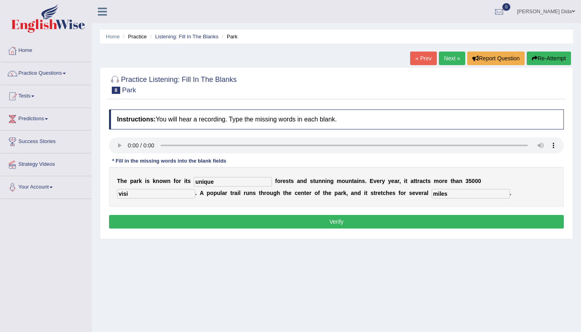
type input "unique"
click at [195, 189] on input "visi" at bounding box center [156, 194] width 78 height 10
type input "visitors"
click at [462, 222] on button "Verify" at bounding box center [336, 222] width 455 height 14
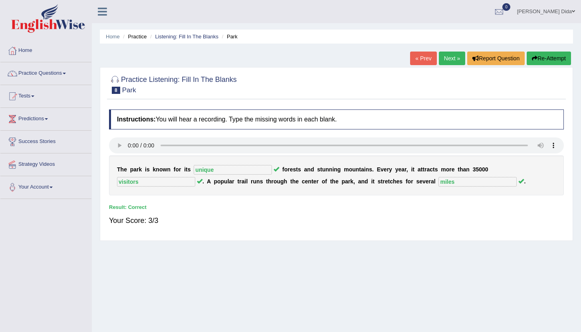
click at [447, 59] on link "Next »" at bounding box center [452, 59] width 26 height 14
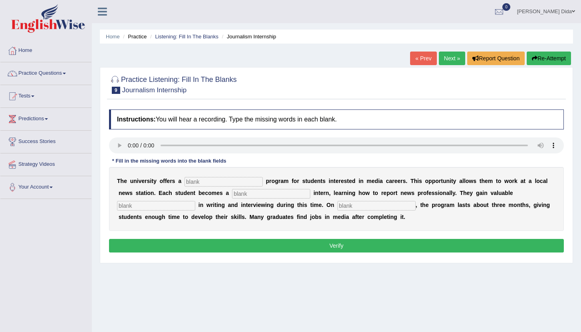
click at [207, 184] on input "text" at bounding box center [224, 182] width 78 height 10
type input "place"
type input "jorn"
type input "EXPER"
click at [338, 208] on input "text" at bounding box center [377, 206] width 78 height 10
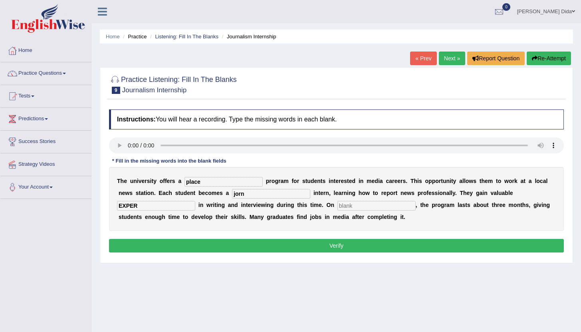
click at [338, 208] on input "text" at bounding box center [377, 206] width 78 height 10
type input "average"
click at [195, 201] on input "EXPER" at bounding box center [156, 206] width 78 height 10
type input "E"
type input "experience"
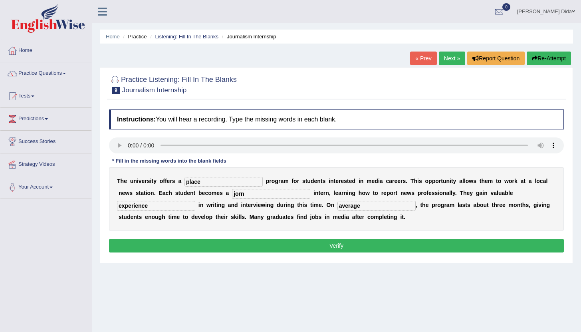
click at [229, 184] on input "place" at bounding box center [224, 182] width 78 height 10
type input "placement"
click at [241, 191] on input "jorn" at bounding box center [271, 194] width 78 height 10
type input "jornalist"
click at [337, 248] on button "Verify" at bounding box center [336, 246] width 455 height 14
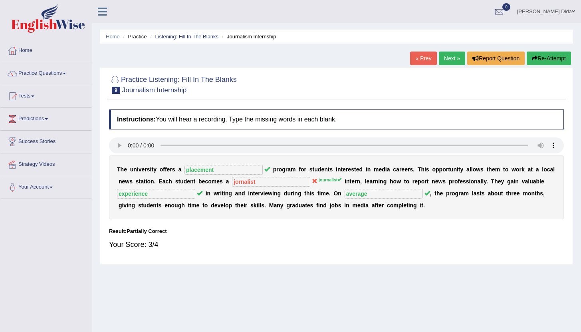
click at [544, 55] on button "Re-Attempt" at bounding box center [549, 59] width 44 height 14
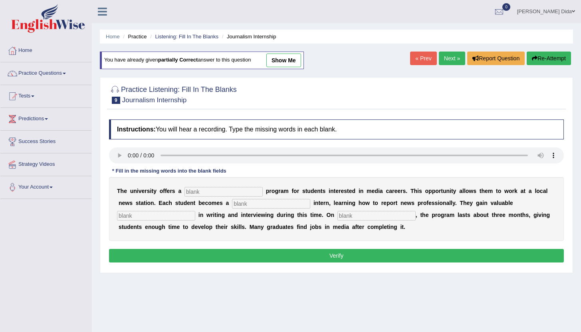
click at [194, 193] on input "text" at bounding box center [224, 192] width 78 height 10
type input "placem"
type input "jorna"
type input "exper"
type input "average"
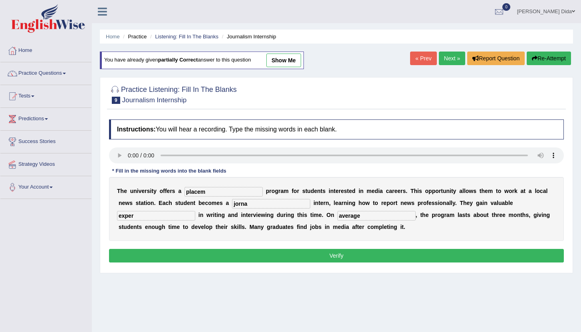
click at [195, 211] on input "exper" at bounding box center [156, 216] width 78 height 10
type input "experience"
click at [257, 204] on input "jorna" at bounding box center [271, 204] width 78 height 10
type input "journalist"
click at [219, 193] on input "placem" at bounding box center [224, 192] width 78 height 10
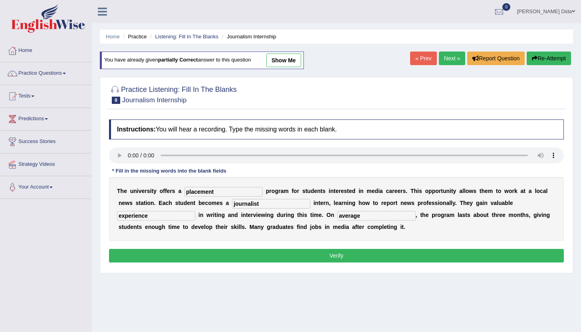
type input "placement"
click at [361, 256] on button "Verify" at bounding box center [336, 256] width 455 height 14
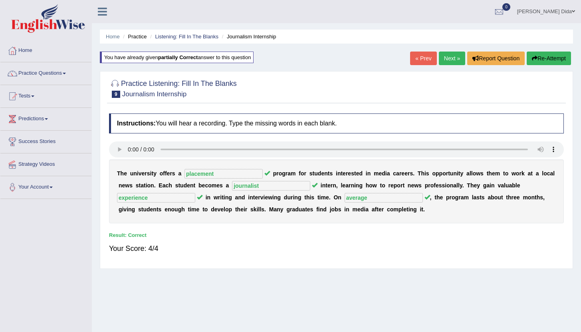
click at [450, 61] on link "Next »" at bounding box center [452, 59] width 26 height 14
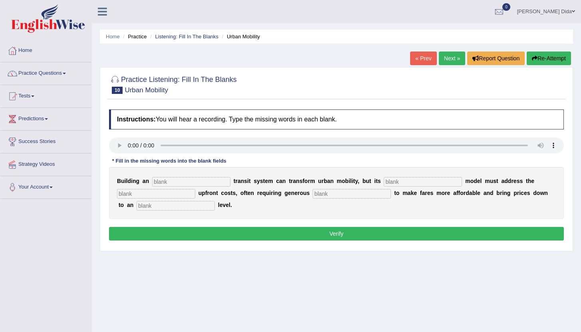
click at [191, 185] on input "text" at bounding box center [191, 182] width 78 height 10
type input "underPRIC"
click at [187, 180] on input "underPRIC" at bounding box center [191, 182] width 78 height 10
type input "u"
click at [175, 180] on input "text" at bounding box center [191, 182] width 78 height 10
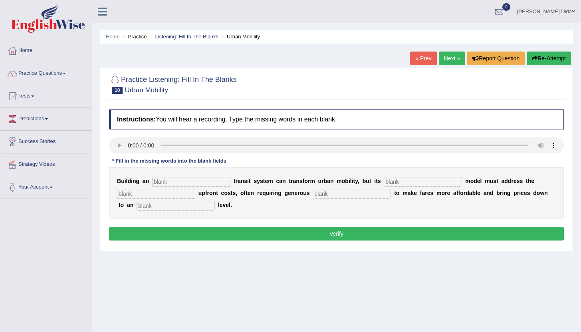
click at [205, 184] on input "text" at bounding box center [191, 182] width 78 height 10
type input "underground"
type input "pricing"
click at [325, 193] on input "text" at bounding box center [352, 194] width 78 height 10
type input "subsiddies"
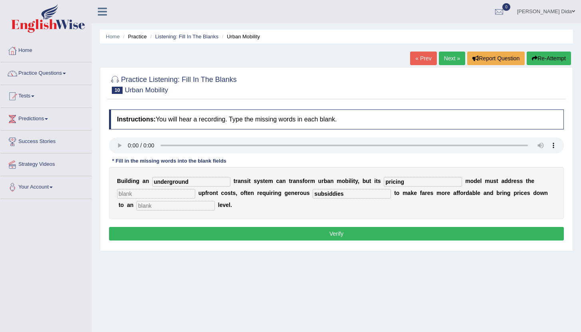
click at [174, 195] on input "text" at bounding box center [156, 194] width 78 height 10
click at [165, 194] on input "exp" at bounding box center [156, 194] width 78 height 10
type input "expensive"
click at [139, 206] on input "text" at bounding box center [176, 206] width 78 height 10
type input "average"
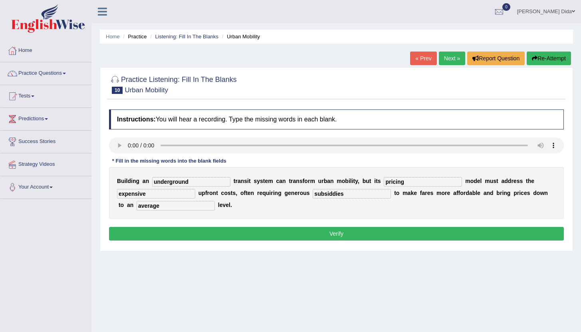
click at [328, 233] on button "Verify" at bounding box center [336, 234] width 455 height 14
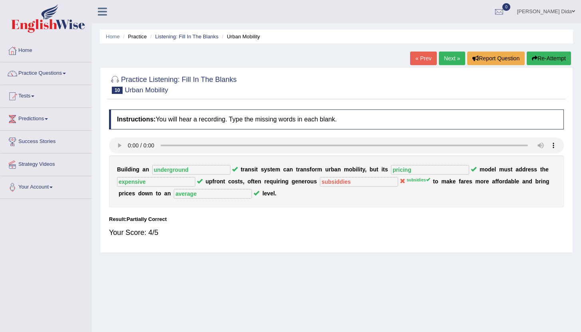
click at [538, 58] on button "Re-Attempt" at bounding box center [549, 59] width 44 height 14
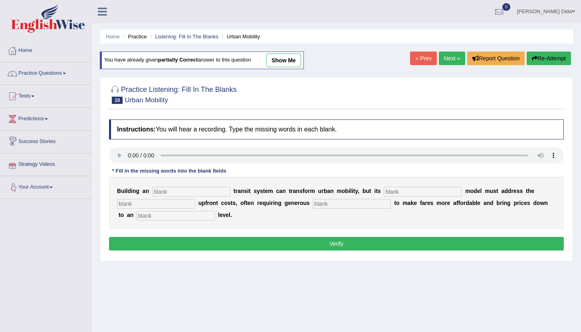
click at [179, 193] on input "text" at bounding box center [191, 192] width 78 height 10
type input "undeerground"
type input "pricing"
type input "exp"
click at [169, 206] on input "exp" at bounding box center [156, 204] width 78 height 10
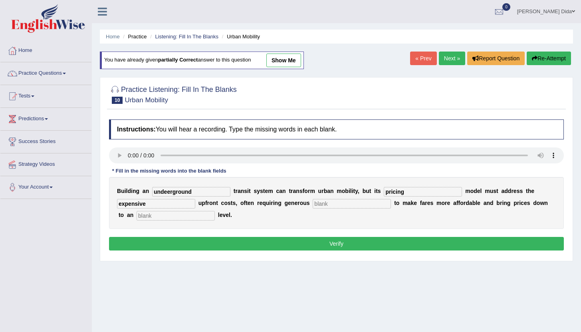
type input "expensive"
click at [313, 206] on input "text" at bounding box center [352, 204] width 78 height 10
type input "subsidies"
type input "average"
click at [388, 246] on button "Verify" at bounding box center [336, 244] width 455 height 14
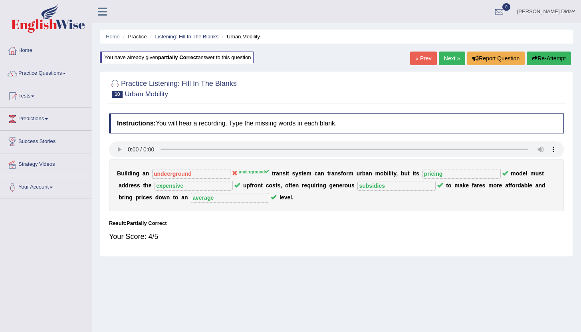
click at [232, 172] on icon at bounding box center [235, 173] width 6 height 6
click at [552, 57] on button "Re-Attempt" at bounding box center [549, 59] width 44 height 14
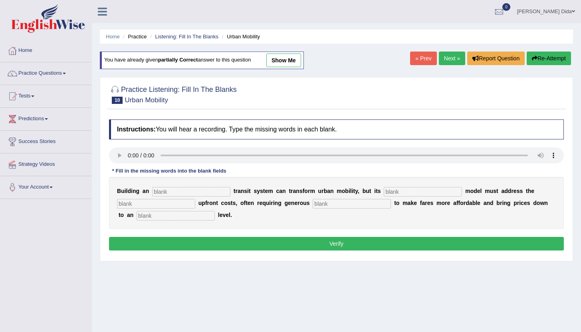
click at [195, 194] on input "text" at bounding box center [191, 192] width 78 height 10
type input "underground"
type input "pricing"
type input "expen"
click at [162, 203] on input "expen" at bounding box center [156, 204] width 78 height 10
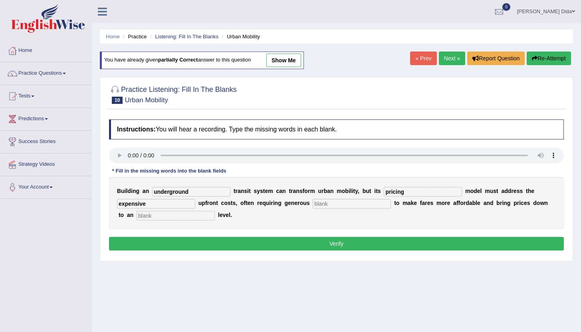
type input "expensive"
type input "subsidies"
type input "average"
click at [337, 243] on button "Verify" at bounding box center [336, 244] width 455 height 14
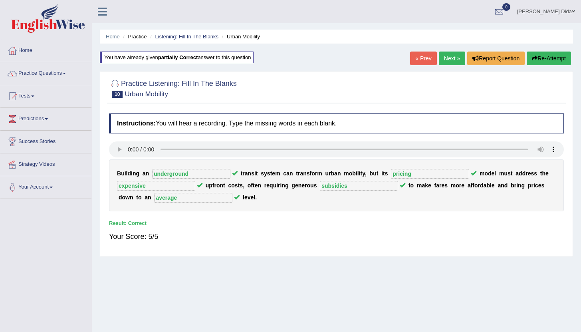
click at [448, 61] on link "Next »" at bounding box center [452, 59] width 26 height 14
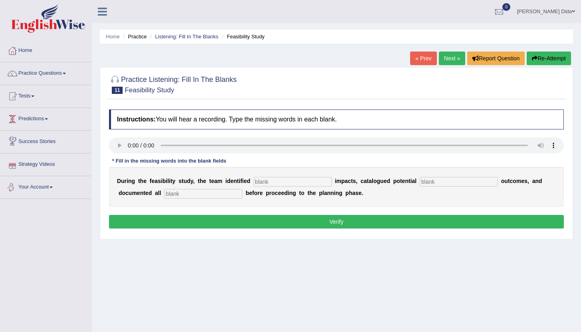
click at [164, 195] on input "text" at bounding box center [203, 194] width 78 height 10
drag, startPoint x: 273, startPoint y: 182, endPoint x: 270, endPoint y: 184, distance: 4.1
click at [273, 183] on input "text" at bounding box center [293, 182] width 78 height 10
click at [432, 182] on input "text" at bounding box center [459, 182] width 78 height 10
drag, startPoint x: 285, startPoint y: 182, endPoint x: 284, endPoint y: 186, distance: 4.2
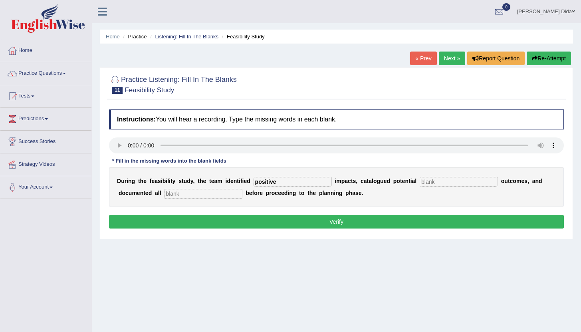
click at [285, 183] on input "positive" at bounding box center [293, 182] width 78 height 10
type input "p"
type input "serious"
click at [435, 183] on input "text" at bounding box center [459, 182] width 78 height 10
type input "positve"
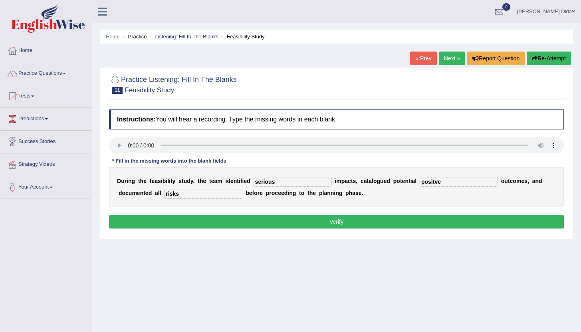
type input "risks"
click at [443, 223] on button "Verify" at bounding box center [336, 222] width 455 height 14
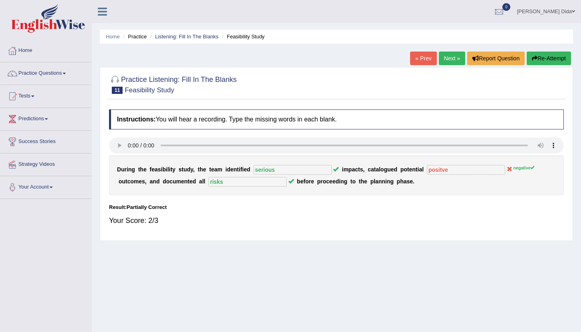
click at [543, 60] on button "Re-Attempt" at bounding box center [549, 59] width 44 height 14
